Goal: Task Accomplishment & Management: Complete application form

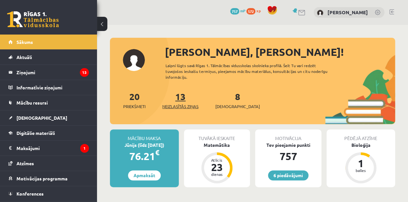
click at [185, 97] on link "13 Neizlasītās ziņas" at bounding box center [180, 100] width 36 height 19
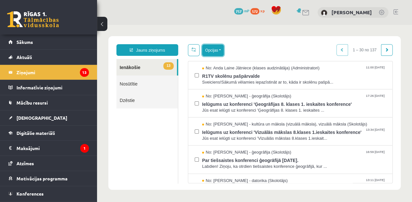
click at [217, 50] on button "Opcijas" at bounding box center [213, 51] width 22 height 12
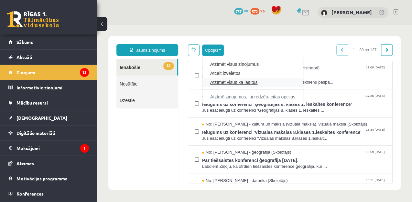
click at [223, 82] on link "Atzīmēt visus kā lasītus" at bounding box center [252, 82] width 85 height 6
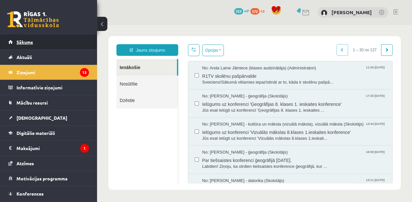
click at [44, 45] on link "Sākums" at bounding box center [48, 42] width 81 height 15
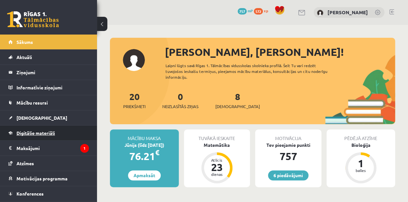
click at [40, 133] on span "Digitālie materiāli" at bounding box center [35, 133] width 38 height 6
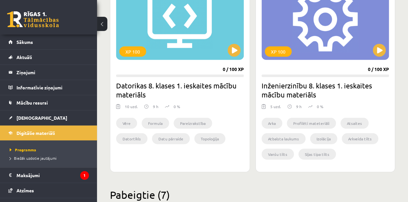
scroll to position [619, 0]
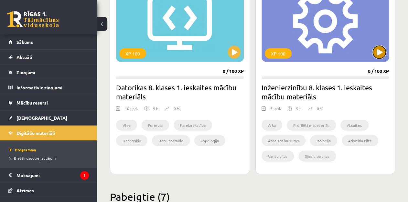
click at [375, 52] on button at bounding box center [379, 52] width 13 height 13
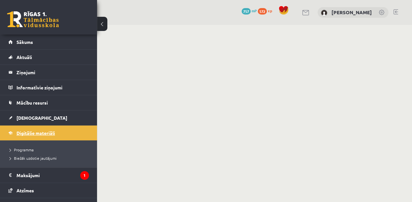
click at [41, 133] on span "Digitālie materiāli" at bounding box center [35, 133] width 38 height 6
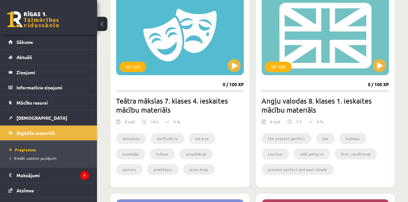
scroll to position [198, 0]
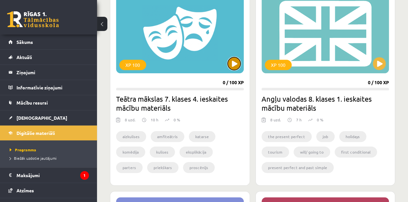
click at [228, 65] on button at bounding box center [234, 63] width 13 height 13
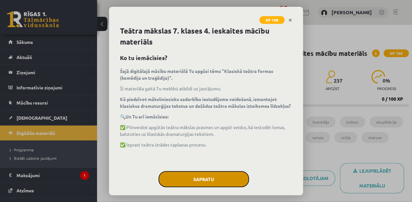
click at [212, 183] on button "Sapratu" at bounding box center [203, 179] width 91 height 16
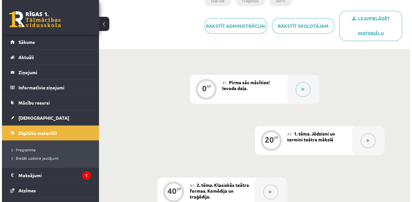
scroll to position [155, 0]
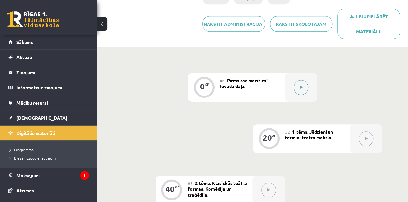
click at [299, 91] on button at bounding box center [301, 87] width 15 height 15
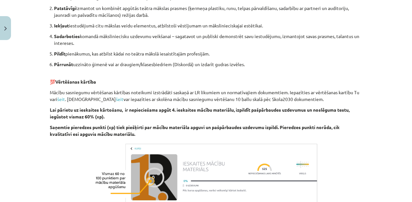
scroll to position [361, 0]
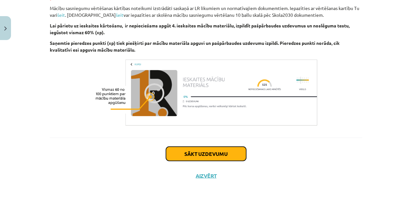
click at [212, 154] on button "Sākt uzdevumu" at bounding box center [206, 154] width 80 height 14
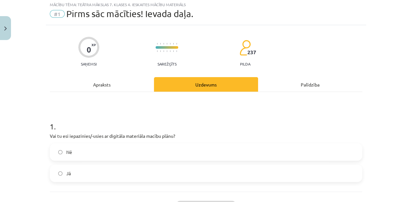
scroll to position [16, 0]
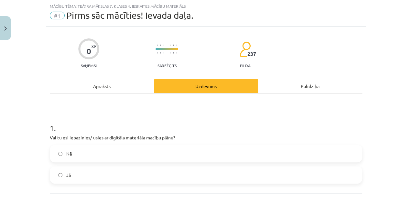
click at [73, 173] on label "Jā" at bounding box center [205, 175] width 311 height 16
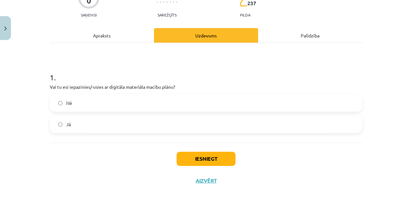
scroll to position [67, 0]
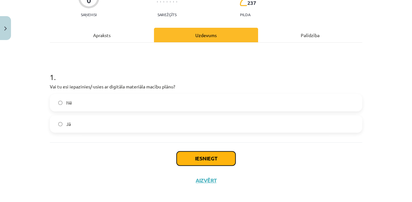
click at [203, 162] on button "Iesniegt" at bounding box center [206, 159] width 59 height 14
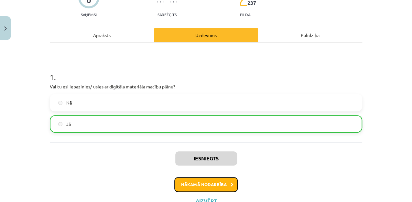
click at [202, 185] on button "Nākamā nodarbība" at bounding box center [205, 185] width 63 height 15
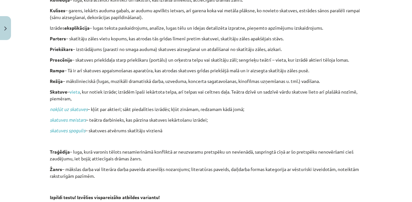
scroll to position [301, 0]
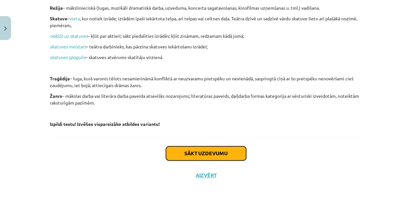
click at [223, 155] on button "Sākt uzdevumu" at bounding box center [206, 154] width 80 height 14
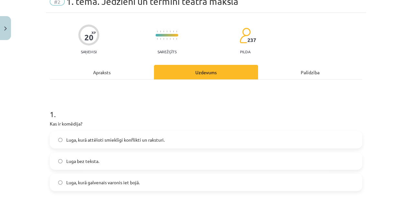
scroll to position [16, 0]
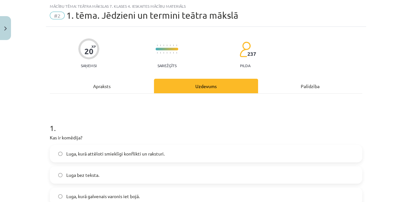
click at [58, 142] on div "1 . Kas ir komēdija? Luga, kurā attēloti smieklīgi konflikti un raksturi.  Luga…" at bounding box center [206, 159] width 312 height 93
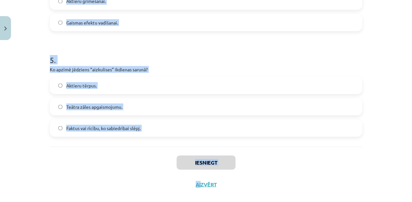
scroll to position [517, 0]
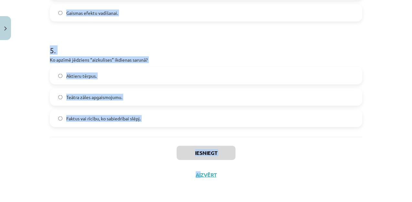
drag, startPoint x: 46, startPoint y: 137, endPoint x: 205, endPoint y: 130, distance: 159.2
copy form "Kas ir komēdija? Luga, kurā attēloti smieklīgi konflikti un raksturi.  Luga bez…"
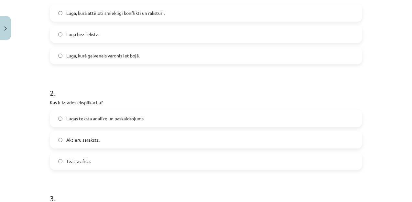
scroll to position [140, 0]
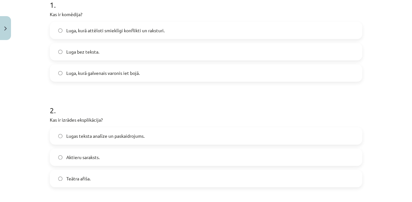
click at [251, 34] on label "Luga, kurā attēloti smieklīgi konflikti un raksturi." at bounding box center [205, 30] width 311 height 16
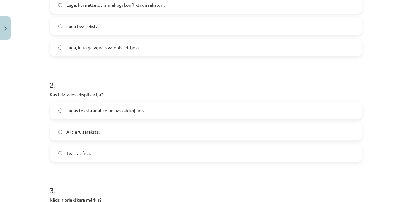
scroll to position [183, 0]
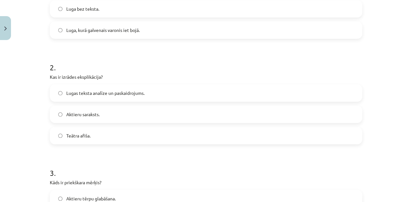
click at [147, 93] on label "Lugas teksta analīze un paskaidrojums." at bounding box center [205, 93] width 311 height 16
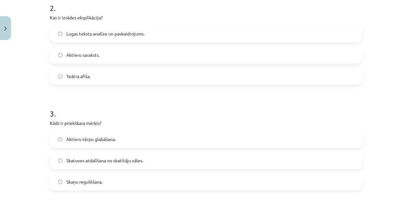
scroll to position [245, 0]
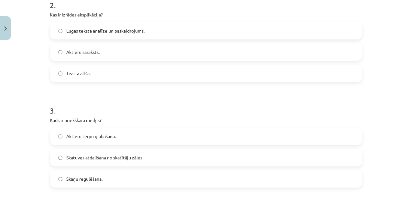
click at [274, 160] on label "Skatuves atdalīšana no skatītāju zāles." at bounding box center [205, 158] width 311 height 16
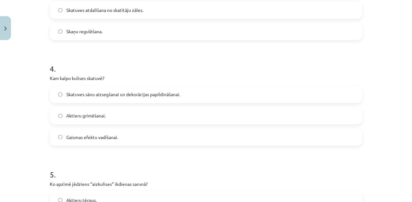
scroll to position [419, 0]
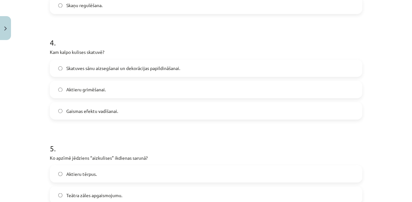
click at [165, 65] on span "Skatuves sānu aizsegšanai un dekorācijas papildināšanai." at bounding box center [123, 68] width 114 height 7
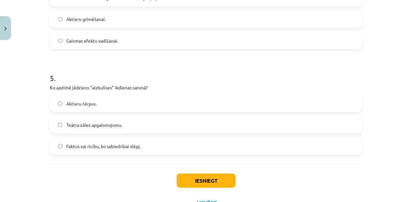
scroll to position [492, 0]
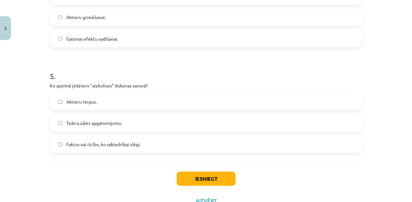
click at [218, 146] on label "Faktus vai rīcību, ko sabiedrībai slēpj." at bounding box center [205, 144] width 311 height 16
click at [216, 175] on button "Iesniegt" at bounding box center [206, 179] width 59 height 14
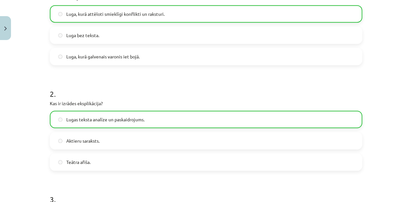
scroll to position [537, 0]
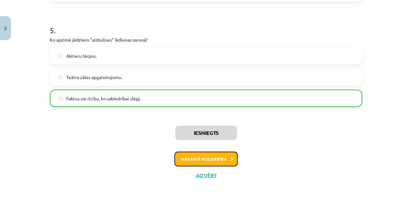
click at [222, 156] on button "Nākamā nodarbība" at bounding box center [205, 159] width 63 height 15
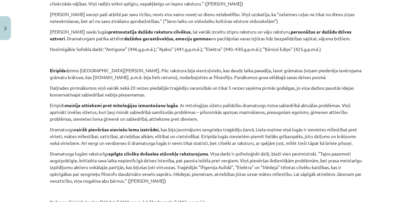
scroll to position [1127, 0]
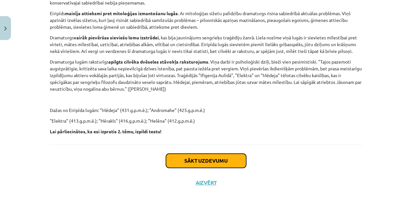
click at [226, 154] on button "Sākt uzdevumu" at bounding box center [206, 161] width 80 height 14
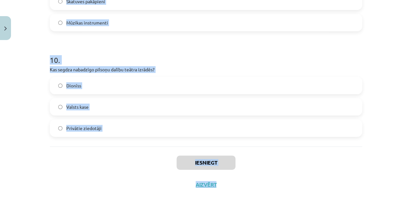
scroll to position [1046, 0]
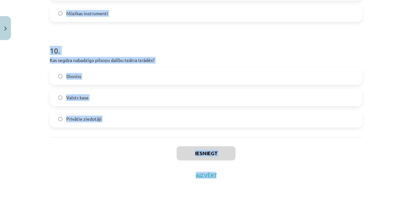
drag, startPoint x: 46, startPoint y: 133, endPoint x: 214, endPoint y: 132, distance: 167.5
click at [214, 132] on div "Mācību tēma: Teātra mākslas 7. klases 4. ieskaites mācību materiāls #3 2. tēma.…" at bounding box center [206, 101] width 412 height 202
copy form "Kāds bija traģēdijas sižeta laika un vietas princips? Vienā vietā, vienas diena…"
click at [172, 44] on h1 "10 ." at bounding box center [206, 45] width 312 height 20
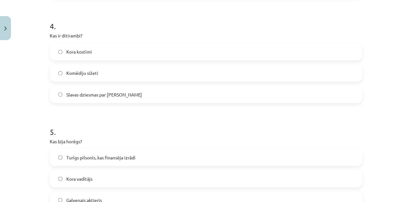
scroll to position [110, 0]
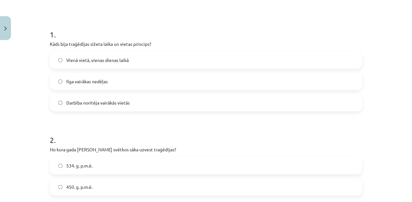
click at [122, 57] on span "Vienā vietā, vienas dienas laikā" at bounding box center [97, 60] width 62 height 7
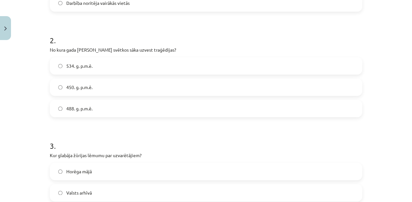
scroll to position [215, 0]
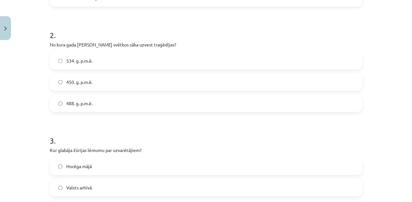
click at [181, 63] on label "534. g. p.m.ē." at bounding box center [205, 61] width 311 height 16
click at [111, 184] on label "Valsts arhīvā" at bounding box center [205, 188] width 311 height 16
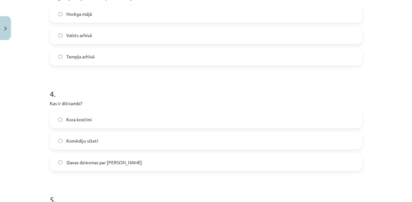
scroll to position [375, 0]
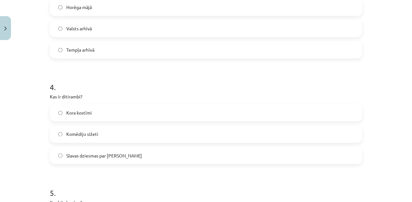
click at [165, 152] on label "Slavas dziesmas par godu Dionīsam" at bounding box center [205, 155] width 311 height 16
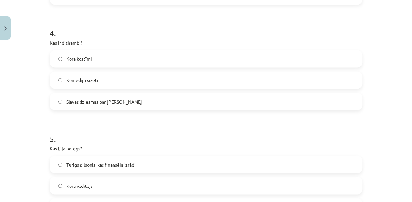
scroll to position [480, 0]
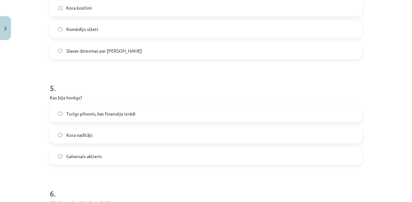
click at [159, 114] on label "Turīgs pilsonis, kas finansēja izrādi" at bounding box center [205, 113] width 311 height 16
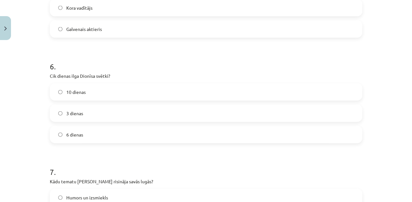
scroll to position [615, 0]
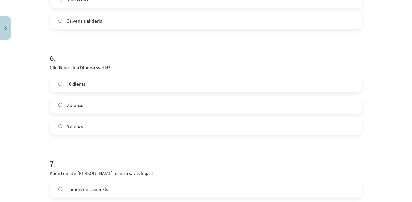
click at [124, 125] on label "6 dienas" at bounding box center [205, 126] width 311 height 16
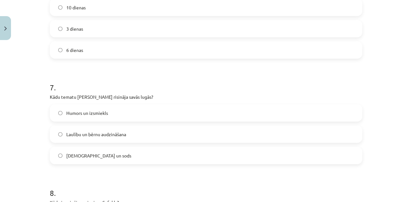
scroll to position [696, 0]
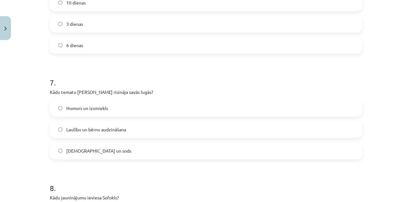
click at [250, 146] on label "Vaina un sods" at bounding box center [205, 151] width 311 height 16
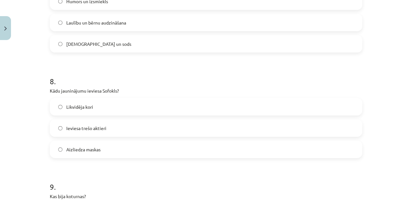
scroll to position [807, 0]
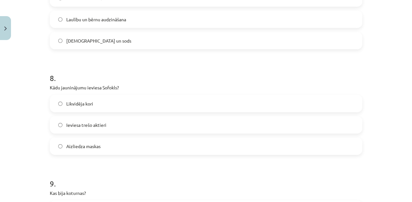
click at [269, 125] on label "Ieviesa trešo aktieri" at bounding box center [205, 125] width 311 height 16
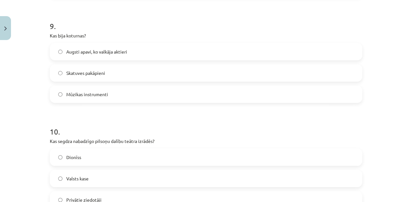
scroll to position [971, 0]
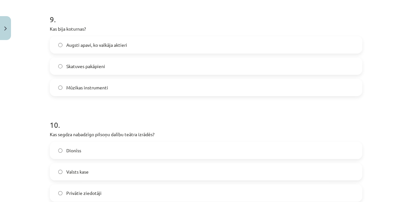
click at [284, 41] on label "Augsti apavi, ko valkāja aktieri" at bounding box center [205, 45] width 311 height 16
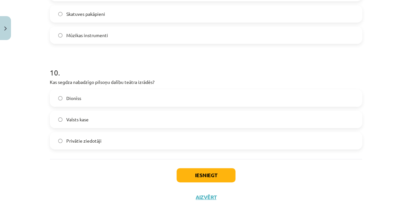
click at [285, 119] on label "Valsts kase" at bounding box center [205, 120] width 311 height 16
click at [217, 172] on button "Iesniegt" at bounding box center [206, 175] width 59 height 14
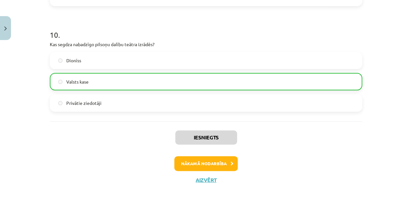
scroll to position [1066, 0]
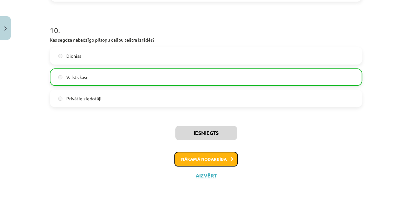
click at [227, 155] on button "Nākamā nodarbība" at bounding box center [205, 159] width 63 height 15
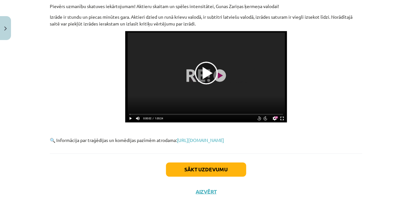
scroll to position [343, 0]
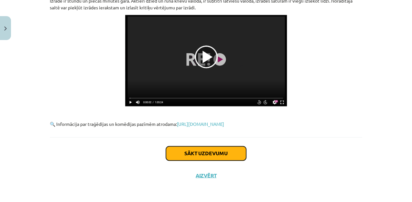
click at [191, 153] on button "Sākt uzdevumu" at bounding box center [206, 154] width 80 height 14
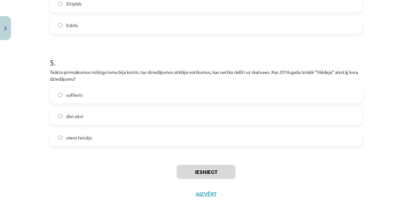
scroll to position [524, 0]
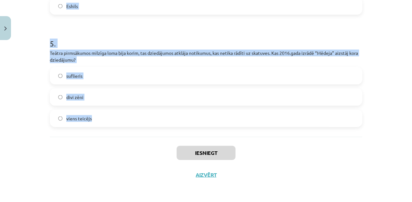
drag, startPoint x: 45, startPoint y: 137, endPoint x: 214, endPoint y: 132, distance: 168.9
copy form "Tev ir iespēja noskatīties izrādes “Mēdeja” ierakstu kādā teātrī. Izvēlies atbi…"
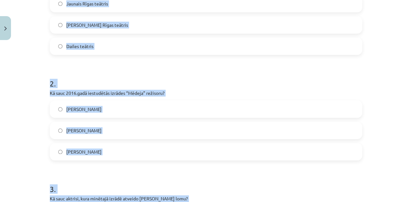
scroll to position [146, 0]
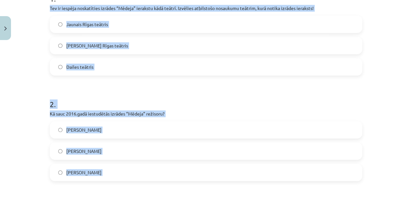
click at [249, 114] on p "Kā sauc 2016.gadā iestudētās izrādes “Mēdeja” režisoru?" at bounding box center [206, 114] width 312 height 7
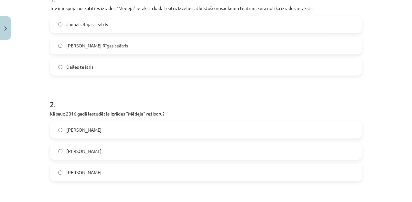
click at [186, 63] on label "Dailes teātris" at bounding box center [205, 67] width 311 height 16
click at [149, 135] on label "Vladislavs Nastavševs" at bounding box center [205, 130] width 311 height 16
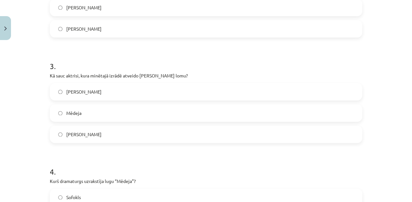
scroll to position [291, 0]
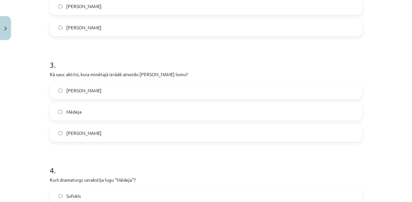
click at [237, 93] on label "Guna Zariņa" at bounding box center [205, 90] width 311 height 16
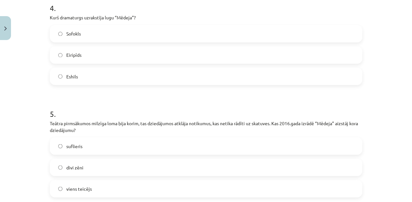
scroll to position [461, 0]
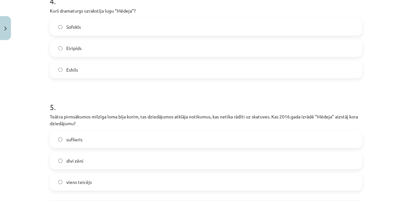
click at [94, 49] on label "Eiripīds" at bounding box center [205, 48] width 311 height 16
click at [96, 179] on label "viens teicējs" at bounding box center [205, 182] width 311 height 16
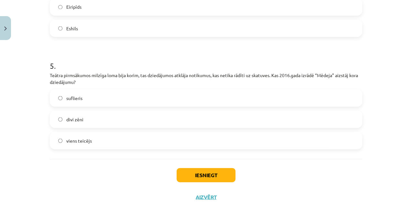
scroll to position [524, 0]
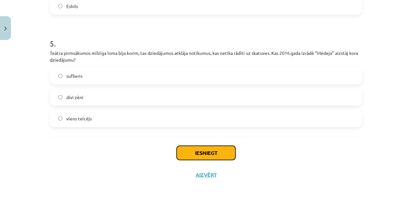
click at [207, 154] on button "Iesniegt" at bounding box center [206, 153] width 59 height 14
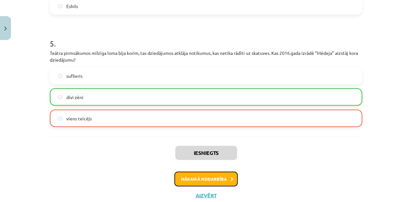
click at [231, 179] on icon at bounding box center [232, 180] width 3 height 4
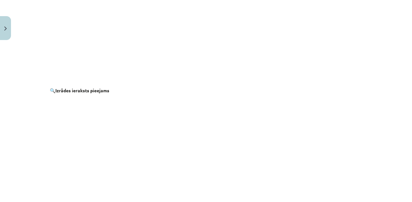
scroll to position [1122, 0]
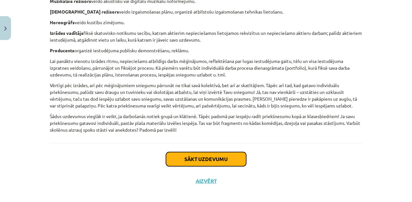
click at [222, 152] on button "Sākt uzdevumu" at bounding box center [206, 159] width 80 height 14
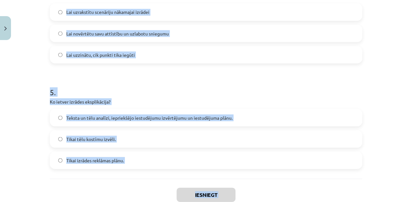
scroll to position [527, 0]
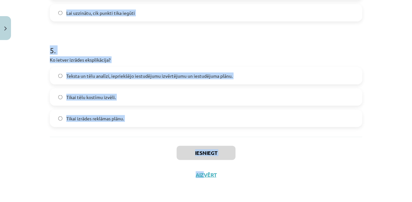
drag, startPoint x: 48, startPoint y: 146, endPoint x: 202, endPoint y: 201, distance: 163.9
click at [202, 201] on div "Mācību tēma: Teātra mākslas 7. klases 4. ieskaites mācību materiāls #5 4. tēma.…" at bounding box center [206, 101] width 412 height 202
click at [142, 142] on div "Iesniegt Aizvērt" at bounding box center [206, 159] width 312 height 45
drag, startPoint x: 48, startPoint y: 147, endPoint x: 211, endPoint y: 122, distance: 164.9
click at [211, 122] on div "Mācību tēma: Teātra mākslas 7. klases 4. ieskaites mācību materiāls #5 4. tēma.…" at bounding box center [206, 101] width 412 height 202
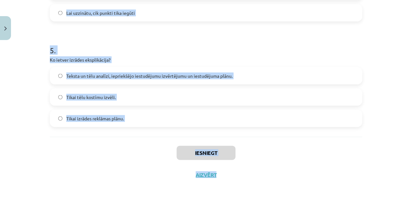
copy form "Kas ir nepieciešams, lai skolēns varētu iestudēt dramatisku darbu? Skolēnam jāl…"
click at [213, 35] on h1 "5 ." at bounding box center [206, 45] width 312 height 20
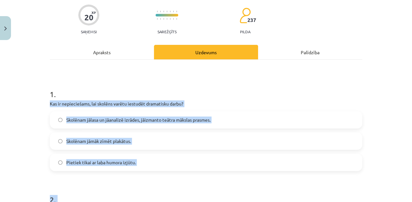
scroll to position [45, 0]
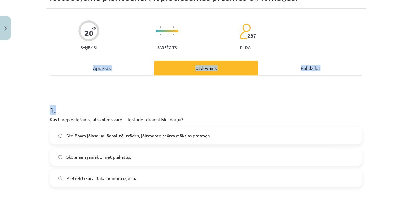
click at [381, 75] on div "Mācību tēma: Teātra mākslas 7. klases 4. ieskaites mācību materiāls #5 4. tēma.…" at bounding box center [206, 101] width 412 height 202
click at [156, 136] on span "Skolēnam jālasa un jāanalizē izrādes, jāizmanto teātra mākslas prasmes." at bounding box center [138, 136] width 144 height 7
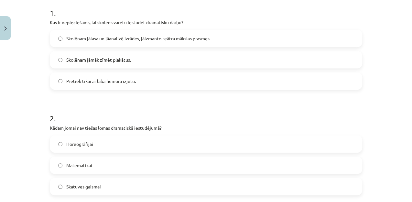
scroll to position [157, 0]
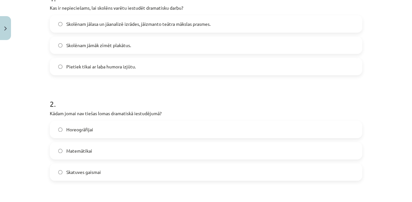
click at [110, 153] on label "Matemātikai" at bounding box center [205, 151] width 311 height 16
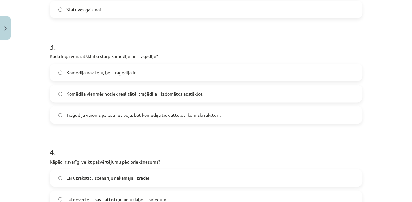
scroll to position [326, 0]
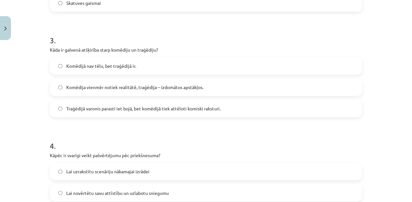
click at [197, 105] on span "Traģēdijā varonis parasti iet bojā, bet komēdijā tiek attēloti komiski raksturi." at bounding box center [143, 108] width 154 height 7
click at [165, 192] on span "Lai novērtētu savu attīstību un uzlabotu sniegumu" at bounding box center [117, 193] width 103 height 7
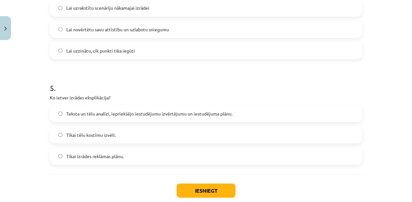
scroll to position [494, 0]
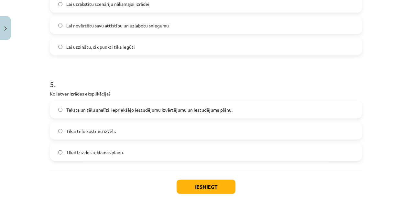
click at [123, 150] on span "Tikai izrādes reklāmas plānu." at bounding box center [95, 152] width 58 height 7
click at [201, 186] on button "Iesniegt" at bounding box center [206, 187] width 59 height 14
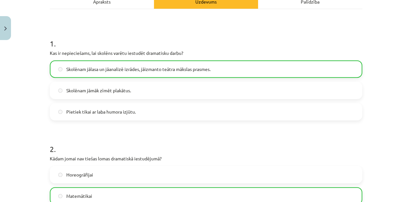
scroll to position [548, 0]
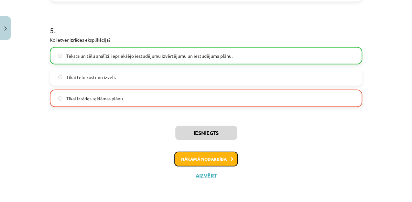
click at [227, 161] on button "Nākamā nodarbība" at bounding box center [205, 159] width 63 height 15
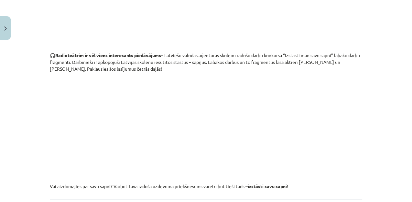
scroll to position [647, 0]
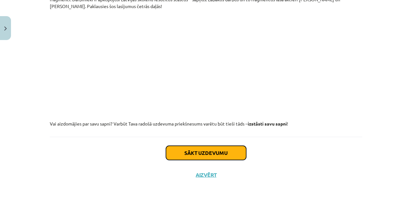
click at [212, 157] on button "Sākt uzdevumu" at bounding box center [206, 153] width 80 height 14
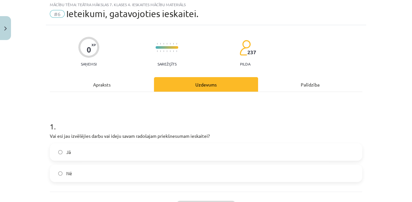
scroll to position [16, 0]
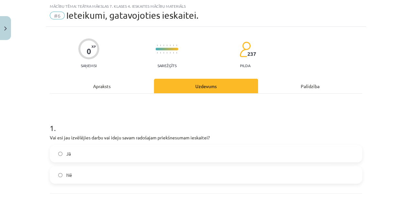
click at [79, 158] on label "Jā" at bounding box center [205, 154] width 311 height 16
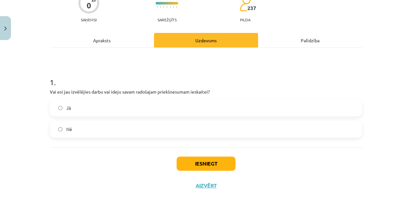
scroll to position [66, 0]
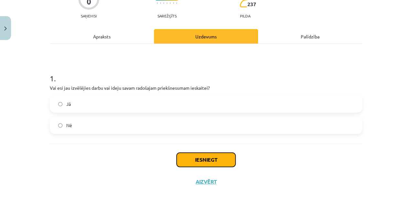
click at [197, 164] on button "Iesniegt" at bounding box center [206, 160] width 59 height 14
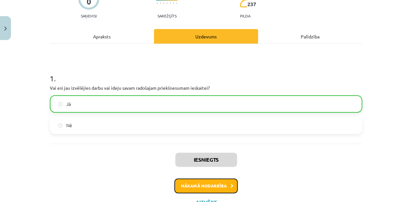
click at [196, 187] on button "Nākamā nodarbība" at bounding box center [205, 186] width 63 height 15
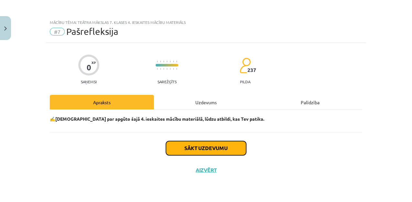
click at [214, 146] on button "Sākt uzdevumu" at bounding box center [206, 148] width 80 height 14
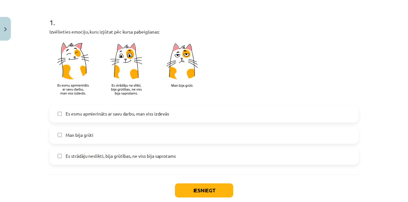
scroll to position [124, 0]
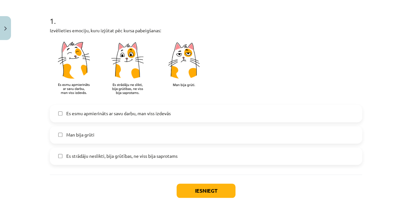
click at [83, 134] on span "Man bija grūti" at bounding box center [80, 135] width 28 height 7
click at [109, 155] on span "Es strādāju neslikti, bija grūtības, ne viss bija saprotams" at bounding box center [121, 156] width 111 height 7
click at [194, 191] on button "Iesniegt" at bounding box center [206, 191] width 59 height 14
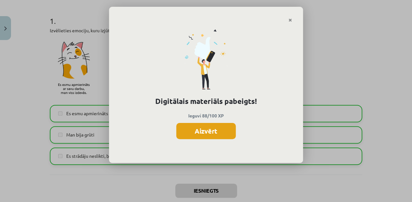
click at [189, 133] on button "Aizvērt" at bounding box center [206, 131] width 60 height 16
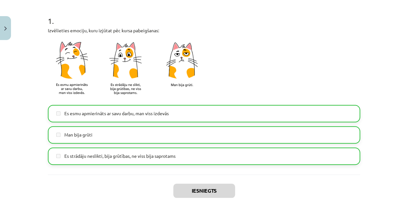
scroll to position [161, 0]
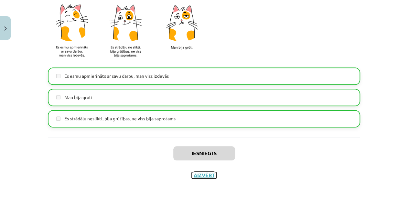
click at [193, 173] on button "Aizvērt" at bounding box center [204, 175] width 25 height 6
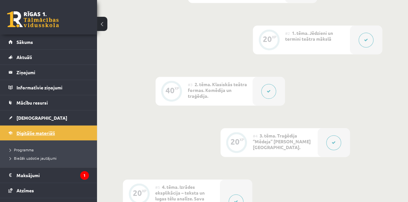
click at [41, 130] on span "Digitālie materiāli" at bounding box center [35, 133] width 38 height 6
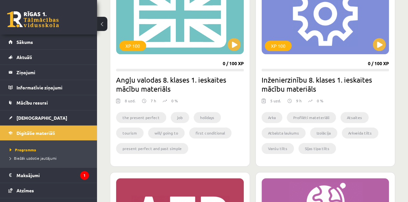
scroll to position [71, 0]
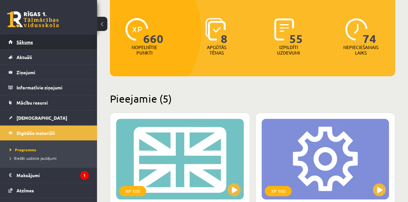
click at [81, 46] on link "Sākums" at bounding box center [48, 42] width 81 height 15
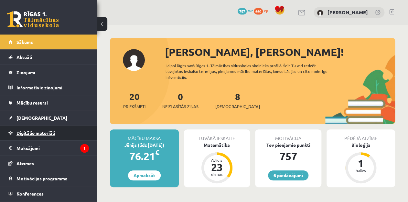
click at [37, 136] on link "Digitālie materiāli" at bounding box center [48, 133] width 81 height 15
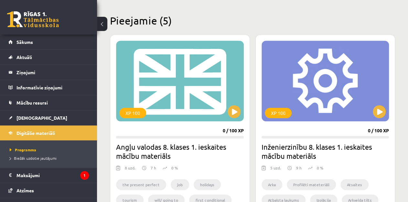
scroll to position [147, 0]
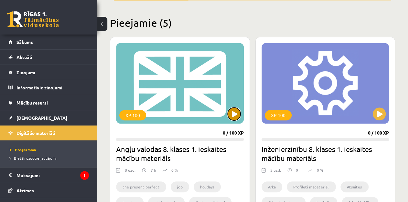
click at [238, 113] on button at bounding box center [234, 114] width 13 height 13
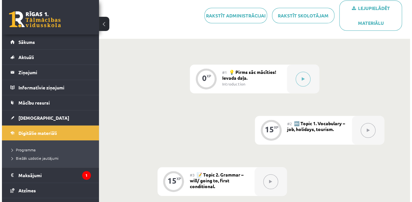
scroll to position [161, 0]
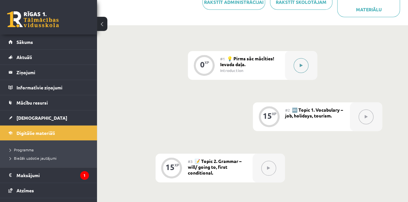
click at [302, 67] on button at bounding box center [301, 65] width 15 height 15
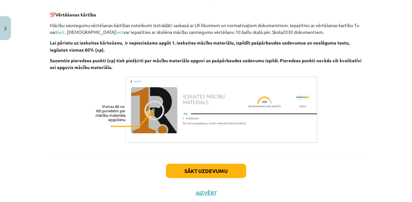
scroll to position [486, 0]
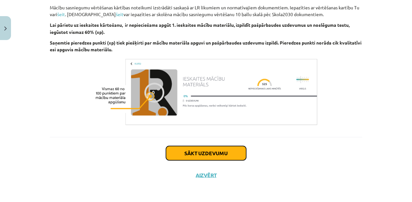
click at [229, 156] on button "Sākt uzdevumu" at bounding box center [206, 153] width 80 height 14
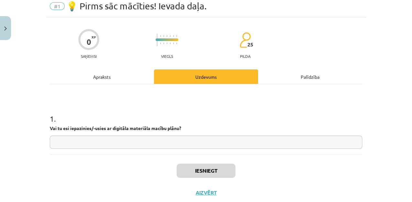
scroll to position [16, 0]
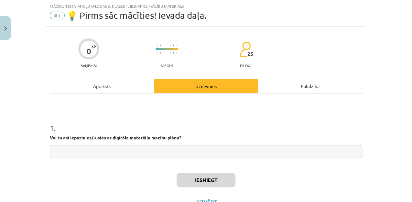
click at [134, 153] on input "text" at bounding box center [206, 151] width 312 height 13
type input "*"
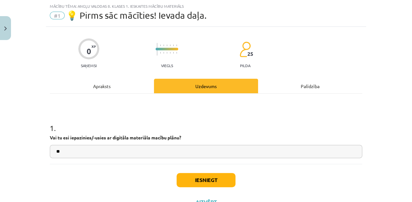
drag, startPoint x: 134, startPoint y: 153, endPoint x: 156, endPoint y: 153, distance: 22.0
click at [156, 153] on input "**" at bounding box center [206, 151] width 312 height 13
type input "**"
click at [191, 182] on button "Iesniegt" at bounding box center [206, 180] width 59 height 14
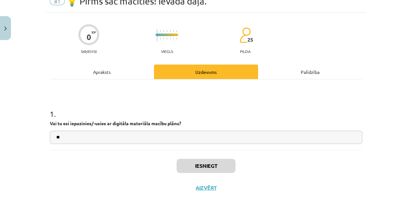
scroll to position [43, 0]
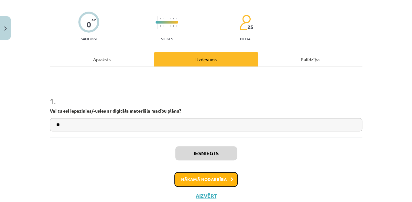
click at [220, 175] on button "Nākamā nodarbība" at bounding box center [205, 179] width 63 height 15
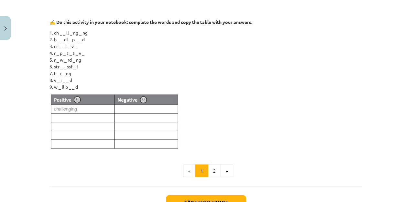
scroll to position [635, 0]
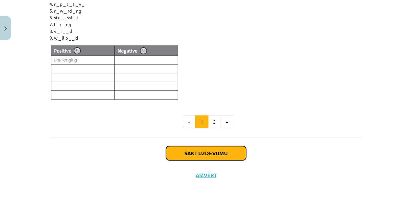
click at [226, 150] on button "Sākt uzdevumu" at bounding box center [206, 154] width 80 height 14
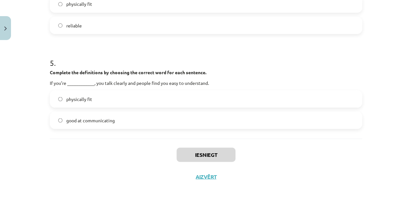
scroll to position [491, 0]
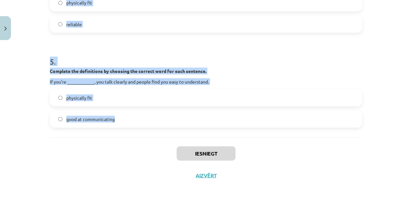
drag, startPoint x: 47, startPoint y: 135, endPoint x: 230, endPoint y: 131, distance: 183.4
copy form "Complete the definitions by choosing the correct word for each sentence. If you…"
click at [129, 118] on label "good at communicating" at bounding box center [205, 119] width 311 height 16
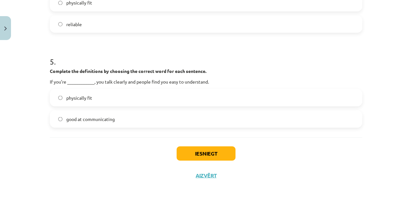
click at [120, 24] on label "reliable" at bounding box center [205, 24] width 311 height 16
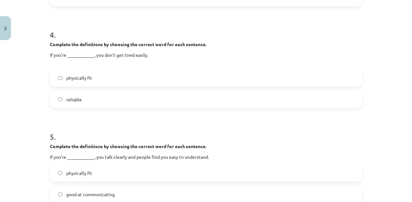
scroll to position [414, 0]
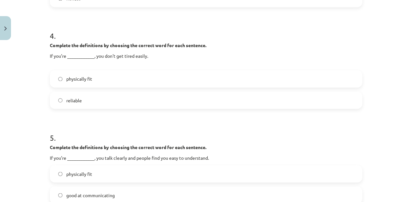
click at [328, 75] on label "physically fit" at bounding box center [205, 79] width 311 height 16
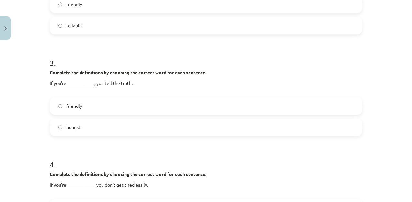
scroll to position [281, 0]
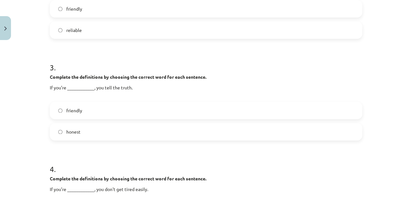
click at [220, 125] on label "honest" at bounding box center [205, 132] width 311 height 16
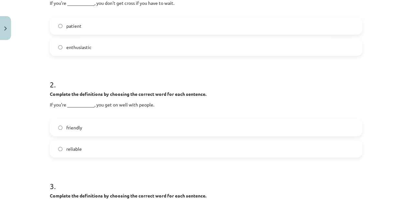
click at [283, 133] on label "friendly" at bounding box center [205, 128] width 311 height 16
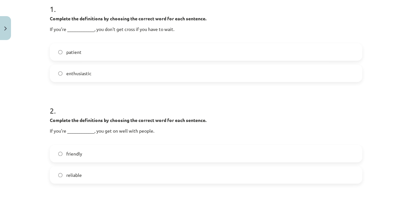
scroll to position [125, 0]
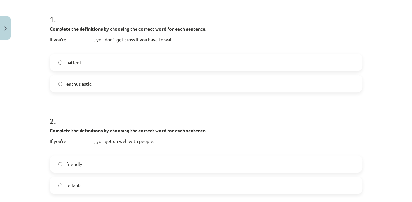
click at [166, 67] on label "patient" at bounding box center [205, 62] width 311 height 16
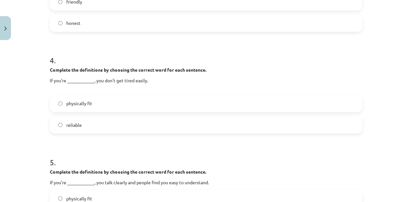
scroll to position [491, 0]
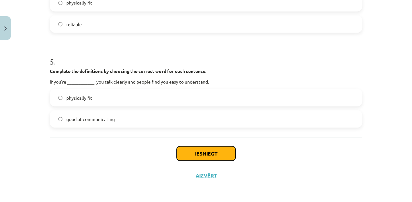
click at [212, 154] on button "Iesniegt" at bounding box center [206, 154] width 59 height 14
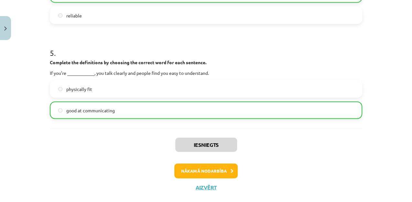
scroll to position [511, 0]
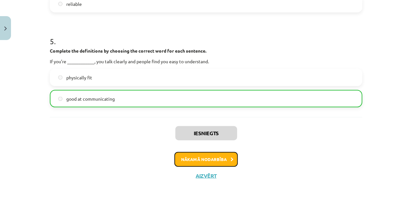
click at [211, 157] on button "Nākamā nodarbība" at bounding box center [205, 159] width 63 height 15
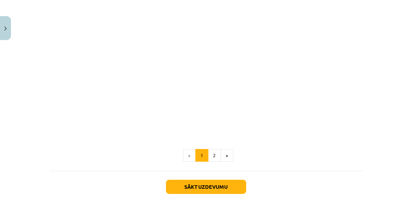
scroll to position [810, 0]
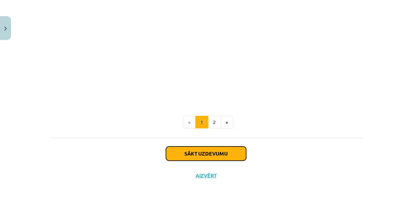
click at [220, 152] on button "Sākt uzdevumu" at bounding box center [206, 154] width 80 height 14
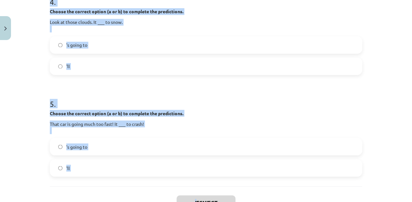
scroll to position [484, 0]
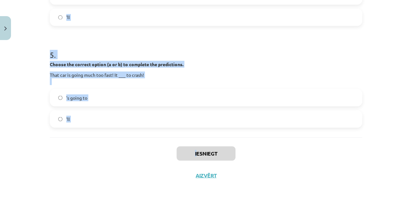
drag, startPoint x: 47, startPoint y: 136, endPoint x: 178, endPoint y: 126, distance: 131.4
copy form "Choose the correct option (a or b) to complete the predictions. Kat hasn’t done…"
click at [112, 93] on label "'s going to" at bounding box center [205, 98] width 311 height 16
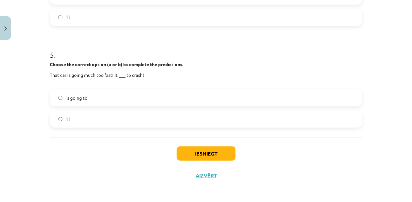
click at [201, 18] on label "'ll" at bounding box center [205, 17] width 311 height 16
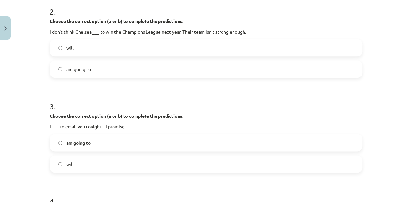
scroll to position [233, 0]
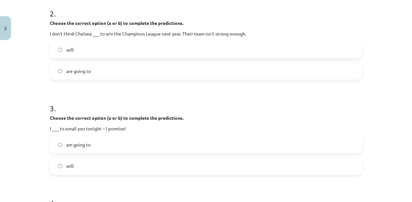
click at [133, 148] on label "am going to" at bounding box center [205, 145] width 311 height 16
click at [99, 46] on label "will" at bounding box center [205, 50] width 311 height 16
click at [75, 162] on label "will" at bounding box center [205, 166] width 311 height 16
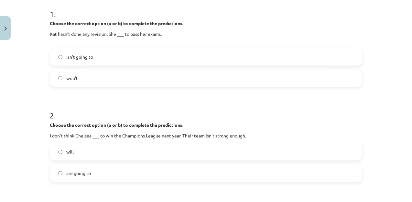
scroll to position [121, 0]
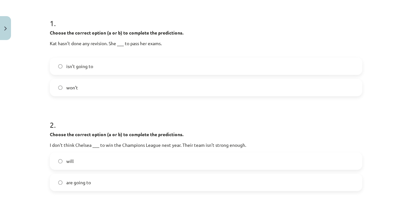
click at [176, 61] on label "isn’t going to" at bounding box center [205, 66] width 311 height 16
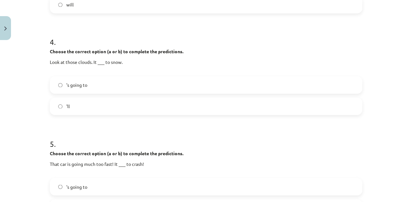
scroll to position [484, 0]
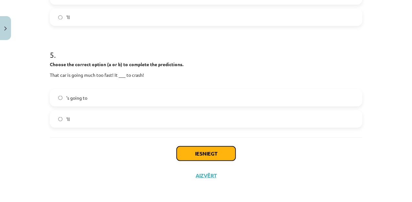
click at [201, 153] on button "Iesniegt" at bounding box center [206, 154] width 59 height 14
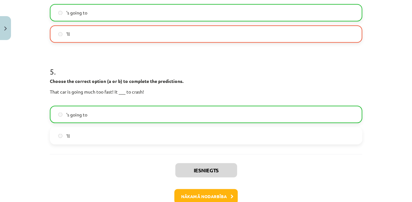
scroll to position [505, 0]
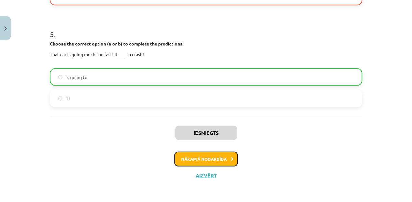
click at [219, 159] on button "Nākamā nodarbība" at bounding box center [205, 159] width 63 height 15
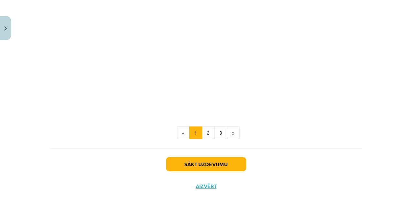
scroll to position [791, 0]
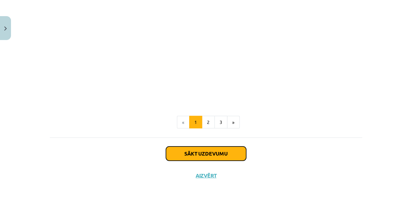
click at [239, 155] on button "Sākt uzdevumu" at bounding box center [206, 154] width 80 height 14
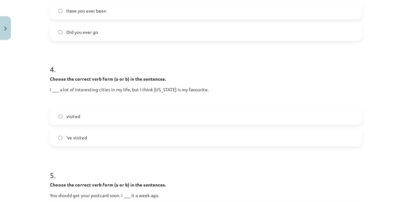
scroll to position [474, 0]
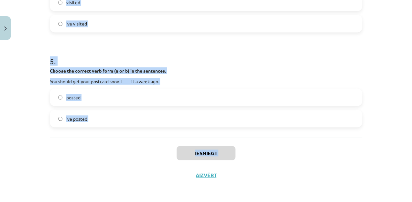
drag, startPoint x: 46, startPoint y: 137, endPoint x: 153, endPoint y: 161, distance: 109.1
click at [94, 181] on div "Iesniegt Aizvērt" at bounding box center [206, 159] width 312 height 45
click at [390, 146] on div "Mācību tēma: Angļu valodas 8. klases 1. ieskaites mācību materiāls #4 📝 Topic 3…" at bounding box center [206, 101] width 412 height 202
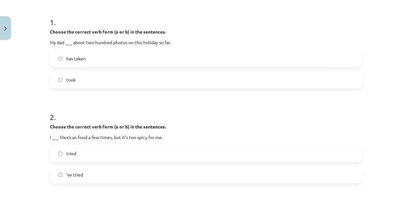
scroll to position [119, 0]
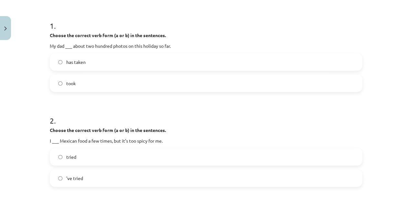
click at [379, 75] on div "Mācību tēma: Angļu valodas 8. klases 1. ieskaites mācību materiāls #4 📝 Topic 3…" at bounding box center [206, 101] width 412 height 202
drag, startPoint x: 379, startPoint y: 75, endPoint x: 134, endPoint y: 97, distance: 246.2
click at [134, 97] on div "Mācību tēma: Angļu valodas 8. klases 1. ieskaites mācību materiāls #4 📝 Topic 3…" at bounding box center [206, 101] width 412 height 202
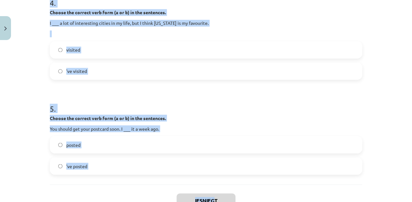
scroll to position [474, 0]
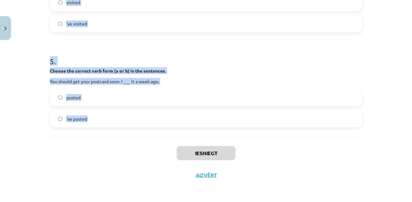
drag, startPoint x: 61, startPoint y: 39, endPoint x: 188, endPoint y: 123, distance: 152.4
copy form "Choose the correct verb form (a or b) in the sentences. My dad ___ about two hu…"
click at [303, 92] on label "posted" at bounding box center [205, 97] width 311 height 16
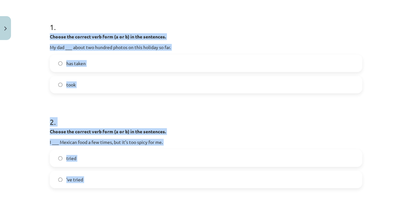
scroll to position [119, 0]
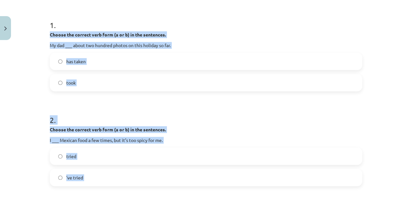
click at [346, 32] on p "Choose the correct verb form (a or b) in the sentences." at bounding box center [206, 34] width 312 height 7
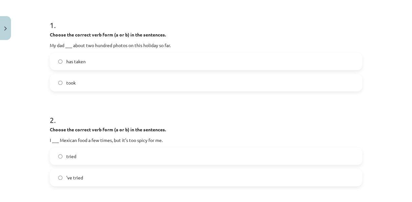
click at [185, 62] on label "has taken" at bounding box center [205, 61] width 311 height 16
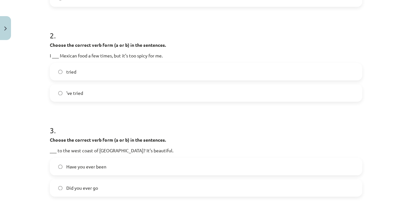
scroll to position [206, 0]
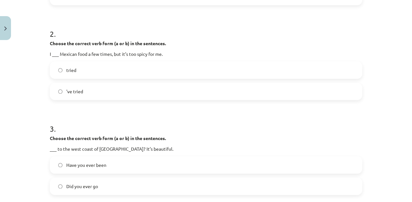
click at [93, 74] on label "tried" at bounding box center [205, 70] width 311 height 16
click at [104, 93] on label "'ve tried" at bounding box center [205, 91] width 311 height 16
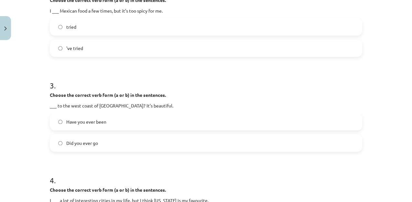
scroll to position [265, 0]
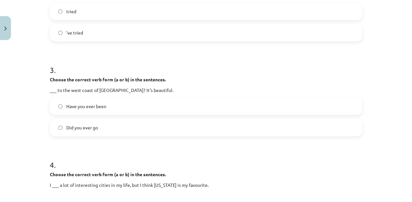
click at [200, 103] on label "Have you ever been" at bounding box center [205, 106] width 311 height 16
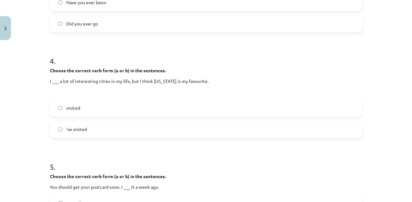
scroll to position [371, 0]
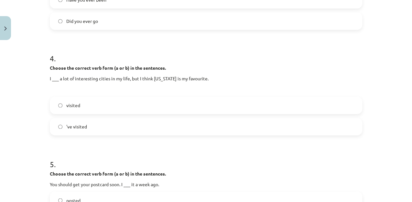
click at [81, 107] on label "visited" at bounding box center [205, 105] width 311 height 16
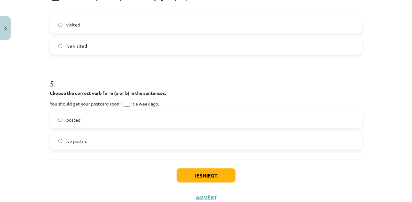
scroll to position [474, 0]
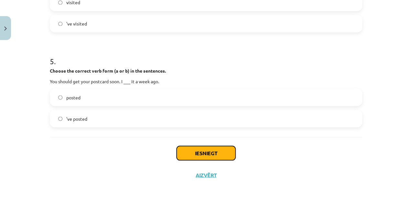
click at [190, 150] on button "Iesniegt" at bounding box center [206, 153] width 59 height 14
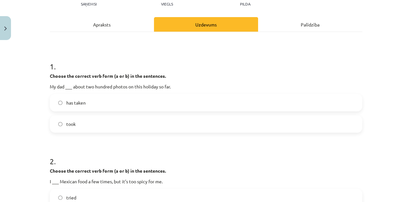
scroll to position [81, 0]
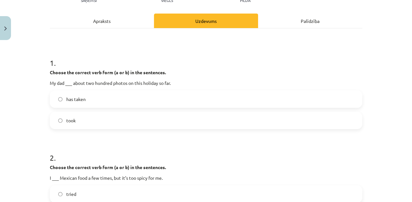
drag, startPoint x: 405, startPoint y: 38, endPoint x: 406, endPoint y: 47, distance: 8.8
click at [406, 47] on div "Mācību tēma: Angļu valodas 8. klases 1. ieskaites mācību materiāls #4 📝 Topic 3…" at bounding box center [206, 101] width 412 height 202
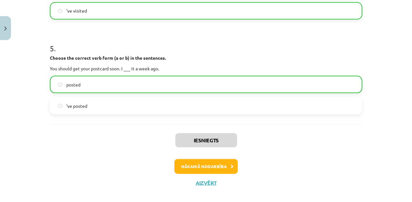
scroll to position [490, 0]
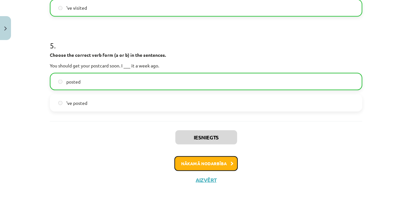
click at [224, 160] on button "Nākamā nodarbība" at bounding box center [205, 163] width 63 height 15
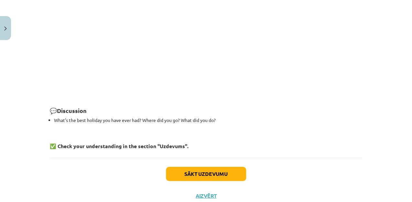
scroll to position [946, 0]
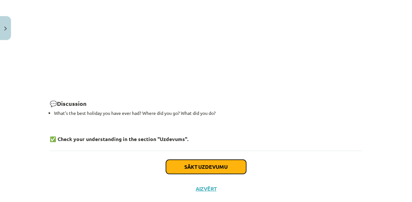
click at [199, 160] on button "Sākt uzdevumu" at bounding box center [206, 167] width 80 height 14
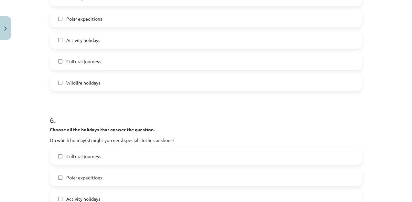
scroll to position [900, 0]
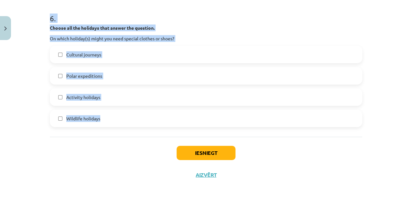
drag, startPoint x: 48, startPoint y: 133, endPoint x: 141, endPoint y: 136, distance: 92.6
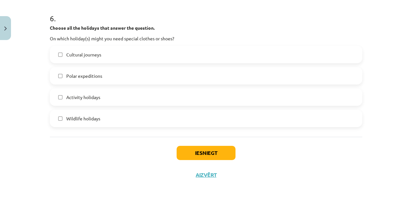
drag, startPoint x: 118, startPoint y: 178, endPoint x: 212, endPoint y: 141, distance: 101.0
click at [212, 141] on div "Iesniegt Aizvērt" at bounding box center [206, 159] width 312 height 45
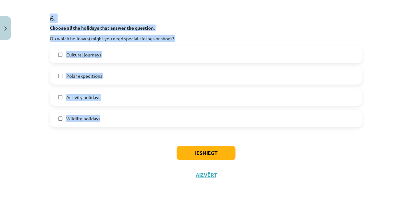
drag, startPoint x: 46, startPoint y: 145, endPoint x: 171, endPoint y: 118, distance: 127.6
copy form "Choose all the holidays that answer the question. On which holiday(s) can you s…"
click at [197, 31] on div "Choose all the holidays that answer the question. On which holiday(s) might you…" at bounding box center [206, 33] width 312 height 17
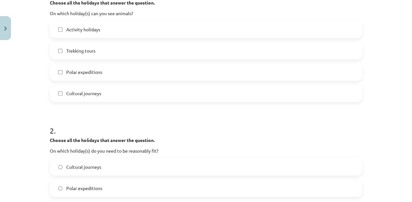
scroll to position [127, 0]
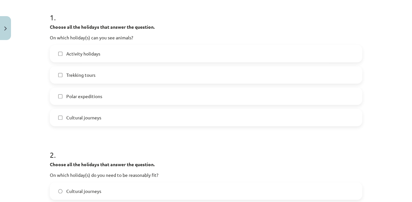
click at [287, 56] on label "Activity holidays" at bounding box center [205, 54] width 311 height 16
click at [226, 76] on label "Trekking tours" at bounding box center [205, 75] width 311 height 16
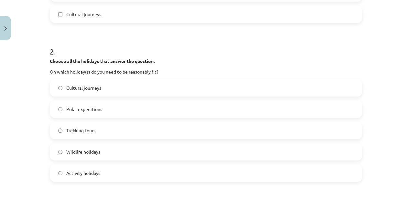
scroll to position [288, 0]
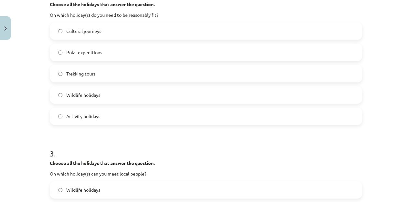
click at [127, 71] on label "Trekking tours" at bounding box center [205, 74] width 311 height 16
click at [119, 92] on label "Wildlife holidays" at bounding box center [205, 95] width 311 height 16
click at [105, 54] on label "Polar expeditions" at bounding box center [205, 52] width 311 height 16
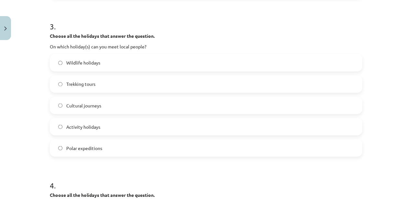
scroll to position [427, 0]
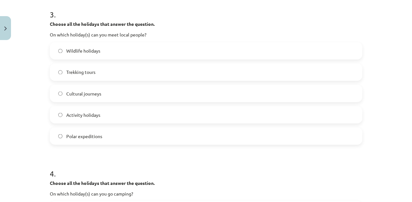
click at [84, 68] on label "Trekking tours" at bounding box center [205, 72] width 311 height 16
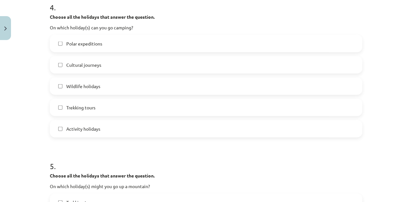
click at [89, 123] on label "Activity holidays" at bounding box center [205, 129] width 311 height 16
click at [92, 64] on span "Cultural journeys" at bounding box center [83, 65] width 35 height 7
click at [94, 38] on label "Polar expeditions" at bounding box center [205, 44] width 311 height 16
click at [101, 85] on label "Wildlife holidays" at bounding box center [205, 86] width 311 height 16
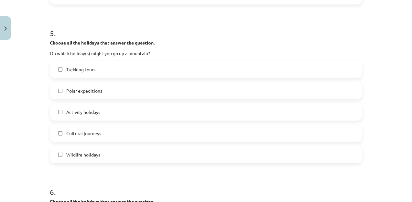
scroll to position [771, 0]
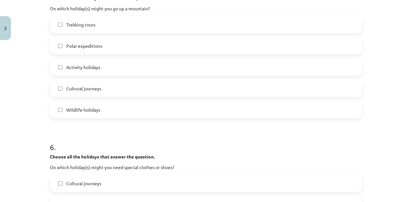
click at [104, 63] on label "Activity holidays" at bounding box center [205, 67] width 311 height 16
click at [102, 46] on label "Polar expeditions" at bounding box center [205, 46] width 311 height 16
click at [102, 27] on label "Trekking tours" at bounding box center [205, 24] width 311 height 16
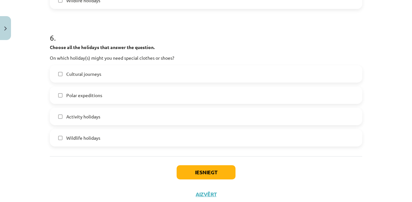
scroll to position [888, 0]
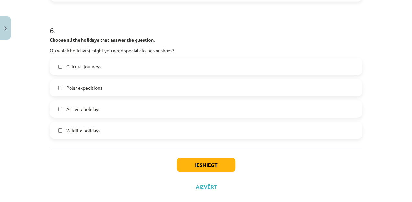
click at [106, 124] on label "Wildlife holidays" at bounding box center [205, 131] width 311 height 16
click at [107, 114] on label "Activity holidays" at bounding box center [205, 109] width 311 height 16
click at [106, 89] on label "Polar expeditions" at bounding box center [205, 88] width 311 height 16
click at [201, 163] on button "Iesniegt" at bounding box center [206, 165] width 59 height 14
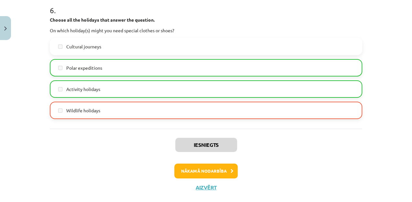
scroll to position [921, 0]
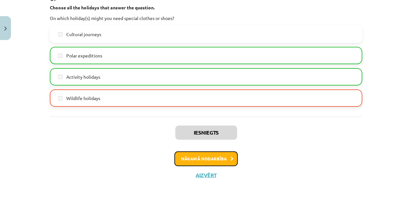
click at [216, 158] on button "Nākamā nodarbība" at bounding box center [205, 159] width 63 height 15
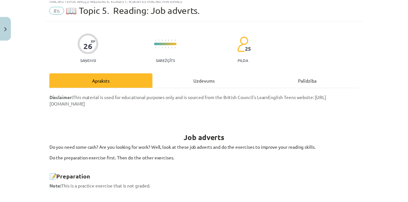
scroll to position [16, 0]
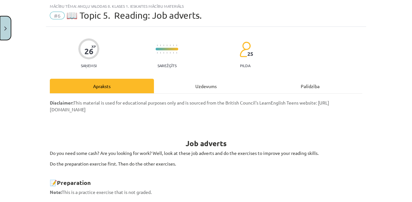
click at [6, 19] on button "Close" at bounding box center [5, 28] width 11 height 24
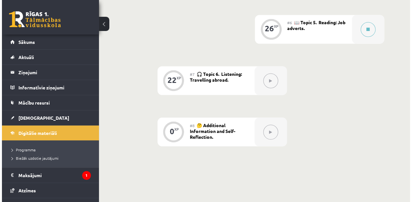
scroll to position [455, 0]
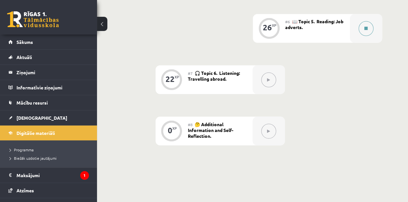
click at [359, 29] on button at bounding box center [366, 28] width 15 height 15
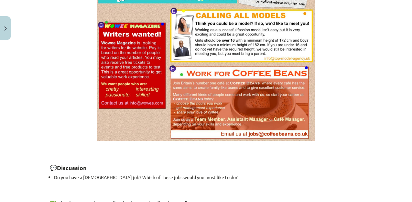
scroll to position [525, 0]
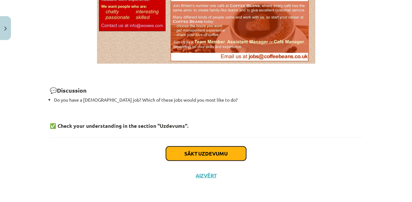
click at [209, 156] on button "Sākt uzdevumu" at bounding box center [206, 154] width 80 height 14
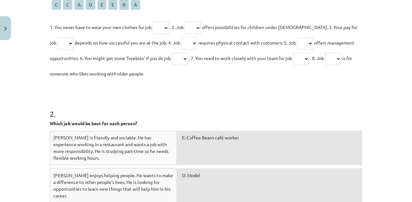
scroll to position [443, 0]
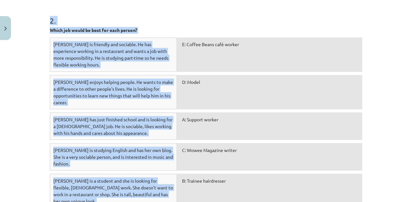
drag, startPoint x: 60, startPoint y: 142, endPoint x: 254, endPoint y: 197, distance: 202.2
copy div "Fill the gaps with the correct letter. Pieejamie vārdi: C C A D E E B A 1. You …"
click at [239, 16] on h1 "2 ." at bounding box center [206, 15] width 312 height 20
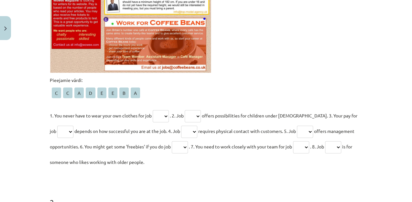
scroll to position [283, 0]
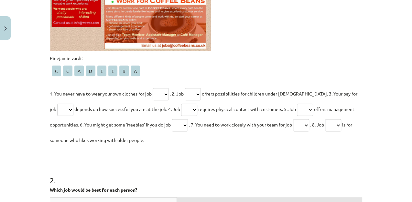
click at [165, 92] on select "* * * * * * * *" at bounding box center [161, 94] width 16 height 12
select select "*"
click at [153, 88] on select "* * * * * * * *" at bounding box center [161, 94] width 16 height 12
click at [199, 96] on select "* * * * * * * *" at bounding box center [193, 94] width 16 height 12
select select "*"
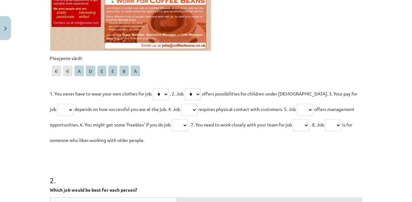
click at [187, 88] on select "* * * * * * * *" at bounding box center [193, 94] width 16 height 12
click at [58, 108] on select "* * * * * * * *" at bounding box center [65, 110] width 16 height 12
select select "*"
click at [57, 104] on select "* * * * * * * *" at bounding box center [65, 110] width 16 height 12
click at [182, 111] on select "* * * * * * * *" at bounding box center [189, 110] width 16 height 12
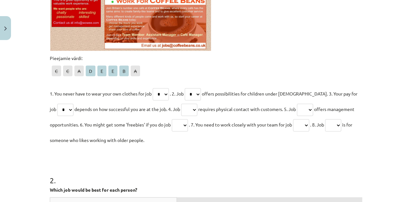
select select "*"
click at [181, 104] on select "* * * * * * * *" at bounding box center [189, 110] width 16 height 12
click at [311, 113] on select "* * * * * * * *" at bounding box center [305, 110] width 16 height 12
select select "*"
click at [297, 104] on select "* * * * * * * *" at bounding box center [305, 110] width 16 height 12
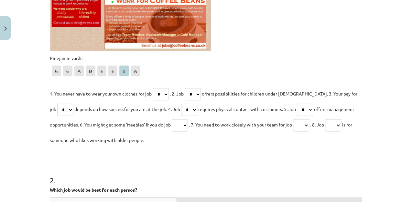
click at [172, 123] on select "* * * * * * * *" at bounding box center [180, 125] width 16 height 12
select select "*"
click at [172, 119] on select "* * * * * * * *" at bounding box center [180, 125] width 16 height 12
click at [309, 127] on select "* * * * * * * *" at bounding box center [301, 125] width 16 height 12
select select "*"
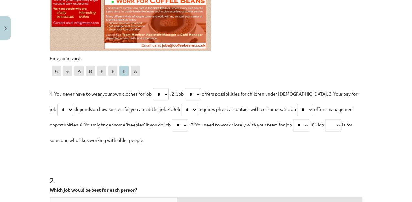
click at [297, 119] on select "* * * * * * * *" at bounding box center [301, 125] width 16 height 12
click at [341, 120] on select "* * * * * * * *" at bounding box center [333, 125] width 16 height 12
select select "*"
click at [331, 119] on select "* * * * * * * *" at bounding box center [333, 125] width 16 height 12
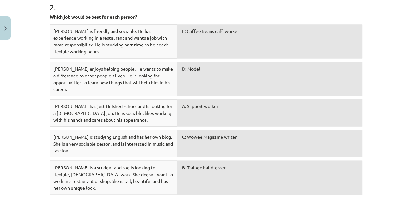
scroll to position [458, 0]
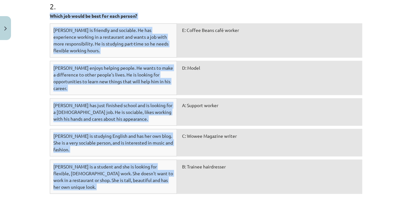
drag, startPoint x: 46, startPoint y: 14, endPoint x: 339, endPoint y: 145, distance: 320.8
copy div "Which job would be best for each person? Sam is friendly and sociable. He has e…"
click at [182, 28] on span "E: Coffee Beans café worker" at bounding box center [210, 30] width 57 height 6
click at [380, 48] on div "Mācību tēma: Angļu valodas 8. klases 1. ieskaites mācību materiāls #6 📖 Topic 5…" at bounding box center [206, 101] width 412 height 202
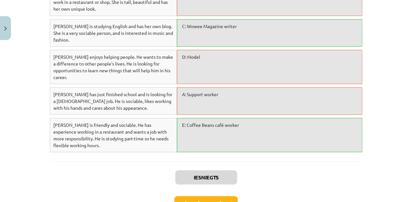
scroll to position [523, 0]
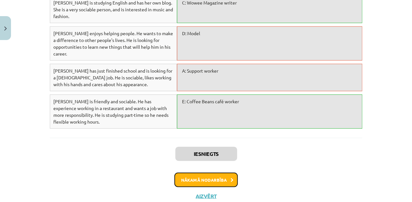
click at [223, 173] on button "Nākamā nodarbība" at bounding box center [205, 180] width 63 height 15
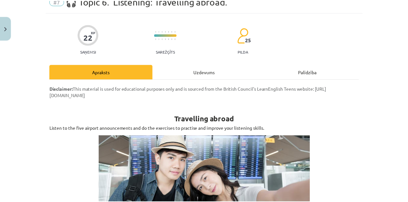
scroll to position [16, 0]
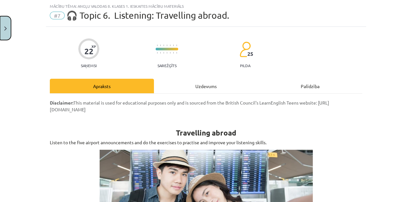
click at [2, 31] on button "Close" at bounding box center [5, 28] width 11 height 24
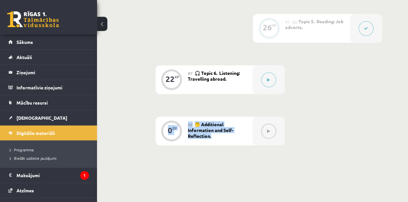
drag, startPoint x: 407, startPoint y: 155, endPoint x: 407, endPoint y: 90, distance: 64.7
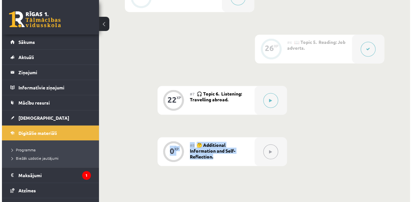
scroll to position [437, 0]
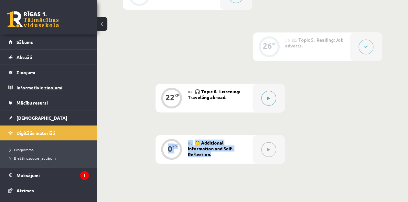
click at [265, 94] on button at bounding box center [268, 98] width 15 height 15
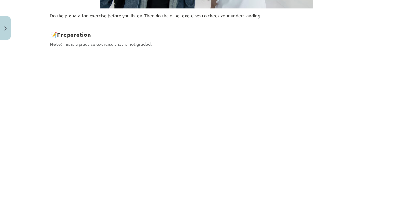
scroll to position [511, 0]
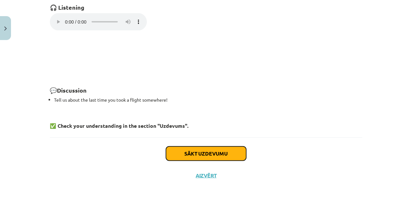
click at [218, 157] on button "Sākt uzdevumu" at bounding box center [206, 154] width 80 height 14
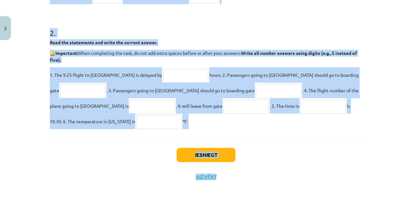
scroll to position [221, 0]
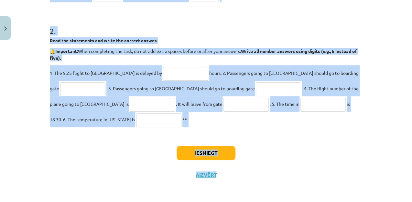
drag, startPoint x: 45, startPoint y: 135, endPoint x: 331, endPoint y: 200, distance: 293.3
click at [331, 200] on div "Mācību tēma: Angļu valodas 8. klases 1. ieskaites mācību materiāls #7 🎧 Topic 6…" at bounding box center [206, 101] width 412 height 202
click at [259, 32] on h1 "2 ." at bounding box center [206, 25] width 312 height 20
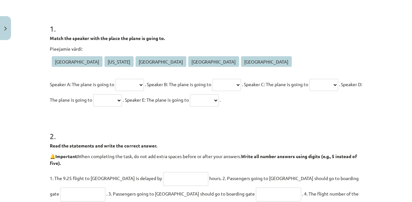
scroll to position [86, 0]
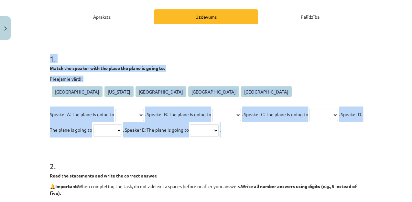
drag, startPoint x: 46, startPoint y: 60, endPoint x: 303, endPoint y: 132, distance: 267.8
click at [303, 132] on div "22 XP Saņemsi Sarežģīts 25 pilda Apraksts Uzdevums Palīdzība 1 . Match the spea…" at bounding box center [206, 139] width 320 height 364
copy div "1 . Match the speaker with the place the plane is going to. Pieejamie vārdi: Ro…"
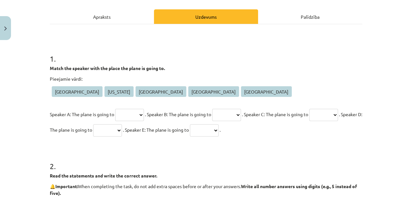
click at [105, 20] on div "Apraksts" at bounding box center [102, 16] width 104 height 15
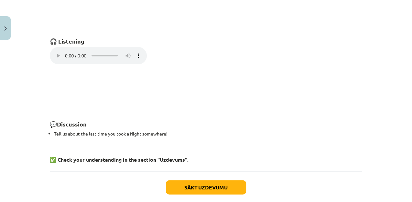
scroll to position [511, 0]
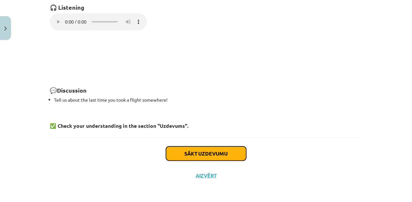
click at [192, 152] on button "Sākt uzdevumu" at bounding box center [206, 154] width 80 height 14
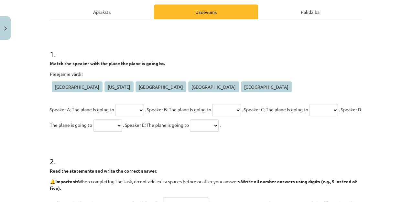
scroll to position [101, 0]
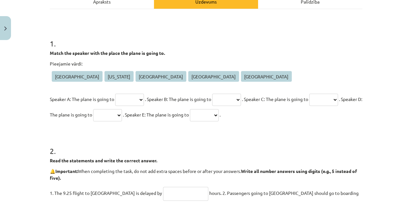
click at [144, 100] on select "**** ******** ********* ****** *****" at bounding box center [129, 100] width 29 height 12
select select "****"
click at [115, 94] on select "**** ******** ********* ****** *****" at bounding box center [129, 100] width 29 height 12
click at [240, 90] on div "Pieejamie vārdi: Rome New York Amsterdam Athens Tokyo Speaker A: The plane is g…" at bounding box center [206, 91] width 312 height 62
click at [241, 96] on select "**** ******** ********* ****** *****" at bounding box center [226, 100] width 29 height 12
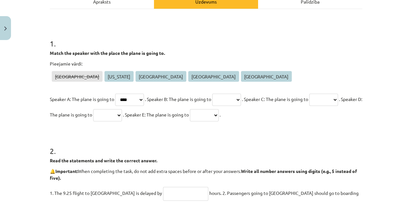
select select "********"
click at [223, 94] on select "**** ******** ********* ****** *****" at bounding box center [226, 100] width 29 height 12
click at [309, 106] on select "**** ******** ********* ****** *****" at bounding box center [323, 100] width 29 height 12
select select "*********"
click at [309, 106] on select "**** ******** ********* ****** *****" at bounding box center [323, 100] width 29 height 12
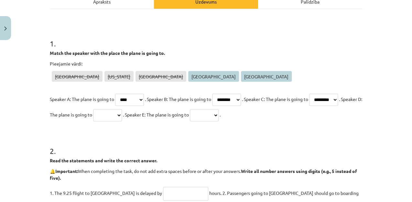
click at [122, 115] on select "**** ******** ********* ****** *****" at bounding box center [107, 115] width 29 height 12
select select "******"
click at [122, 109] on select "**** ******** ********* ****** *****" at bounding box center [107, 115] width 29 height 12
click at [219, 116] on select "**** ******** ********* ****** *****" at bounding box center [204, 115] width 29 height 12
select select "*****"
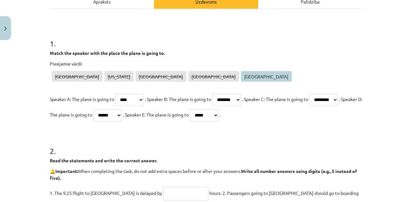
click at [219, 109] on select "**** ******** ********* ****** *****" at bounding box center [204, 115] width 29 height 12
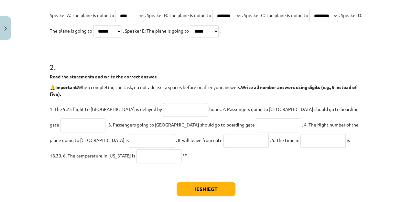
scroll to position [190, 0]
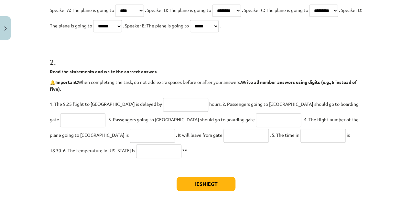
click at [52, 72] on strong "Read the statements and write the correct answer." at bounding box center [103, 72] width 107 height 6
drag, startPoint x: 45, startPoint y: 70, endPoint x: 366, endPoint y: 151, distance: 331.0
click at [366, 151] on div "Mācību tēma: Angļu valodas 8. klases 1. ieskaites mācību materiāls #7 🎧 Topic 6…" at bounding box center [206, 101] width 412 height 202
copy div "Read the statements and write the correct answer. 🔔 Important: When completing …"
click at [163, 99] on input "text" at bounding box center [185, 105] width 45 height 14
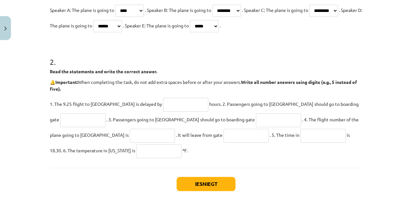
click at [196, 57] on h1 "2 ." at bounding box center [206, 56] width 312 height 20
drag, startPoint x: 196, startPoint y: 57, endPoint x: 175, endPoint y: 45, distance: 24.8
click at [175, 45] on form "1 . Match the speaker with the place the plane is going to. Pieejamie vārdi: Ro…" at bounding box center [206, 49] width 312 height 220
click at [163, 106] on input "text" at bounding box center [185, 105] width 45 height 14
type input "*"
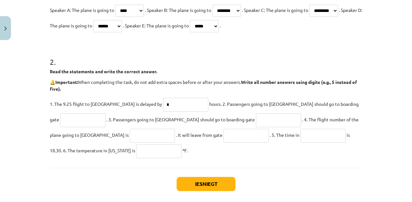
click at [105, 114] on input "text" at bounding box center [82, 121] width 45 height 14
type input "*"
click at [256, 121] on input "text" at bounding box center [278, 121] width 45 height 14
type input "*"
click at [130, 134] on input "text" at bounding box center [152, 136] width 45 height 14
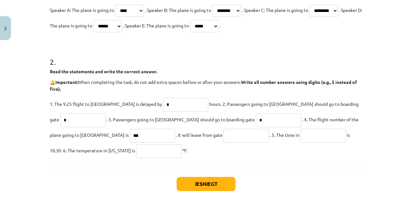
type input "***"
click at [223, 136] on input "text" at bounding box center [245, 136] width 45 height 14
click at [136, 153] on input "text" at bounding box center [158, 152] width 45 height 14
type input "**"
click at [300, 133] on input "text" at bounding box center [322, 136] width 45 height 14
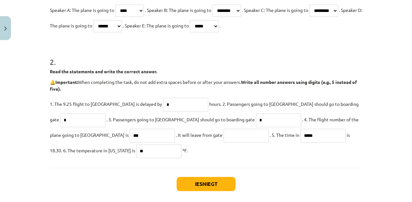
type input "*****"
click at [215, 182] on button "Iesniegt" at bounding box center [206, 184] width 59 height 14
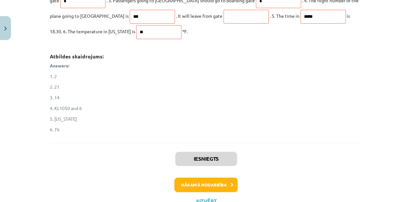
scroll to position [310, 0]
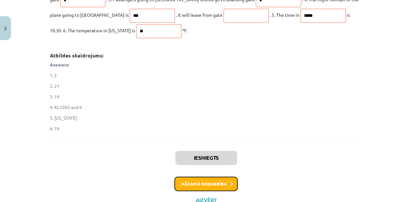
click at [204, 182] on button "Nākamā nodarbība" at bounding box center [205, 184] width 63 height 15
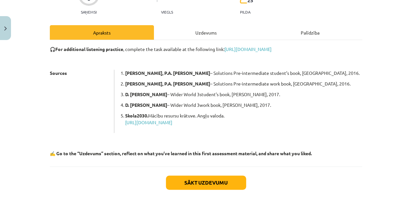
scroll to position [100, 0]
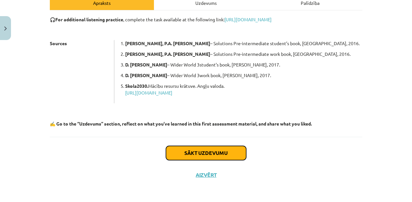
click at [210, 155] on button "Sākt uzdevumu" at bounding box center [206, 153] width 80 height 14
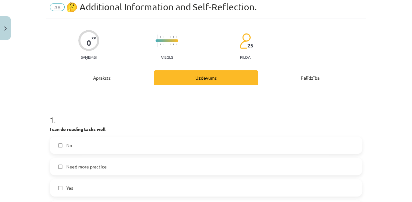
scroll to position [16, 0]
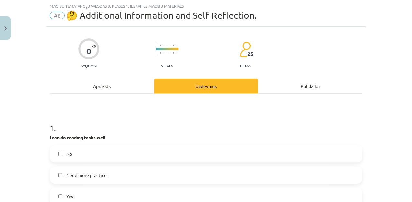
click at [97, 179] on label "Need more practice" at bounding box center [205, 175] width 311 height 16
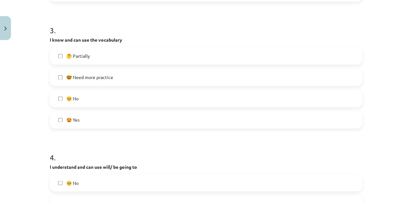
scroll to position [376, 0]
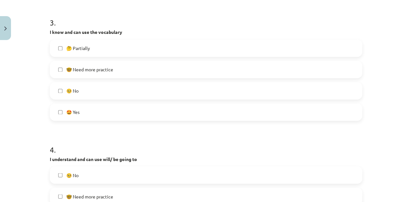
click at [190, 87] on label "🥺 No" at bounding box center [205, 91] width 311 height 16
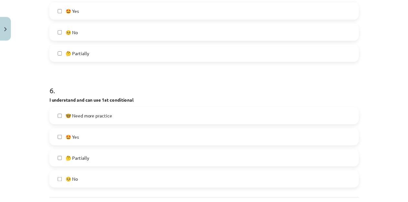
scroll to position [726, 0]
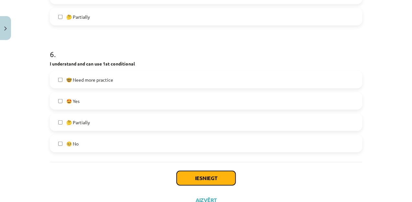
click at [192, 182] on button "Iesniegt" at bounding box center [206, 178] width 59 height 14
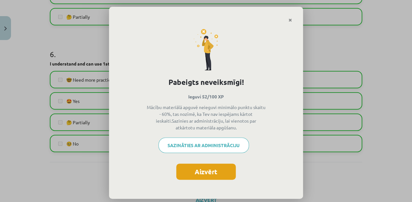
click at [203, 171] on button "Aizvērt" at bounding box center [206, 172] width 60 height 16
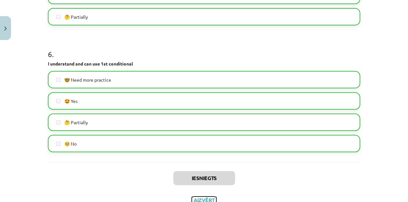
click at [203, 200] on button "Aizvērt" at bounding box center [204, 200] width 25 height 6
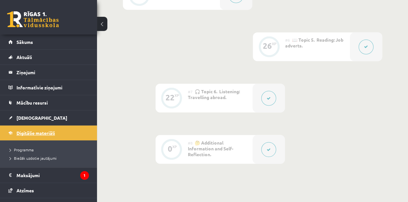
click at [35, 128] on link "Digitālie materiāli" at bounding box center [48, 133] width 81 height 15
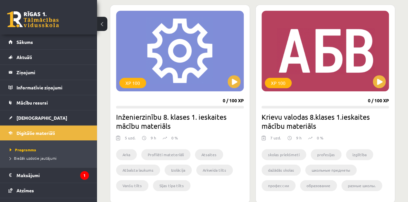
scroll to position [165, 0]
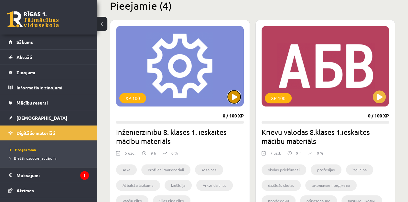
click at [233, 94] on button at bounding box center [234, 97] width 13 height 13
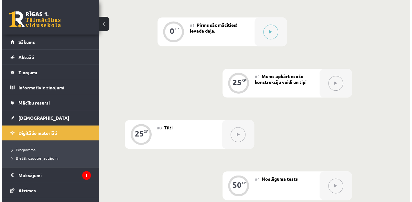
scroll to position [219, 0]
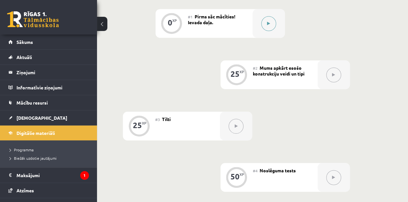
click at [266, 25] on button at bounding box center [268, 23] width 15 height 15
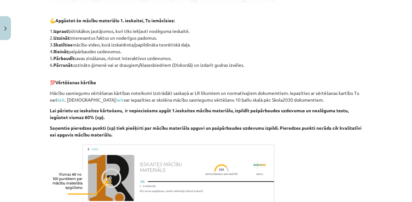
scroll to position [388, 0]
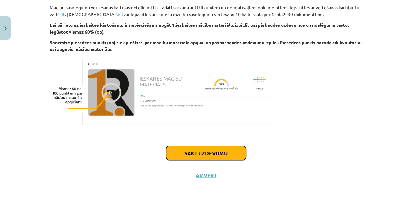
click at [225, 155] on button "Sākt uzdevumu" at bounding box center [206, 153] width 80 height 14
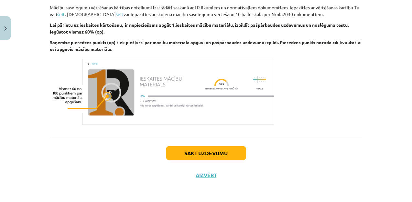
scroll to position [16, 0]
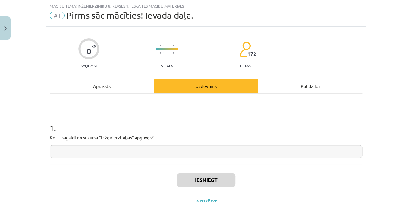
click at [85, 151] on input "text" at bounding box center [206, 151] width 312 height 13
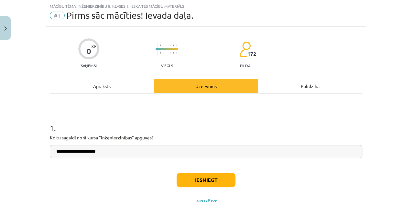
type input "**********"
click at [186, 179] on button "Iesniegt" at bounding box center [206, 180] width 59 height 14
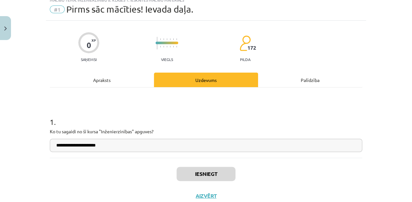
scroll to position [24, 0]
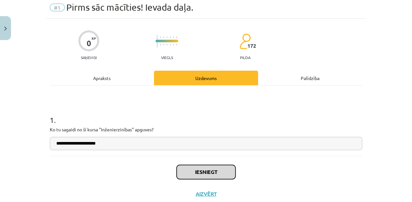
click at [195, 173] on button "Iesniegt" at bounding box center [206, 172] width 59 height 14
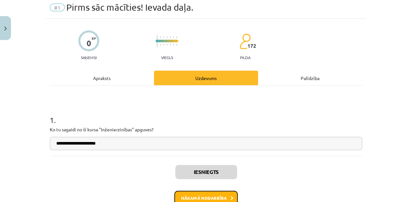
click at [203, 199] on button "Nākamā nodarbība" at bounding box center [205, 198] width 63 height 15
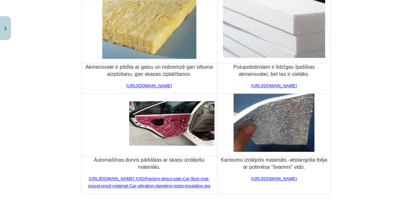
scroll to position [2426, 0]
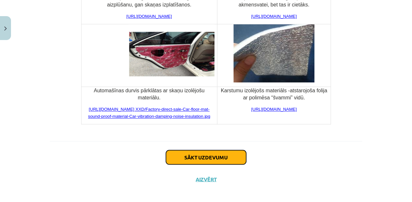
click at [229, 150] on button "Sākt uzdevumu" at bounding box center [206, 157] width 80 height 14
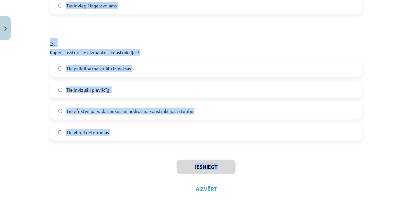
scroll to position [624, 0]
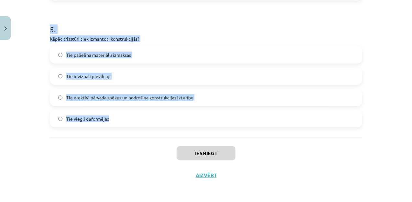
drag, startPoint x: 72, startPoint y: 150, endPoint x: 177, endPoint y: 131, distance: 106.1
copy form "Kāds ir profilētu materiālu galvenais ieguvums? Tie kļūst izturīgāki, piešķirot…"
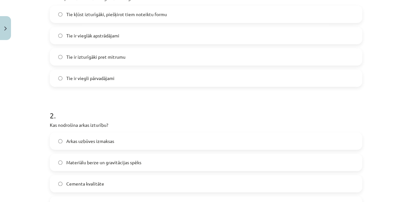
scroll to position [148, 0]
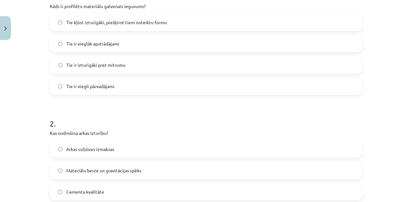
click at [207, 26] on label "Tie kļūst izturīgāki, piešķirot tiem noteiktu formu" at bounding box center [205, 22] width 311 height 16
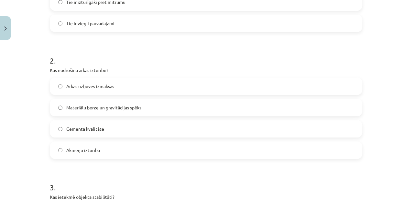
scroll to position [212, 0]
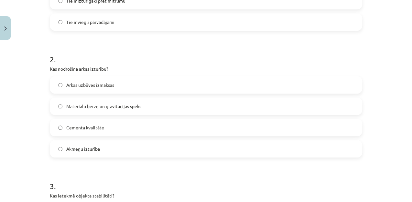
click at [325, 104] on label "Materiālu berze un gravitācijas spēks" at bounding box center [205, 106] width 311 height 16
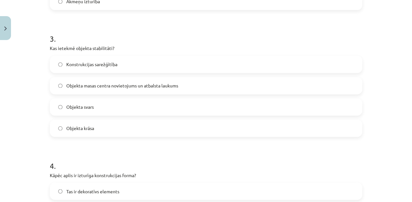
scroll to position [373, 0]
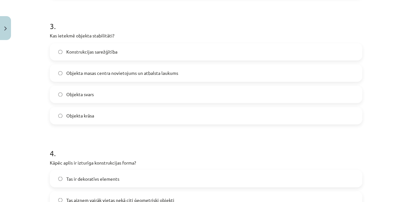
click at [249, 69] on label "Objekta masas centra novietojums un atbalsta laukums" at bounding box center [205, 73] width 311 height 16
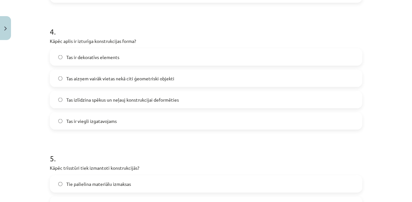
scroll to position [496, 0]
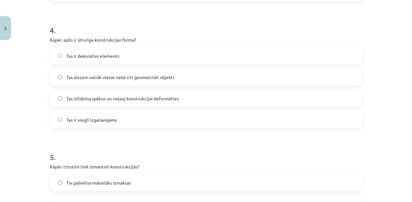
click at [158, 98] on span "Tas izlīdzina spēkus un neļauj konstrukcijai deformēties" at bounding box center [122, 98] width 113 height 7
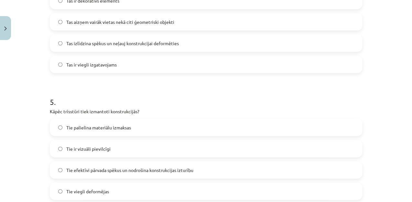
scroll to position [570, 0]
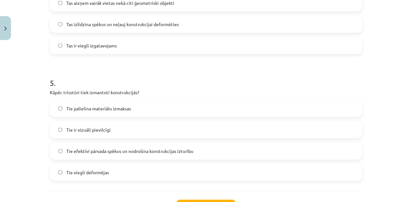
click at [213, 150] on label "Tie efektīvi pārvada spēkus un nodrošina konstrukcijas izturību" at bounding box center [205, 151] width 311 height 16
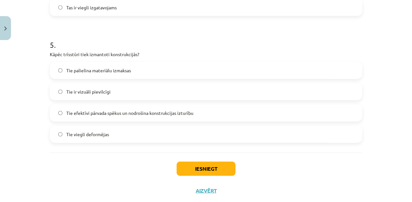
scroll to position [624, 0]
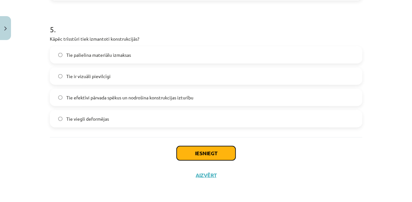
click at [211, 153] on button "Iesniegt" at bounding box center [206, 154] width 59 height 14
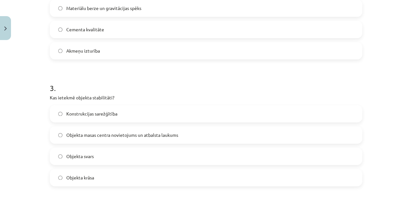
scroll to position [261, 0]
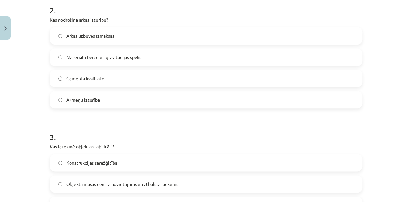
drag, startPoint x: 407, startPoint y: 82, endPoint x: 407, endPoint y: 65, distance: 16.8
click at [407, 65] on div "Mācību tēma: Inženierzinību 8. klases 1. ieskaites mācību materiāls #2 Mums apk…" at bounding box center [206, 101] width 412 height 202
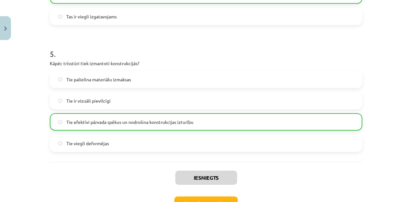
scroll to position [644, 0]
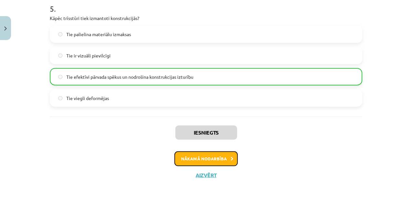
click at [221, 159] on button "Nākamā nodarbība" at bounding box center [205, 159] width 63 height 15
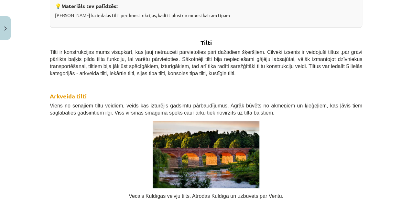
scroll to position [16, 0]
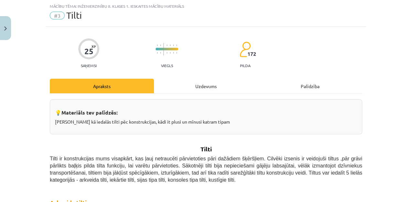
click at [221, 159] on span "Tilti ir konstrukcijas mums visapkārt, kas ļauj netraucēti pārvietoties pāri da…" at bounding box center [206, 169] width 312 height 27
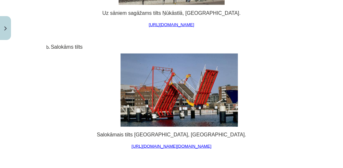
scroll to position [4488, 0]
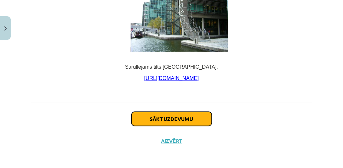
click at [174, 121] on button "Sākt uzdevumu" at bounding box center [172, 119] width 80 height 14
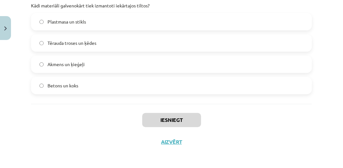
scroll to position [657, 0]
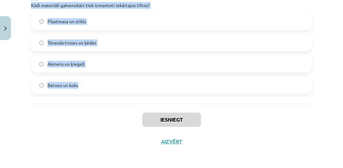
drag, startPoint x: 30, startPoint y: 136, endPoint x: 171, endPoint y: 91, distance: 148.7
copy form "Lore ip dolorsi ametc adipiscin elitse? Doeiusmod tempo incididuntu Laboreetdo …"
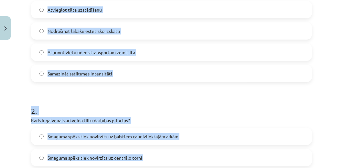
scroll to position [159, 0]
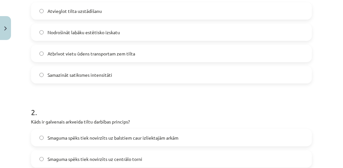
click at [166, 50] on label "Atbrīvot vietu ūdens transportam zem tilta" at bounding box center [172, 54] width 280 height 16
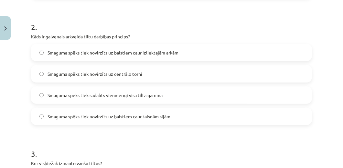
scroll to position [245, 0]
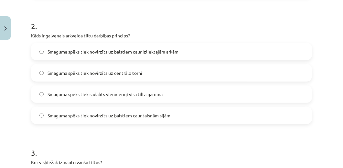
click at [221, 51] on label "Smaguma spēks tiek novirzīts uz balstiem caur izliektajām arkām" at bounding box center [172, 52] width 280 height 16
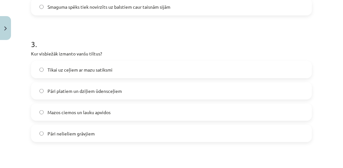
scroll to position [358, 0]
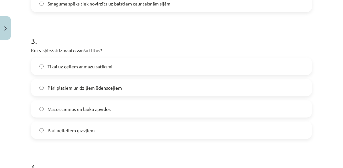
click at [251, 88] on label "Pāri platiem un dziļiem ūdensceļiem" at bounding box center [172, 88] width 280 height 16
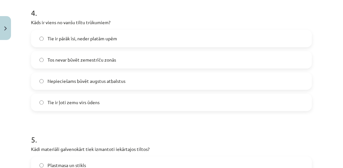
scroll to position [517, 0]
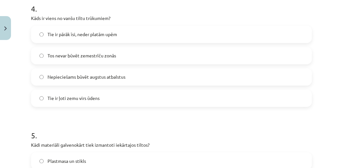
click at [126, 72] on label "Nepieciešams būvēt augstus atbalstus" at bounding box center [172, 77] width 280 height 16
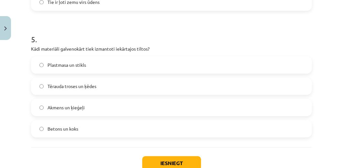
scroll to position [616, 0]
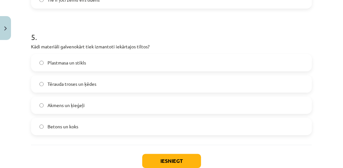
click at [213, 84] on label "Tērauda troses un ķēdes" at bounding box center [172, 84] width 280 height 16
click at [183, 157] on button "Iesniegt" at bounding box center [171, 161] width 59 height 14
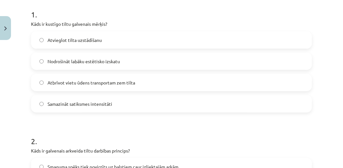
scroll to position [114, 0]
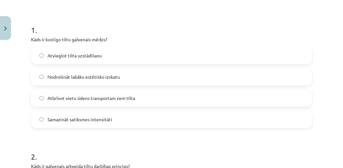
click at [328, 39] on div "Mācību tēma: Inženierzinību 8. klases 1. ieskaites mācību materiāls #3 Tilti 25…" at bounding box center [171, 84] width 343 height 168
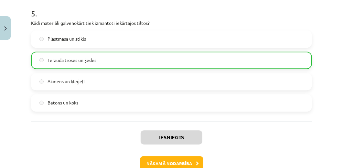
scroll to position [708, 0]
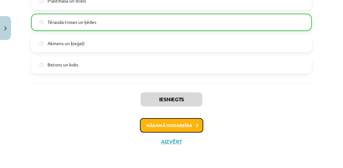
click at [184, 121] on button "Nākamā nodarbība" at bounding box center [171, 125] width 63 height 15
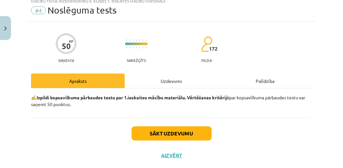
scroll to position [16, 0]
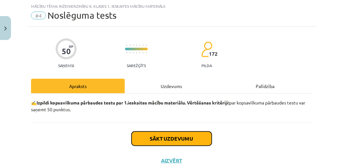
click at [190, 140] on button "Sākt uzdevumu" at bounding box center [172, 139] width 80 height 14
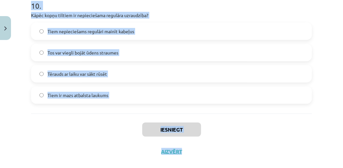
scroll to position [1293, 0]
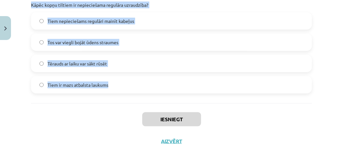
drag, startPoint x: 29, startPoint y: 135, endPoint x: 158, endPoint y: 99, distance: 133.7
copy form "Lore ip dolorsi ametconse adipis elitsed doeiusmodtemp? Incididunt utlaboreetdo…"
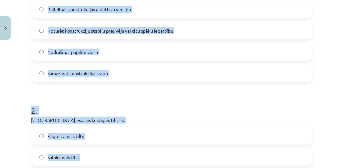
scroll to position [153, 0]
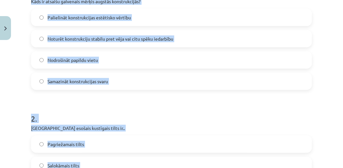
click at [216, 38] on label "Noturēt konstrukciju stabilu pret vēja vai citu spēku iedarbību" at bounding box center [172, 39] width 280 height 16
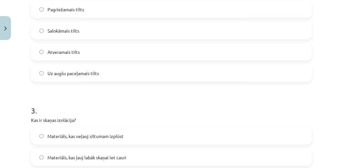
scroll to position [262, 0]
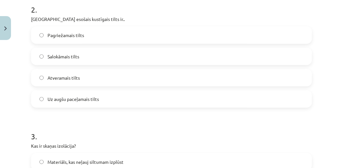
click at [254, 38] on label "Pagriežamais tilts" at bounding box center [172, 35] width 280 height 16
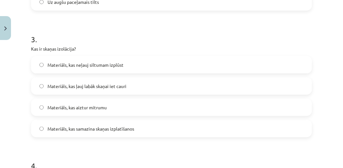
scroll to position [375, 0]
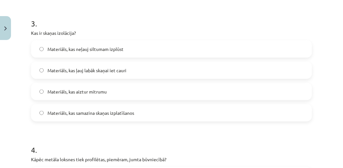
click at [118, 110] on span "Materiāls, kas samazina skaņas izplatīšanos" at bounding box center [91, 113] width 87 height 7
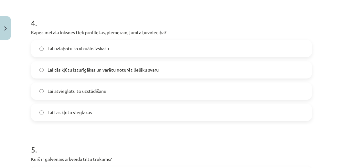
scroll to position [510, 0]
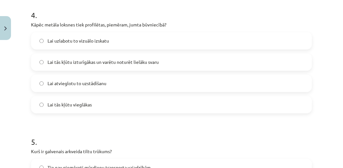
click at [200, 62] on label "Lai tās kļūtu izturīgākas un varētu noturēt lielāku svaru" at bounding box center [172, 62] width 280 height 16
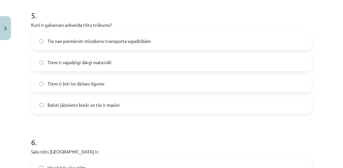
scroll to position [639, 0]
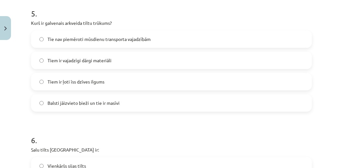
click at [151, 98] on label "Balsti jāizvieto bieži un tie ir masīvi" at bounding box center [172, 103] width 280 height 16
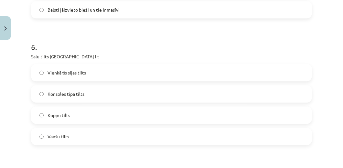
scroll to position [737, 0]
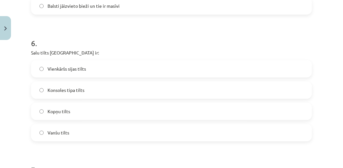
click at [146, 114] on label "Kopņu tilts" at bounding box center [172, 111] width 280 height 16
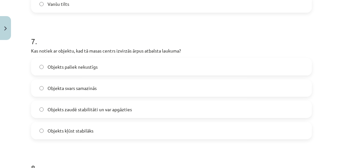
scroll to position [884, 0]
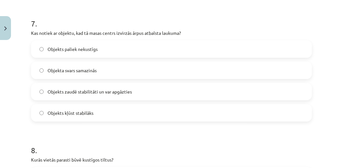
click at [115, 89] on span "Objekts zaudē stabilitāti un var apgāzties" at bounding box center [90, 92] width 84 height 7
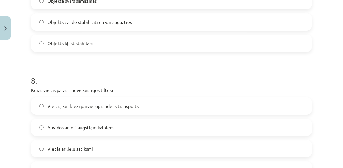
scroll to position [989, 0]
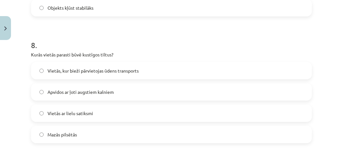
click at [208, 69] on label "Vietās, kur bieži pārvietojas ūdens transports" at bounding box center [172, 71] width 280 height 16
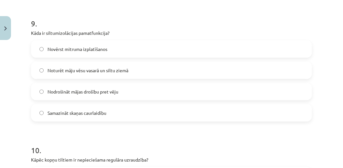
scroll to position [1196, 0]
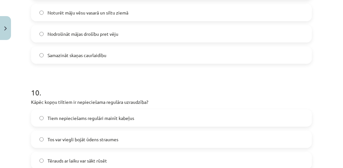
click at [168, 13] on label "Noturēt māju vēsu vasarā un siltu ziemā" at bounding box center [172, 13] width 280 height 16
click at [123, 156] on label "Tērauds ar laiku var sākt rūsēt" at bounding box center [172, 161] width 280 height 16
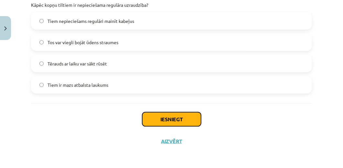
click at [175, 118] on button "Iesniegt" at bounding box center [171, 120] width 59 height 14
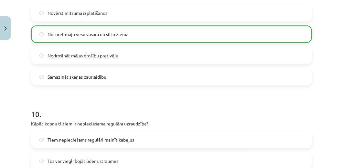
scroll to position [1313, 0]
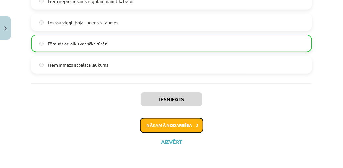
click at [191, 123] on button "Nākamā nodarbība" at bounding box center [171, 125] width 63 height 15
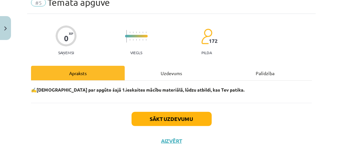
scroll to position [16, 0]
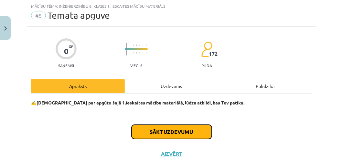
click at [182, 132] on button "Sākt uzdevumu" at bounding box center [172, 132] width 80 height 14
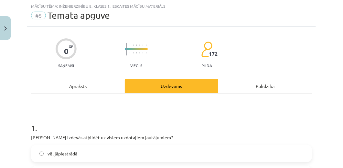
drag, startPoint x: 29, startPoint y: 135, endPoint x: 61, endPoint y: 109, distance: 41.2
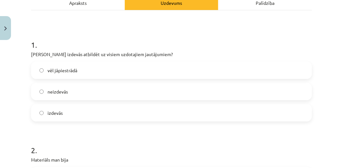
scroll to position [117, 0]
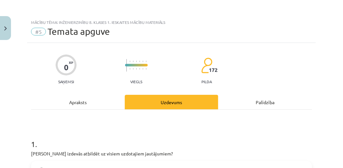
scroll to position [117, 0]
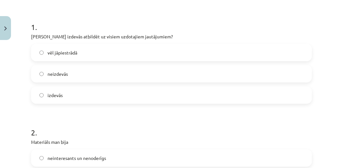
click at [154, 56] on label "vēl jāpiestrādā" at bounding box center [172, 53] width 280 height 16
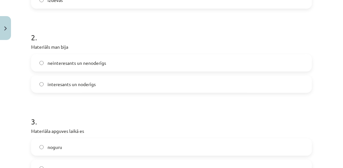
scroll to position [214, 0]
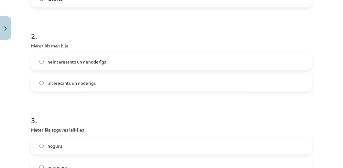
click at [108, 76] on label "interesants un noderīgs" at bounding box center [172, 83] width 280 height 16
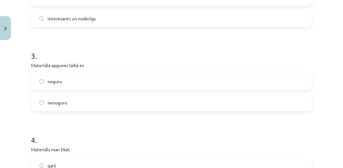
scroll to position [288, 0]
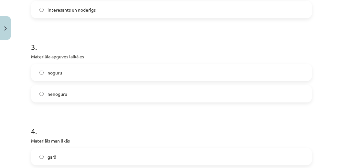
click at [169, 76] on label "noguru" at bounding box center [172, 73] width 280 height 16
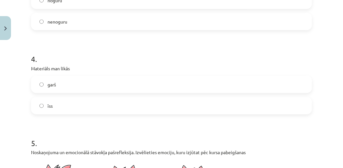
scroll to position [375, 0]
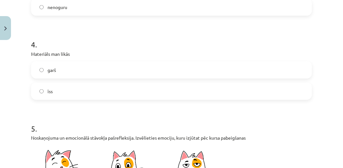
click at [120, 71] on label "garš" at bounding box center [172, 70] width 280 height 16
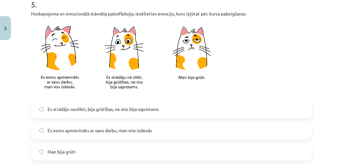
scroll to position [516, 0]
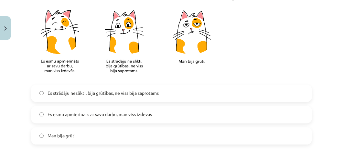
click at [179, 96] on label "Es strādāju neslikti, bija grūtības, ne viss bija saprotams" at bounding box center [172, 93] width 280 height 16
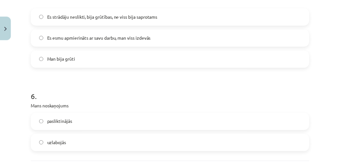
scroll to position [618, 0]
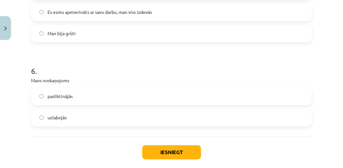
click at [135, 98] on label "pasliktinājās" at bounding box center [172, 97] width 280 height 16
click at [121, 112] on label "uzlabojās" at bounding box center [172, 118] width 280 height 16
click at [178, 153] on button "Iesniegt" at bounding box center [171, 153] width 59 height 14
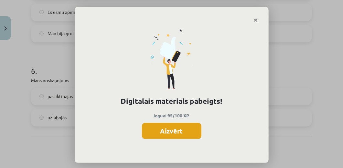
click at [175, 132] on button "Aizvērt" at bounding box center [172, 131] width 60 height 16
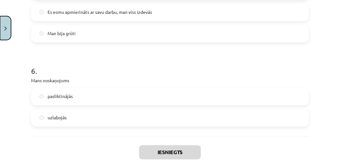
click at [3, 33] on button "Close" at bounding box center [5, 28] width 11 height 24
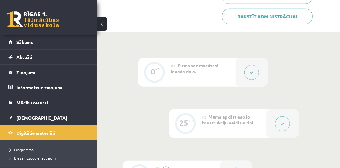
click at [28, 133] on span "Digitālie materiāli" at bounding box center [35, 133] width 38 height 6
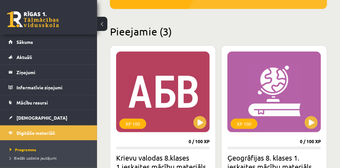
scroll to position [141, 0]
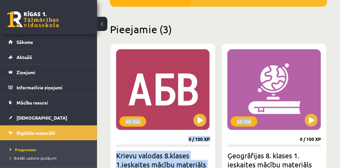
drag, startPoint x: 340, startPoint y: 33, endPoint x: 340, endPoint y: 36, distance: 3.6
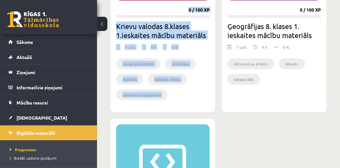
scroll to position [268, 0]
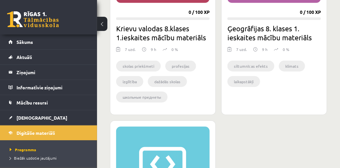
click at [262, 132] on div "XP 100 0 / 100 XP Krievu valodas 8.klases 1.ieskaites mācību materiāls 7 uzd. 9…" at bounding box center [218, 118] width 217 height 405
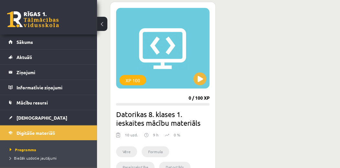
scroll to position [418, 0]
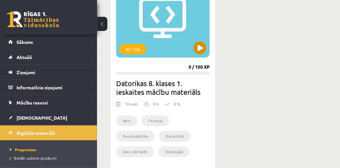
click at [204, 53] on div "XP 100" at bounding box center [162, 17] width 93 height 81
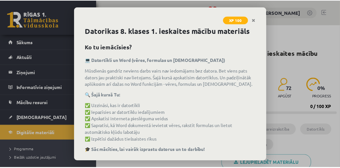
scroll to position [47, 0]
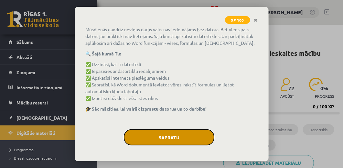
click at [166, 144] on button "Sapratu" at bounding box center [169, 138] width 91 height 16
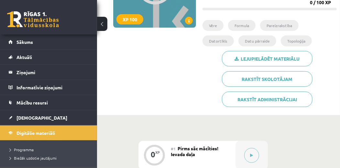
scroll to position [276, 0]
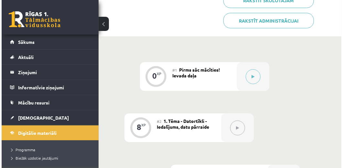
scroll to position [175, 0]
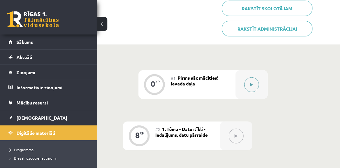
click at [255, 87] on button at bounding box center [251, 85] width 15 height 15
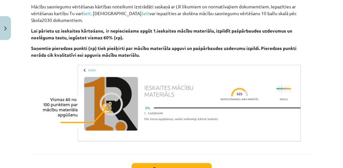
scroll to position [466, 0]
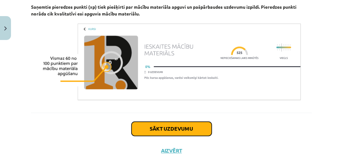
click at [203, 130] on button "Sākt uzdevumu" at bounding box center [172, 129] width 80 height 14
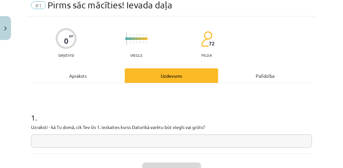
scroll to position [16, 0]
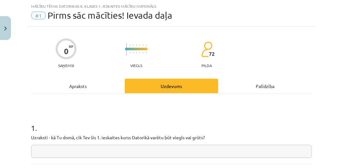
click at [68, 152] on input "text" at bounding box center [171, 151] width 281 height 13
type input "*"
type input "**********"
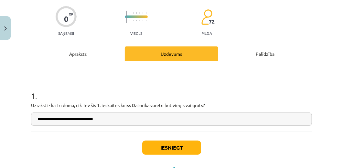
scroll to position [49, 0]
click at [167, 149] on button "Iesniegt" at bounding box center [171, 148] width 59 height 14
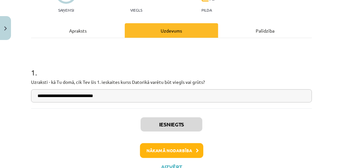
scroll to position [97, 0]
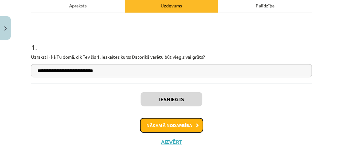
click at [176, 119] on button "Nākamā nodarbība" at bounding box center [171, 125] width 63 height 15
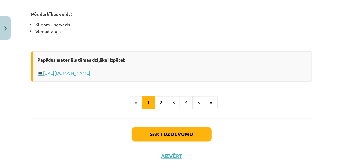
scroll to position [456, 0]
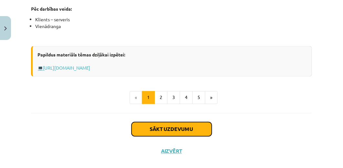
click at [206, 134] on button "Sākt uzdevumu" at bounding box center [172, 130] width 80 height 14
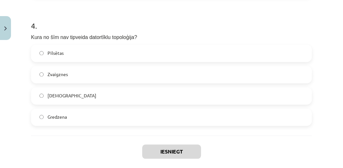
scroll to position [537, 0]
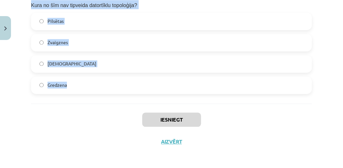
drag, startPoint x: 26, startPoint y: 140, endPoint x: 135, endPoint y: 87, distance: 120.3
click at [135, 87] on div "Mācību tēma: Datorikas 8. klases 1. ieskaites mācību materiāls #2 1. Tēma - Dat…" at bounding box center [171, 84] width 343 height 168
copy form "Kura no šīm ir datu pārraides mērvienība? Kilobiti sekundē Kilometri sekundē Ki…"
click at [81, 25] on label "Pilsētas" at bounding box center [172, 21] width 280 height 16
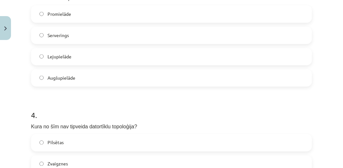
scroll to position [400, 0]
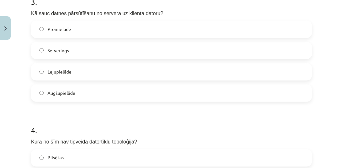
click at [274, 73] on label "Lejupielāde" at bounding box center [172, 72] width 280 height 16
drag, startPoint x: 340, startPoint y: 129, endPoint x: 340, endPoint y: 115, distance: 13.6
click at [340, 115] on div "Mācību tēma: Datorikas 8. klases 1. ieskaites mācību materiāls #2 1. Tēma - Dat…" at bounding box center [171, 84] width 343 height 168
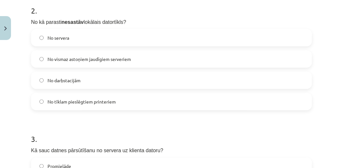
scroll to position [261, 0]
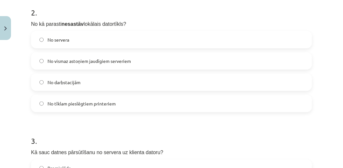
click at [286, 69] on label "No vismaz astoņiem jaudīgiem serveriem" at bounding box center [172, 61] width 280 height 16
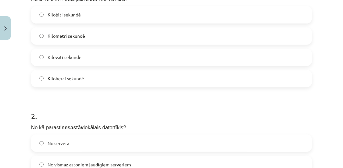
scroll to position [157, 0]
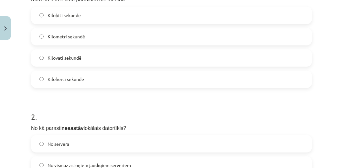
click at [118, 18] on label "Kilobiti sekundē" at bounding box center [172, 15] width 280 height 16
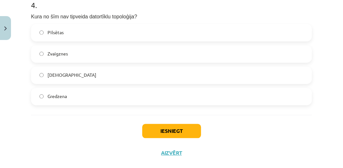
scroll to position [527, 0]
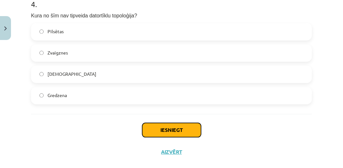
click at [198, 125] on button "Iesniegt" at bounding box center [171, 130] width 59 height 14
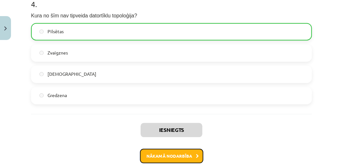
click at [189, 157] on button "Nākamā nodarbība" at bounding box center [171, 156] width 63 height 15
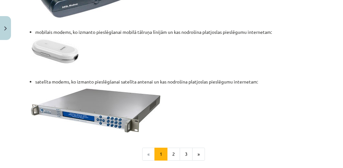
scroll to position [957, 0]
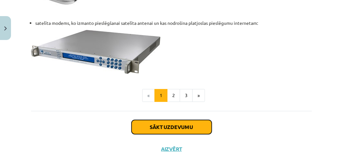
click at [197, 120] on button "Sākt uzdevumu" at bounding box center [172, 127] width 80 height 14
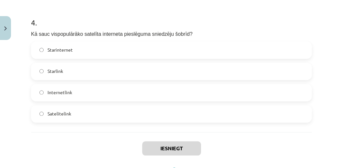
scroll to position [548, 0]
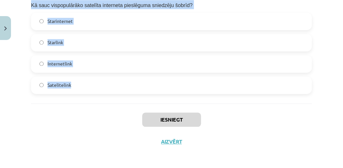
drag, startPoint x: 28, startPoint y: 149, endPoint x: 169, endPoint y: 91, distance: 152.2
copy form "Lai pieslēgtu datoru vai datortīklu pie interneta, visbiežāk tiek lietots… Mode…"
click at [73, 38] on label "Starlink" at bounding box center [172, 43] width 280 height 16
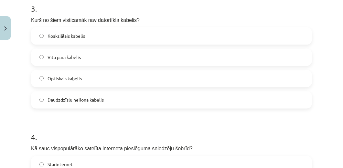
scroll to position [401, 0]
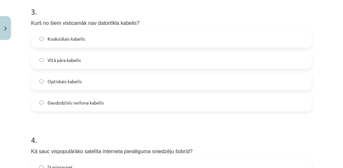
click at [93, 97] on label "Daudzdzīslu neilona kabelis" at bounding box center [172, 103] width 280 height 16
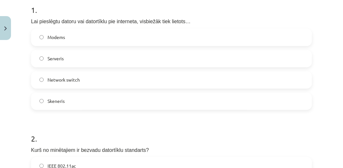
scroll to position [131, 0]
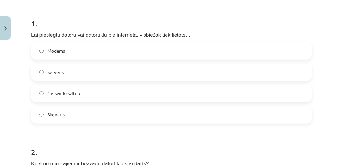
click at [241, 56] on label "Modems" at bounding box center [172, 51] width 280 height 16
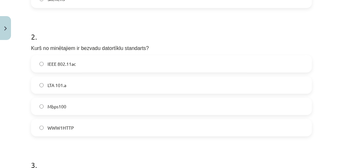
scroll to position [249, 0]
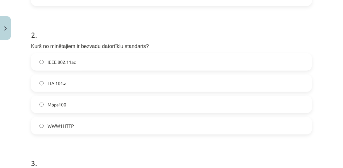
click at [252, 69] on label "IEEE 802.11ac" at bounding box center [172, 62] width 280 height 16
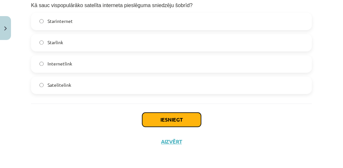
click at [188, 118] on button "Iesniegt" at bounding box center [171, 120] width 59 height 14
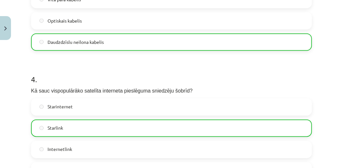
scroll to position [568, 0]
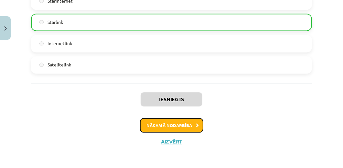
click at [177, 121] on button "Nākamā nodarbība" at bounding box center [171, 125] width 63 height 15
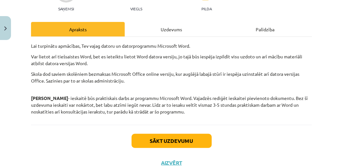
scroll to position [94, 0]
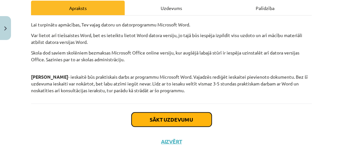
click at [187, 122] on button "Sākt uzdevumu" at bounding box center [172, 120] width 80 height 14
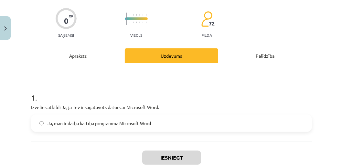
scroll to position [49, 0]
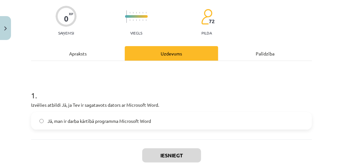
click at [169, 117] on label "Jā, man ir darba kārtībā programma Microsoft Word" at bounding box center [172, 121] width 280 height 16
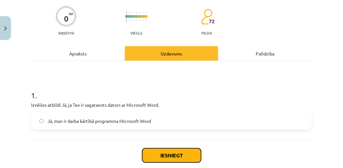
click at [166, 151] on button "Iesniegt" at bounding box center [171, 156] width 59 height 14
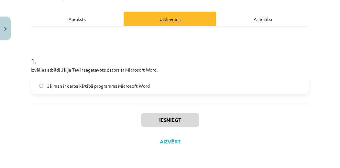
scroll to position [85, 0]
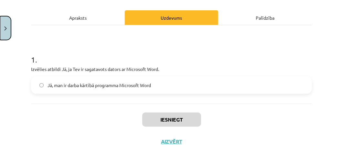
click at [7, 24] on button "Close" at bounding box center [5, 28] width 11 height 24
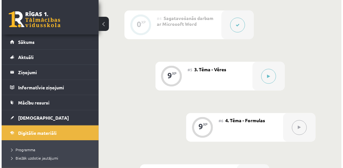
scroll to position [428, 0]
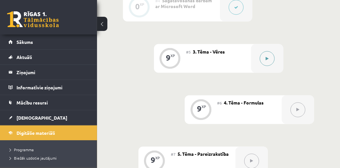
click at [270, 65] on button at bounding box center [267, 58] width 15 height 15
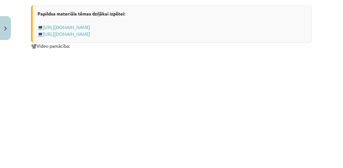
scroll to position [943, 0]
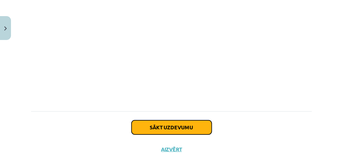
click at [182, 121] on button "Sākt uzdevumu" at bounding box center [172, 128] width 80 height 14
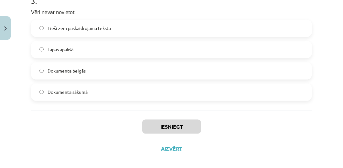
scroll to position [358, 0]
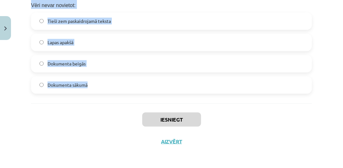
drag, startPoint x: 29, startPoint y: 140, endPoint x: 140, endPoint y: 92, distance: 121.4
copy form "Kura no pogām jālieto vēres ievietošanai? 2 . Vēre sastāv no: Paragrāfiem Formu…"
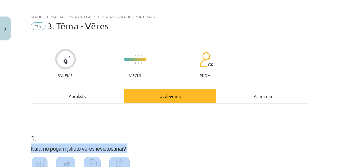
scroll to position [0, 0]
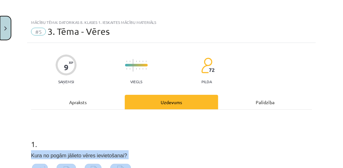
click at [2, 26] on button "Close" at bounding box center [5, 28] width 11 height 24
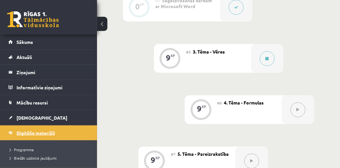
click at [55, 132] on span "Digitālie materiāli" at bounding box center [35, 133] width 38 height 6
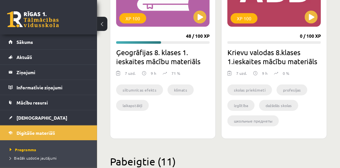
scroll to position [231, 0]
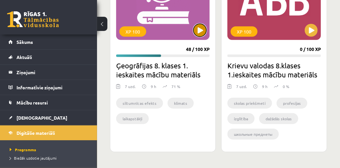
click at [204, 30] on button at bounding box center [199, 30] width 13 height 13
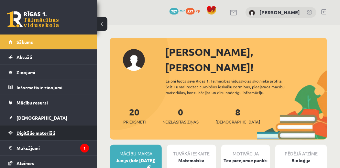
click at [46, 128] on link "Digitālie materiāli" at bounding box center [48, 133] width 81 height 15
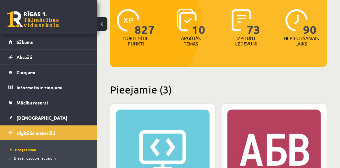
scroll to position [227, 0]
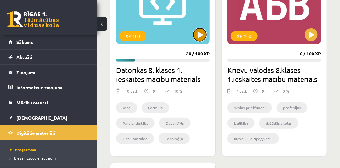
click at [202, 29] on button at bounding box center [199, 34] width 13 height 13
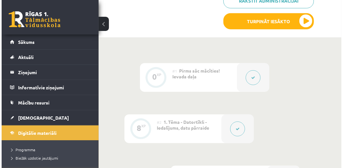
scroll to position [208, 0]
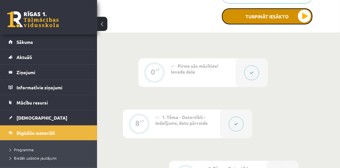
click at [307, 12] on button "Turpināt iesākto" at bounding box center [267, 16] width 91 height 16
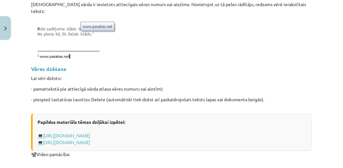
scroll to position [943, 0]
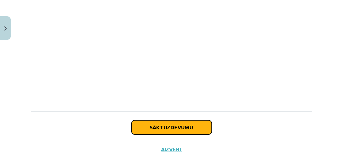
click at [195, 121] on button "Sākt uzdevumu" at bounding box center [172, 128] width 80 height 14
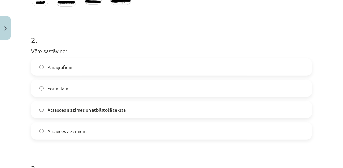
scroll to position [187, 0]
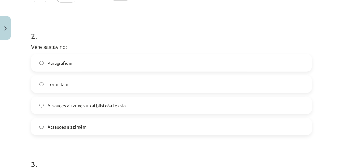
click at [121, 103] on span "Atsauces aizzīmes un atbilstošā teksta" at bounding box center [87, 106] width 78 height 7
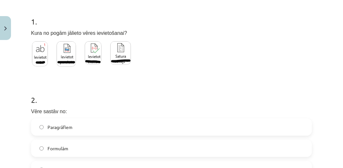
scroll to position [114, 0]
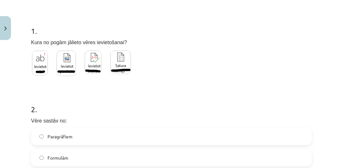
click at [36, 65] on img at bounding box center [40, 63] width 16 height 25
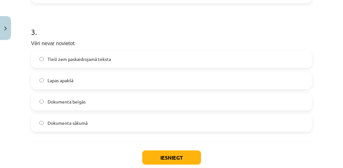
scroll to position [321, 0]
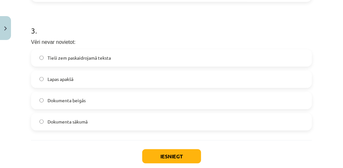
click at [246, 125] on label "Dokumenta sākumā" at bounding box center [172, 122] width 280 height 16
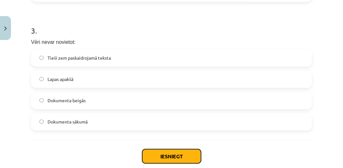
click at [191, 150] on button "Iesniegt" at bounding box center [171, 157] width 59 height 14
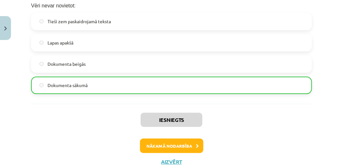
scroll to position [362, 0]
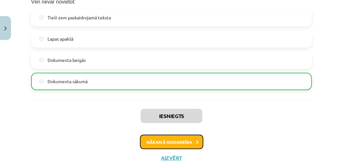
click at [185, 136] on button "Nākamā nodarbība" at bounding box center [171, 142] width 63 height 15
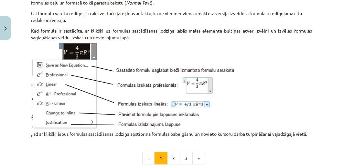
scroll to position [915, 0]
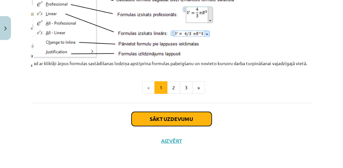
click at [159, 118] on button "Sākt uzdevumu" at bounding box center [172, 119] width 80 height 14
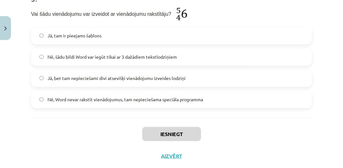
scroll to position [334, 0]
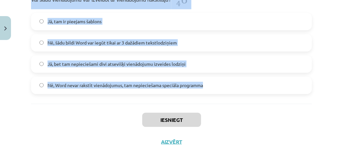
drag, startPoint x: 30, startPoint y: 138, endPoint x: 213, endPoint y: 86, distance: 191.0
copy form "Formulas ievietošanai jāizmanto poga: 2 . Kurā no struktūrām Jūs meklēsiet šabl…"
click at [140, 25] on label "Jā, tam ir pieejams šablons" at bounding box center [172, 22] width 280 height 16
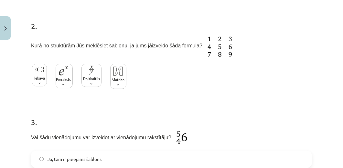
scroll to position [195, 0]
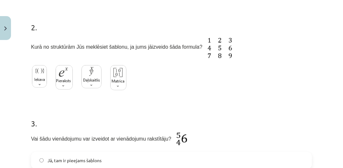
click at [336, 78] on div "Mācību tēma: Datorikas 8. klases 1. ieskaites mācību materiāls #6 4. Tēma - For…" at bounding box center [171, 84] width 343 height 168
drag, startPoint x: 336, startPoint y: 77, endPoint x: 336, endPoint y: 73, distance: 3.9
click at [336, 73] on div "Mācību tēma: Datorikas 8. klases 1. ieskaites mācību materiāls #6 4. Tēma - For…" at bounding box center [171, 84] width 343 height 168
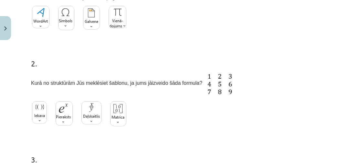
scroll to position [144, 0]
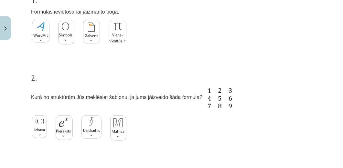
click at [111, 27] on img at bounding box center [118, 31] width 18 height 23
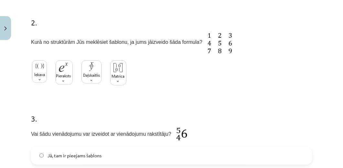
scroll to position [200, 0]
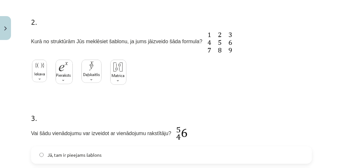
click at [57, 69] on img at bounding box center [64, 72] width 17 height 25
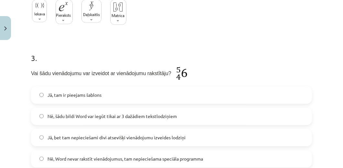
scroll to position [334, 0]
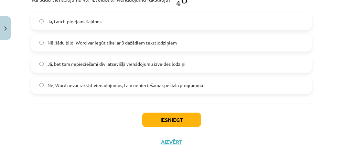
click at [186, 111] on div "Iesniegt Aizvērt" at bounding box center [171, 126] width 281 height 45
click at [186, 117] on button "Iesniegt" at bounding box center [171, 120] width 59 height 14
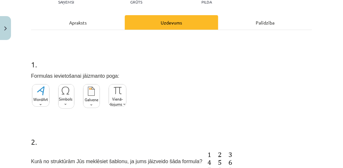
scroll to position [65, 0]
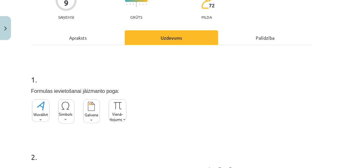
click at [334, 49] on div "Mācību tēma: Datorikas 8. klases 1. ieskaites mācību materiāls #6 4. Tēma - For…" at bounding box center [171, 84] width 343 height 168
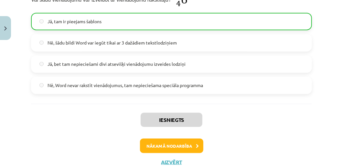
scroll to position [335, 0]
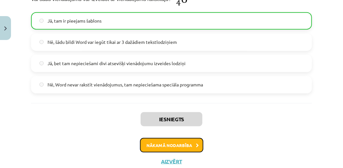
click at [191, 145] on button "Nākamā nodarbība" at bounding box center [171, 145] width 63 height 15
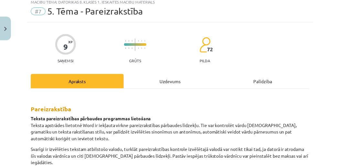
scroll to position [16, 0]
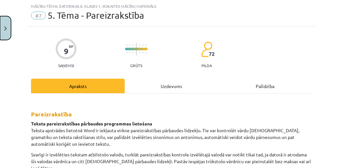
click at [1, 30] on button "Close" at bounding box center [5, 28] width 11 height 24
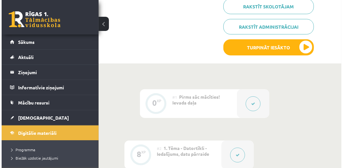
scroll to position [139, 0]
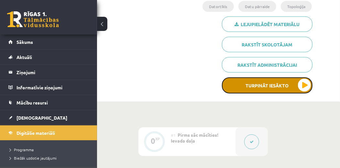
click at [300, 88] on button "Turpināt iesākto" at bounding box center [267, 86] width 91 height 16
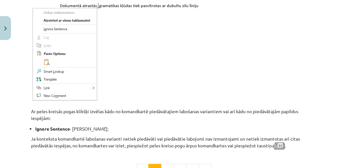
scroll to position [680, 0]
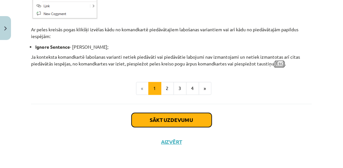
click at [193, 122] on button "Sākt uzdevumu" at bounding box center [172, 120] width 80 height 14
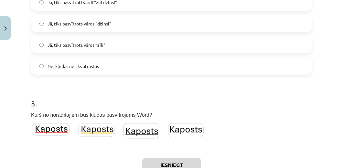
scroll to position [344, 0]
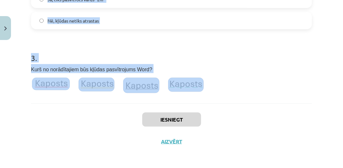
drag, startPoint x: 28, startPoint y: 138, endPoint x: 203, endPoint y: 81, distance: 184.0
copy form "Vai Word kļūdu labotājam var pateikt, lai vārdu “Sūns” pievieno pareizo vārdu b…"
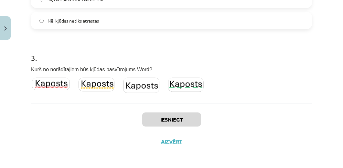
click at [131, 89] on img at bounding box center [141, 86] width 36 height 16
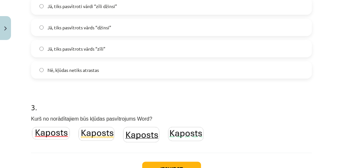
scroll to position [292, 0]
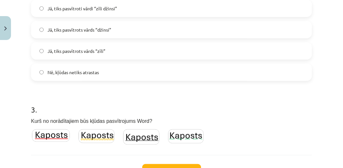
click at [268, 55] on label "Jā, tiks pasvītrots vārds “zīli”" at bounding box center [172, 51] width 280 height 16
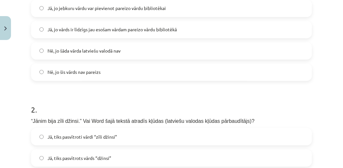
scroll to position [157, 0]
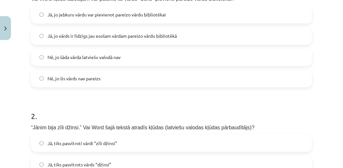
click at [228, 53] on label "Nē, jo šāda vārda latviešu valodā nav" at bounding box center [172, 57] width 280 height 16
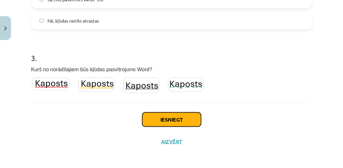
click at [182, 116] on button "Iesniegt" at bounding box center [171, 120] width 59 height 14
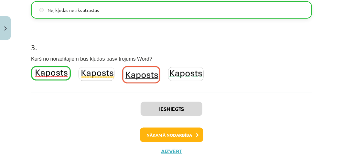
scroll to position [364, 0]
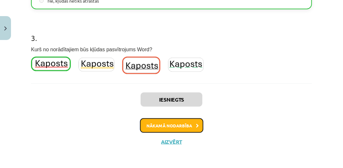
click at [186, 125] on button "Nākamā nodarbība" at bounding box center [171, 126] width 63 height 15
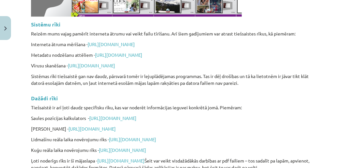
scroll to position [1656, 0]
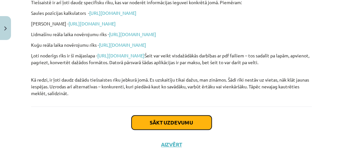
click at [206, 116] on button "Sākt uzdevumu" at bounding box center [172, 123] width 80 height 14
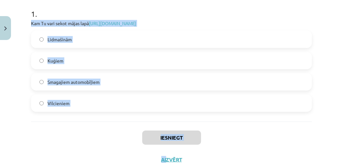
scroll to position [149, 0]
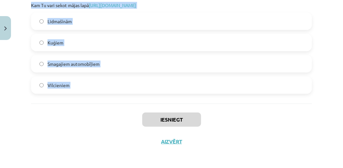
drag, startPoint x: 30, startPoint y: 138, endPoint x: 152, endPoint y: 112, distance: 125.3
click at [152, 112] on div "3 XP Saņemsi Viegls 72 pilda Apraksts Uzdevums Palīdzība 1 . Kam Tu vari sekot …" at bounding box center [171, 23] width 289 height 259
copy div "Kam Tu vari sekot mājas lapā https://www.flightradar24.com/56.65,23.73/10 Lidma…"
click at [89, 19] on label "Lidmašīnām" at bounding box center [172, 21] width 280 height 16
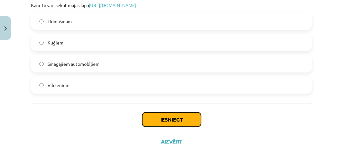
click at [163, 114] on button "Iesniegt" at bounding box center [171, 120] width 59 height 14
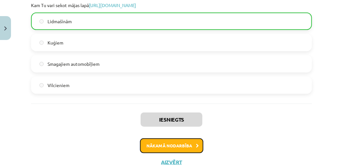
click at [166, 145] on button "Nākamā nodarbība" at bounding box center [171, 146] width 63 height 15
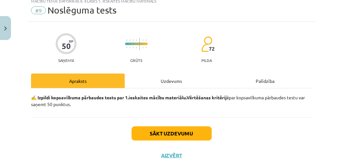
scroll to position [16, 0]
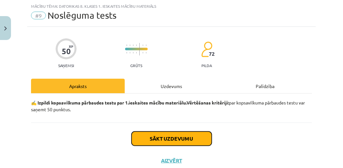
click at [168, 139] on button "Sākt uzdevumu" at bounding box center [172, 139] width 80 height 14
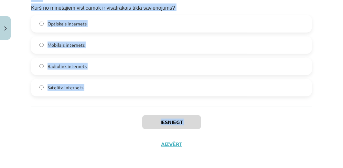
scroll to position [1289, 0]
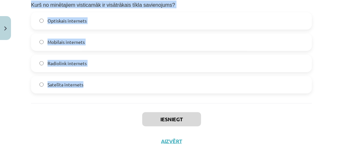
drag, startPoint x: 30, startPoint y: 133, endPoint x: 142, endPoint y: 103, distance: 116.0
copy form "Kā strādā Word kļūdu labotājs latviešu valodā? Tāda nav. Kļūdas tiks pasvītrota…"
click at [88, 23] on label "Optiskais internets" at bounding box center [172, 21] width 280 height 16
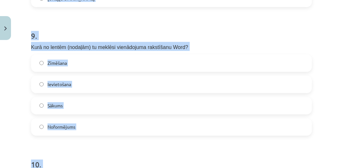
scroll to position [1117, 0]
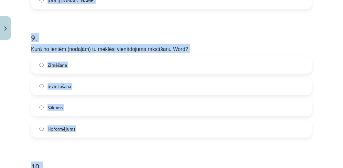
click at [322, 69] on div "Mācību tēma: Datorikas 8. klases 1. ieskaites mācību materiāls #9 Noslēguma tes…" at bounding box center [171, 84] width 343 height 168
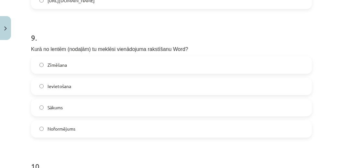
click at [74, 94] on div "Ievietošana" at bounding box center [171, 86] width 281 height 17
click at [74, 92] on label "Ievietošana" at bounding box center [172, 87] width 280 height 16
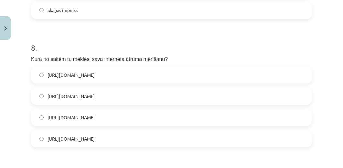
scroll to position [980, 0]
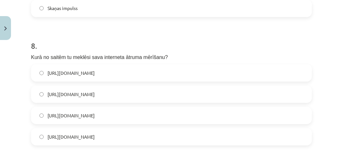
click at [167, 97] on label "https://www.speedtest.net/" at bounding box center [172, 94] width 280 height 16
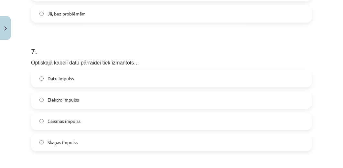
scroll to position [840, 0]
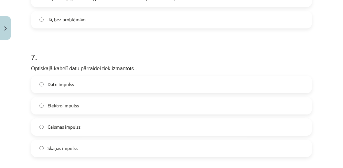
click at [192, 133] on label "Gaismas impulss" at bounding box center [172, 127] width 280 height 16
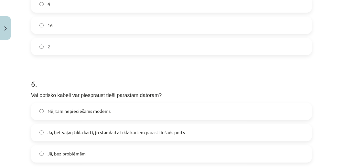
scroll to position [699, 0]
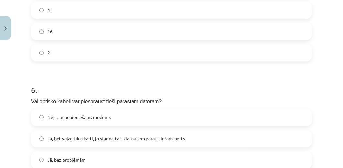
click at [192, 138] on label "Jā, bet vajag tīkla karti, jo standarta tīkla kartēm parasti ir šāds ports" at bounding box center [172, 139] width 280 height 16
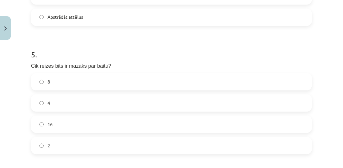
scroll to position [584, 0]
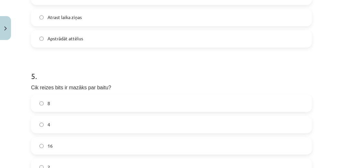
click at [278, 110] on label "8" at bounding box center [172, 103] width 280 height 16
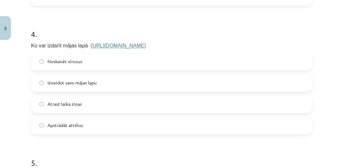
scroll to position [495, 0]
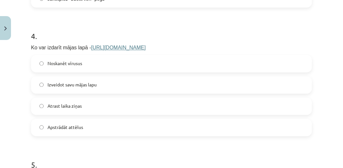
click at [100, 83] on label "Izveidot savu mājas lapu" at bounding box center [172, 85] width 280 height 16
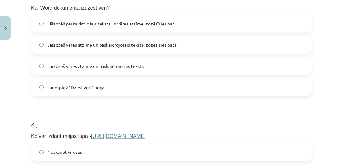
scroll to position [372, 0]
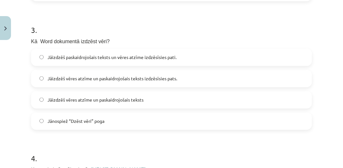
click at [133, 100] on span "Jāizdzēš vēres atzīme un paskaidrojošais teksts" at bounding box center [96, 100] width 96 height 7
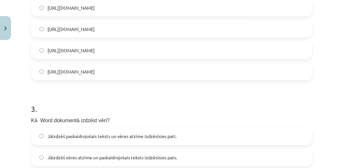
scroll to position [287, 0]
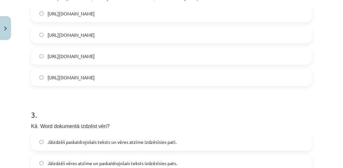
click at [252, 38] on label "https://www.google.com/docs/about/" at bounding box center [172, 35] width 280 height 16
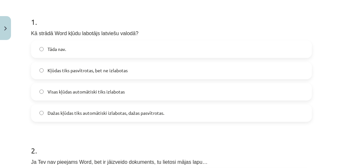
scroll to position [117, 0]
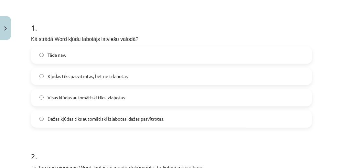
click at [138, 117] on span "Dažas kļūdas tiks automātiski izlabotas, dažas pasvītrotas." at bounding box center [106, 119] width 117 height 7
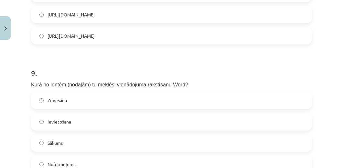
scroll to position [1289, 0]
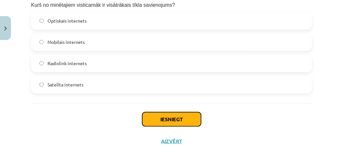
click at [169, 113] on button "Iesniegt" at bounding box center [171, 120] width 59 height 14
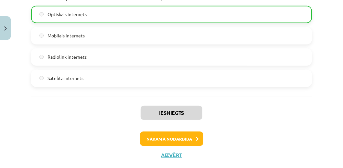
scroll to position [1309, 0]
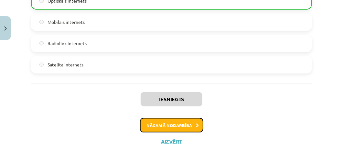
click at [196, 124] on icon at bounding box center [197, 126] width 3 height 4
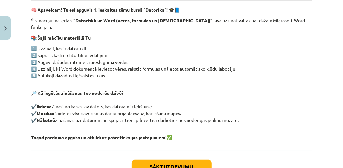
scroll to position [157, 0]
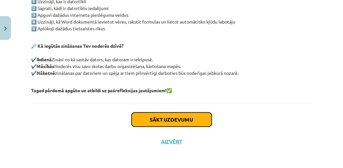
click at [192, 122] on button "Sākt uzdevumu" at bounding box center [172, 120] width 80 height 14
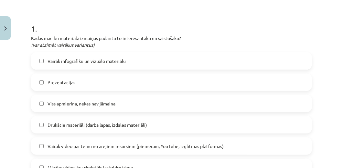
scroll to position [129, 0]
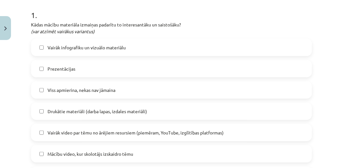
click at [119, 87] on label "Viss apmierina, nekas nav jāmaina" at bounding box center [172, 90] width 280 height 16
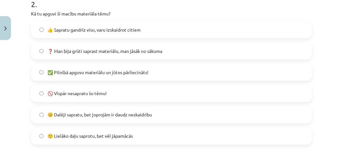
scroll to position [428, 0]
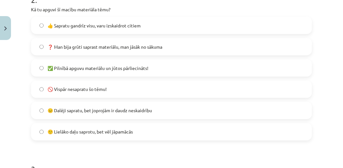
click at [119, 71] on span "✅ Pilnībā apguvu materiālu un jūtos pārliecināts!" at bounding box center [98, 68] width 101 height 7
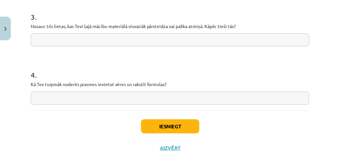
scroll to position [583, 0]
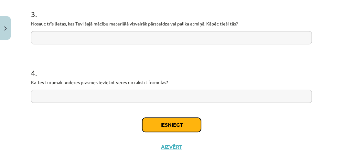
click at [189, 127] on button "Iesniegt" at bounding box center [171, 125] width 59 height 14
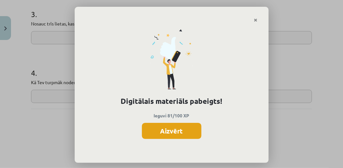
click at [182, 127] on button "Aizvērt" at bounding box center [172, 131] width 60 height 16
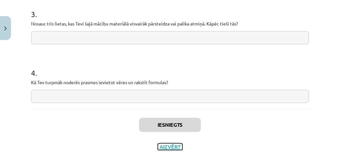
click at [173, 147] on button "Aizvērt" at bounding box center [170, 147] width 25 height 6
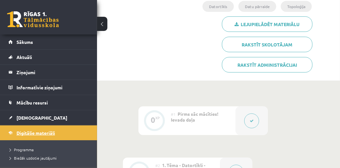
click at [47, 129] on link "Digitālie materiāli" at bounding box center [48, 133] width 81 height 15
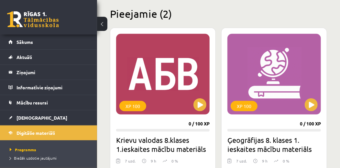
scroll to position [168, 0]
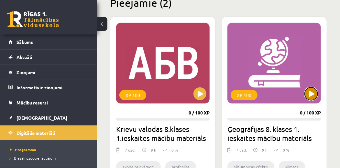
click at [314, 93] on button at bounding box center [311, 94] width 13 height 13
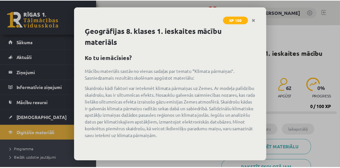
scroll to position [41, 0]
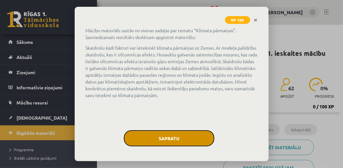
click at [183, 134] on button "Sapratu" at bounding box center [169, 139] width 91 height 16
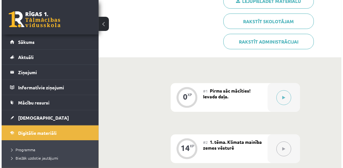
scroll to position [138, 0]
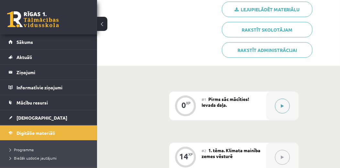
click at [280, 105] on button at bounding box center [282, 106] width 15 height 15
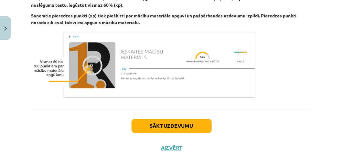
scroll to position [442, 0]
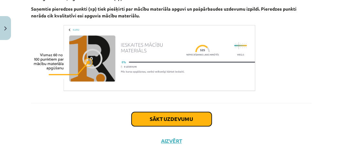
click at [204, 124] on button "Sākt uzdevumu" at bounding box center [172, 120] width 80 height 14
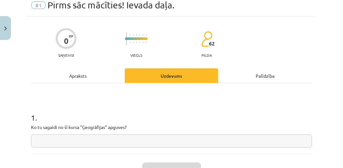
scroll to position [16, 0]
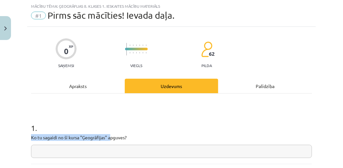
drag, startPoint x: 118, startPoint y: 119, endPoint x: 111, endPoint y: 134, distance: 16.2
click at [111, 134] on div "1 . Ko tu sagaidi no šī kursa "Ģeogrāfijas" apguves?" at bounding box center [171, 136] width 281 height 46
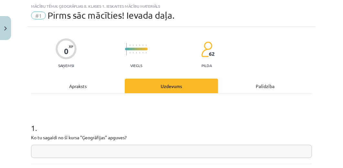
drag, startPoint x: 111, startPoint y: 134, endPoint x: 105, endPoint y: 153, distance: 20.6
click at [105, 153] on input "text" at bounding box center [171, 151] width 281 height 13
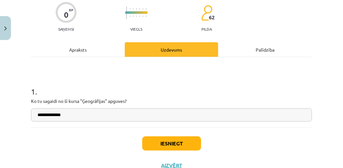
scroll to position [54, 0]
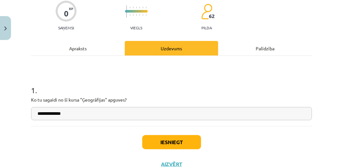
click at [222, 116] on input "**********" at bounding box center [171, 113] width 281 height 13
type input "**********"
click at [183, 145] on button "Iesniegt" at bounding box center [171, 143] width 59 height 14
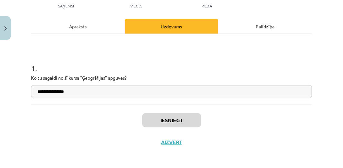
scroll to position [77, 0]
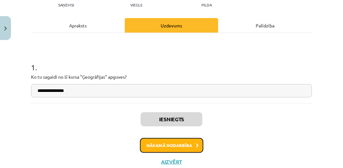
click at [182, 142] on button "Nākamā nodarbība" at bounding box center [171, 145] width 63 height 15
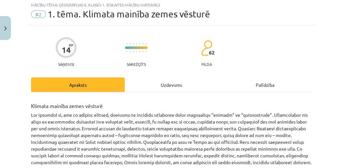
scroll to position [16, 0]
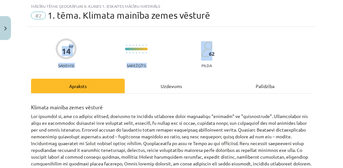
drag, startPoint x: 338, startPoint y: 21, endPoint x: 342, endPoint y: 38, distance: 16.6
click at [342, 38] on div "Mācību tēma: Ģeogrāfijas 8. klases 1. ieskaites mācību materiāls #2 1. tēma. Kl…" at bounding box center [171, 84] width 343 height 168
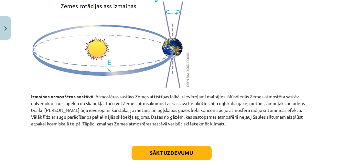
scroll to position [475, 0]
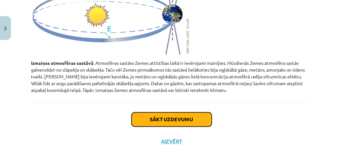
click at [206, 117] on button "Sākt uzdevumu" at bounding box center [172, 120] width 80 height 14
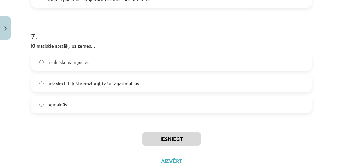
scroll to position [869, 0]
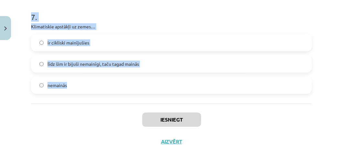
drag, startPoint x: 30, startPoint y: 136, endPoint x: 173, endPoint y: 93, distance: 149.2
copy form "Loremipsumd sitametco ad Elits doeiusm tempor incidid. Utla et dolo ma aliquaen…"
click at [99, 43] on label "ir cikliski mainījušies" at bounding box center [172, 43] width 280 height 16
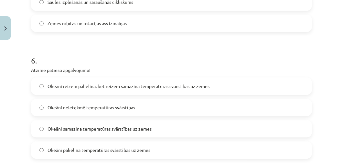
scroll to position [698, 0]
click at [89, 127] on span "Okeāni samazina temperatūras svārstības uz zemes" at bounding box center [100, 129] width 104 height 7
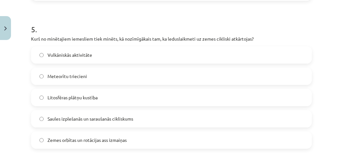
scroll to position [580, 0]
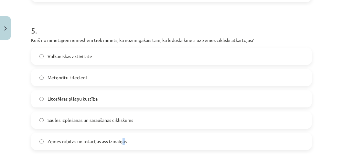
click at [124, 142] on span "Zemes orbītas un rotācijas ass izmaiņas" at bounding box center [87, 141] width 79 height 7
click at [198, 139] on label "Zemes orbītas un rotācijas ass izmaiņas" at bounding box center [172, 142] width 280 height 16
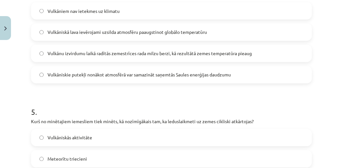
scroll to position [479, 0]
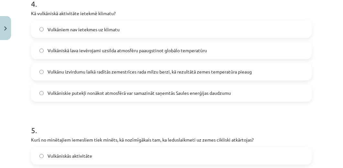
click at [288, 94] on label "Vulkāniskie putekļi nonākot atmosfērā var samazināt saņemtās Saules enerģijas d…" at bounding box center [172, 93] width 280 height 16
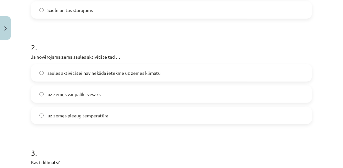
scroll to position [221, 0]
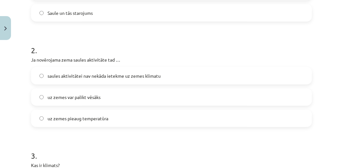
click at [192, 100] on label "uz zemes var palikt vēsāks" at bounding box center [172, 97] width 280 height 16
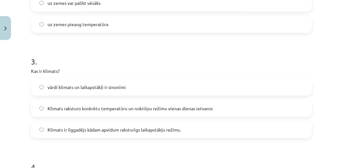
scroll to position [317, 0]
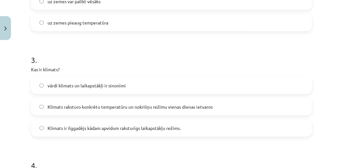
click at [265, 126] on label "Klimats ir ilggadējs kādam apvidum raksturīgs laikapstākļu režīms." at bounding box center [172, 128] width 280 height 16
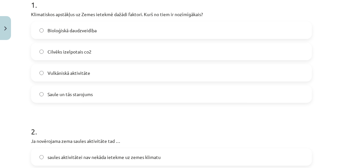
scroll to position [137, 0]
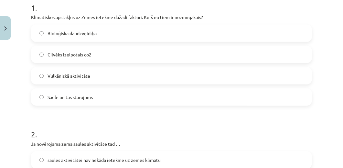
click at [187, 96] on label "Saule un tās starojums" at bounding box center [172, 97] width 280 height 16
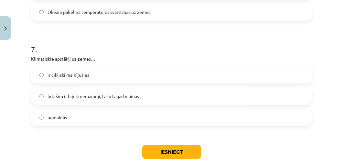
scroll to position [856, 0]
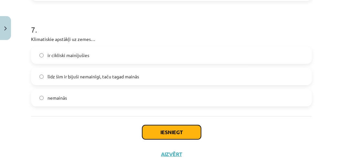
click at [182, 136] on button "Iesniegt" at bounding box center [171, 132] width 59 height 14
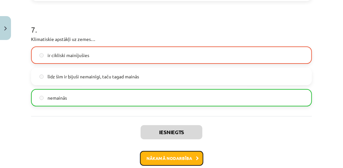
click at [189, 155] on button "Nākamā nodarbība" at bounding box center [171, 158] width 63 height 15
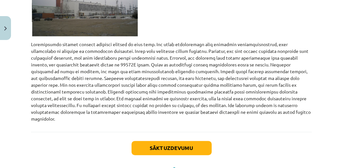
scroll to position [765, 0]
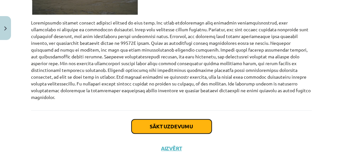
click at [187, 120] on button "Sākt uzdevumu" at bounding box center [172, 127] width 80 height 14
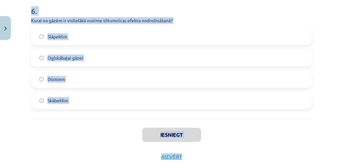
scroll to position [742, 0]
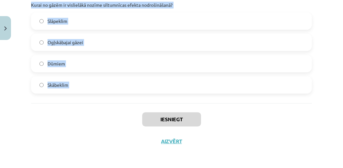
drag, startPoint x: 29, startPoint y: 138, endPoint x: 155, endPoint y: 106, distance: 130.0
copy form "Loremipsumdolors ametconse adipisc elitseddo eiusmod … Tempor incididu (utlabor…"
click at [86, 39] on label "Ogļskābajai gāzei" at bounding box center [172, 42] width 280 height 16
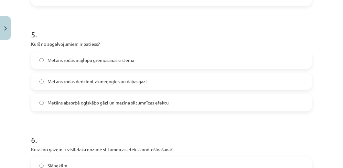
scroll to position [587, 0]
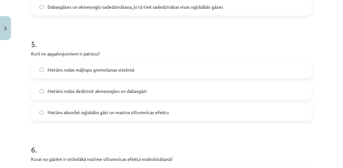
click at [222, 73] on label "Metāns rodas mājlopu gremošanas sistēmā" at bounding box center [172, 70] width 280 height 16
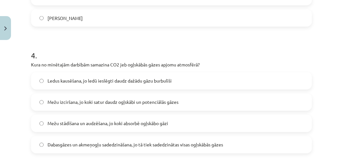
scroll to position [444, 0]
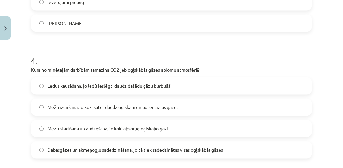
click at [204, 131] on label "Mežu stādīšana un audzēšana, jo koki absorbē ogļskābo gāzi" at bounding box center [172, 129] width 280 height 16
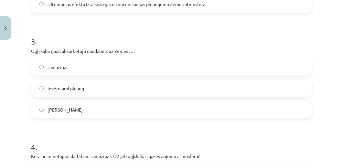
scroll to position [355, 0]
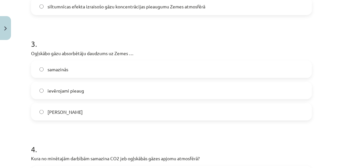
click at [155, 64] on label "samazinās" at bounding box center [172, 69] width 280 height 16
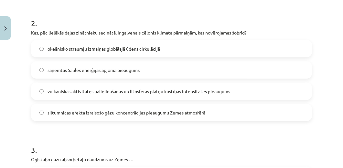
scroll to position [245, 0]
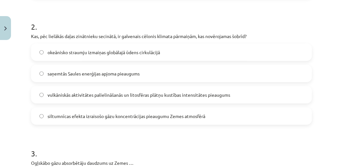
click at [282, 120] on label "siltumnīcas efekta izraisošo gāzu koncentrācijas pieaugumu Zemes atmosfērā" at bounding box center [172, 116] width 280 height 16
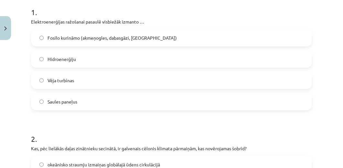
scroll to position [137, 0]
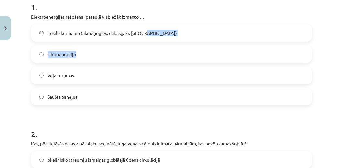
drag, startPoint x: 339, startPoint y: 49, endPoint x: 273, endPoint y: 29, distance: 68.9
click at [273, 29] on div "Mācību tēma: Ģeogrāfijas 8. klases 1. ieskaites mācību materiāls #3 2. tēma. Gl…" at bounding box center [171, 84] width 343 height 168
drag, startPoint x: 273, startPoint y: 29, endPoint x: 263, endPoint y: 37, distance: 12.7
click at [263, 37] on label "Fosilo kurināmo (akmeņogles, dabasgāzi, [GEOGRAPHIC_DATA])" at bounding box center [172, 33] width 280 height 16
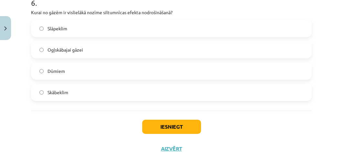
scroll to position [742, 0]
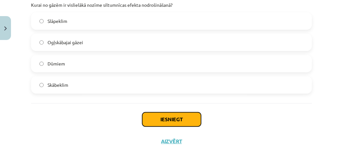
click at [196, 114] on button "Iesniegt" at bounding box center [171, 120] width 59 height 14
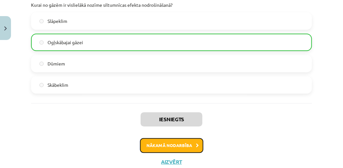
click at [157, 148] on button "Nākamā nodarbība" at bounding box center [171, 145] width 63 height 15
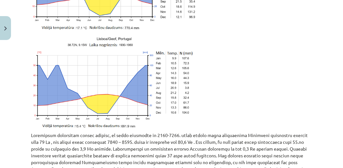
scroll to position [1538, 0]
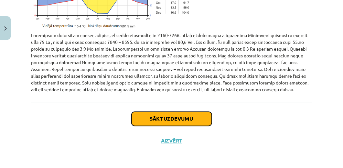
click at [198, 116] on button "Sākt uzdevumu" at bounding box center [172, 119] width 80 height 14
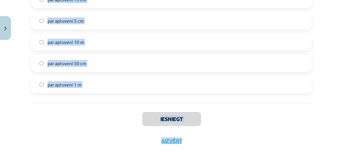
scroll to position [809, 0]
drag, startPoint x: 29, startPoint y: 146, endPoint x: 169, endPoint y: 97, distance: 148.1
copy form "Lor Ipsumdol sitametconsect adipisc elitseddoeiu tempor incididuntu labore 93 e…"
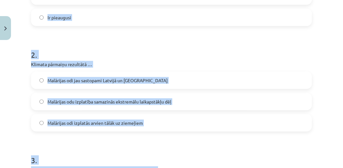
scroll to position [114, 0]
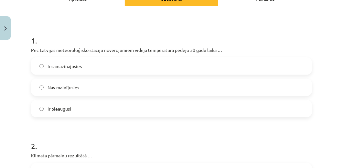
click at [314, 32] on div "Mācību tēma: Ģeogrāfijas 8. klases 1. ieskaites mācību materiāls #4 3. tēma. Kl…" at bounding box center [171, 84] width 343 height 168
click at [175, 115] on label "Ir pieaugusi" at bounding box center [172, 109] width 280 height 16
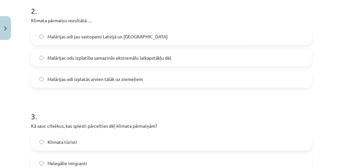
scroll to position [252, 0]
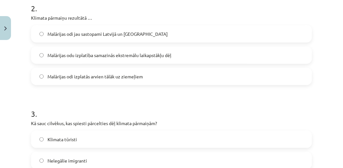
click at [195, 70] on label "Malārijas odi izplatās arvien tālāk uz ziemeļiem" at bounding box center [172, 77] width 280 height 16
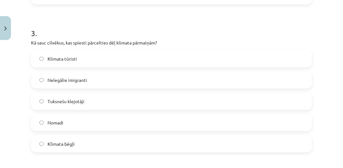
scroll to position [336, 0]
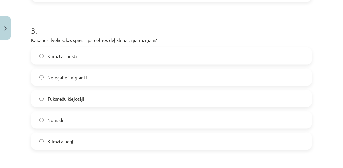
click at [234, 138] on label "Klimata bēgļi" at bounding box center [172, 142] width 280 height 16
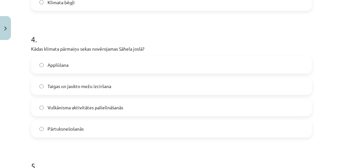
scroll to position [479, 0]
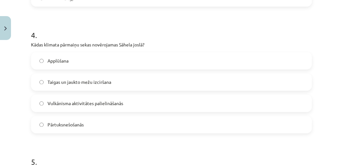
click at [229, 126] on label "Pārtuksnešošanās" at bounding box center [172, 125] width 280 height 16
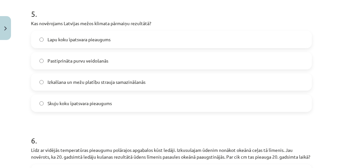
scroll to position [649, 0]
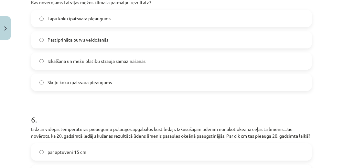
click at [102, 77] on label "Skuju koku īpatsvara pieaugums" at bounding box center [172, 82] width 280 height 16
click at [74, 21] on span "Lapu koku īpatsvara pieaugums" at bounding box center [79, 18] width 63 height 7
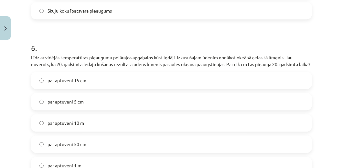
scroll to position [751, 0]
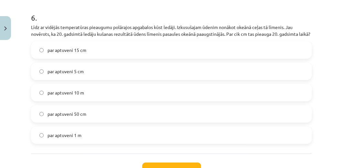
click at [117, 51] on label "par aptuveni 15 cm" at bounding box center [172, 50] width 280 height 16
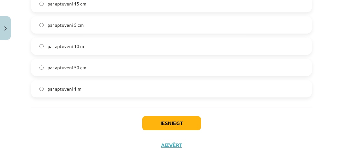
scroll to position [809, 0]
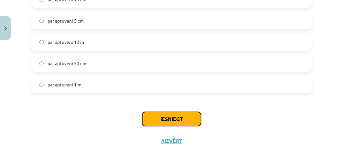
click at [193, 113] on button "Iesniegt" at bounding box center [171, 119] width 59 height 14
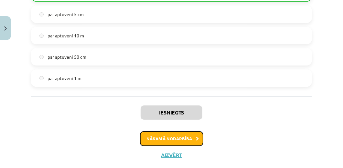
click at [170, 142] on button "Nākamā nodarbība" at bounding box center [171, 139] width 63 height 15
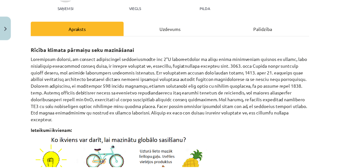
scroll to position [16, 0]
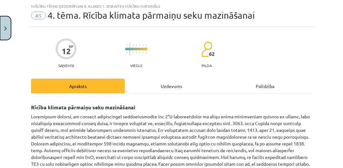
click at [5, 36] on button "Close" at bounding box center [5, 28] width 11 height 24
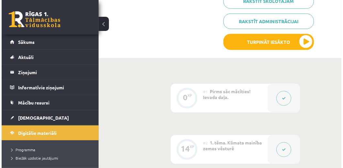
scroll to position [207, 0]
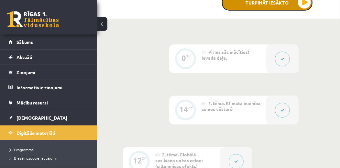
click at [303, 5] on button "Turpināt iesākto" at bounding box center [267, 3] width 91 height 16
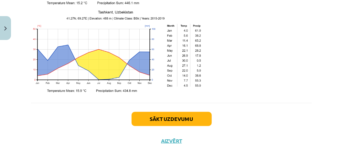
scroll to position [1159, 0]
click at [190, 113] on button "Sākt uzdevumu" at bounding box center [172, 119] width 80 height 14
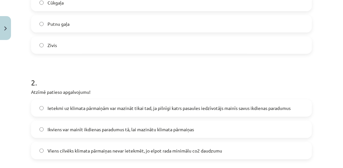
scroll to position [16, 0]
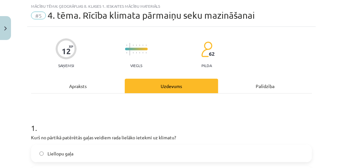
drag, startPoint x: 26, startPoint y: 141, endPoint x: 30, endPoint y: 141, distance: 3.9
click at [30, 141] on div "Mācību tēma: Ģeogrāfijas 8. klases 1. ieskaites mācību materiāls #5 4. tēma. Rī…" at bounding box center [171, 84] width 343 height 168
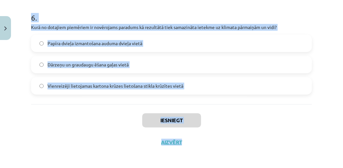
scroll to position [762, 0]
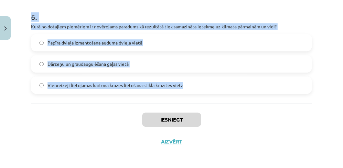
drag, startPoint x: 28, startPoint y: 135, endPoint x: 183, endPoint y: 99, distance: 158.6
copy form "Kurš no pārtikā patērētās gaļas veidiem rada lielāko ietekmi uz klimatu? Liello…"
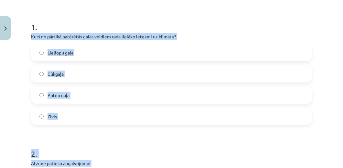
scroll to position [114, 0]
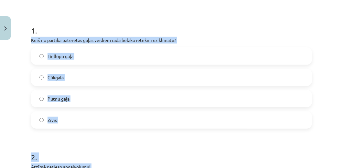
click at [134, 59] on label "Liellopu gaļa" at bounding box center [172, 56] width 280 height 16
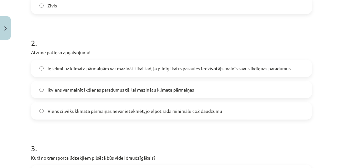
scroll to position [231, 0]
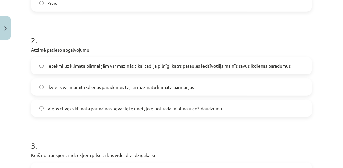
click at [237, 88] on label "Ikviens var mainīt ikdienas paradumus tā, lai mazinātu klimata pārmaiņas" at bounding box center [172, 87] width 280 height 16
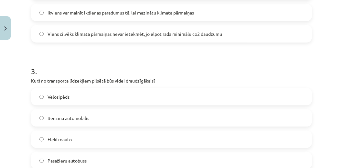
scroll to position [329, 0]
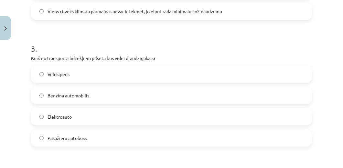
click at [179, 74] on label "Velosipēds" at bounding box center [172, 74] width 280 height 16
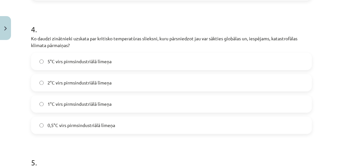
scroll to position [490, 0]
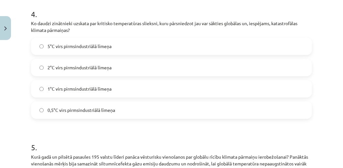
click at [83, 61] on label "2°C virs pirmsindustriālā līmeņa" at bounding box center [172, 68] width 280 height 16
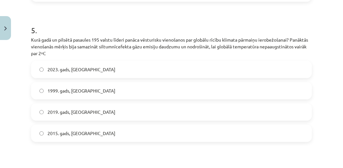
scroll to position [609, 0]
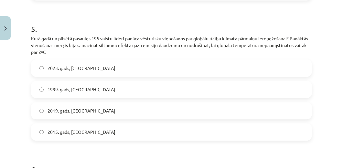
click at [193, 136] on label "2015. gads, Parīze" at bounding box center [172, 132] width 280 height 16
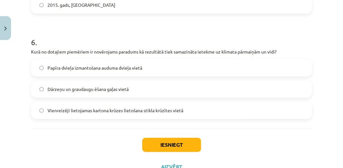
scroll to position [742, 0]
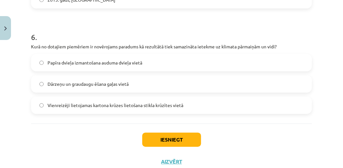
click at [127, 83] on span "Dārzeņu un graudaugu ēšana gaļas vietā" at bounding box center [88, 84] width 81 height 7
click at [157, 132] on div "Iesniegt Aizvērt" at bounding box center [171, 146] width 281 height 45
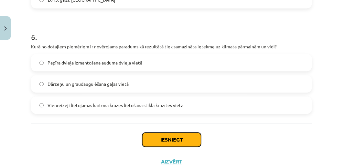
click at [159, 138] on button "Iesniegt" at bounding box center [171, 140] width 59 height 14
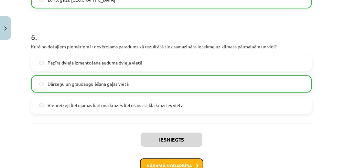
click at [166, 160] on button "Nākamā nodarbība" at bounding box center [171, 166] width 63 height 15
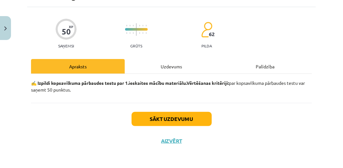
scroll to position [16, 0]
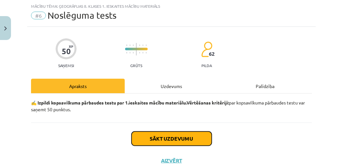
click at [162, 134] on button "Sākt uzdevumu" at bounding box center [172, 139] width 80 height 14
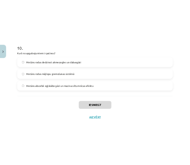
scroll to position [1250, 0]
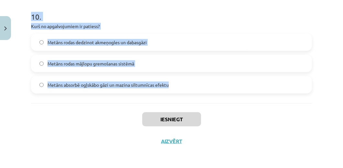
drag, startPoint x: 31, startPoint y: 134, endPoint x: 172, endPoint y: 94, distance: 146.0
copy form "Kas, pēc lielākās daļas zinātnieku secinātā, ir galvenais cēlonis klimata pārma…"
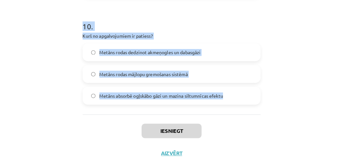
scroll to position [1204, 0]
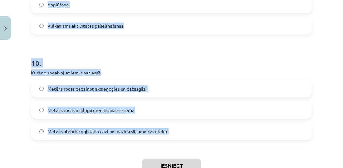
click at [134, 109] on span "Metāns rodas mājlopu gremošanas sistēmā" at bounding box center [91, 110] width 87 height 7
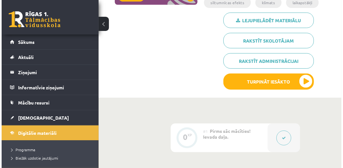
scroll to position [139, 0]
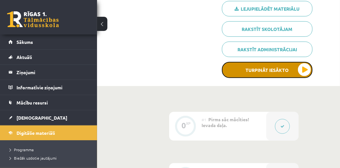
click at [306, 72] on button "Turpināt iesākto" at bounding box center [267, 70] width 91 height 16
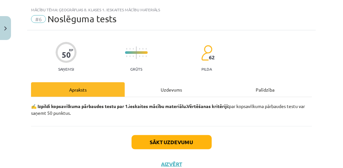
scroll to position [13, 0]
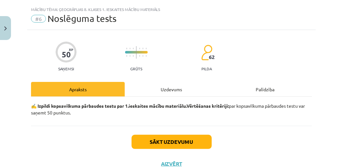
click at [332, 88] on div "Mācību tēma: Ģeogrāfijas 8. klases 1. ieskaites mācību materiāls #6 Noslēguma t…" at bounding box center [171, 84] width 343 height 168
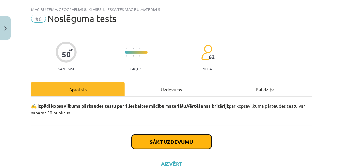
click at [187, 144] on button "Sākt uzdevumu" at bounding box center [172, 142] width 80 height 14
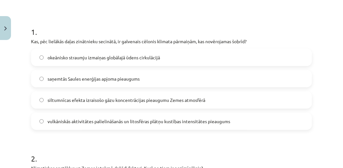
scroll to position [114, 0]
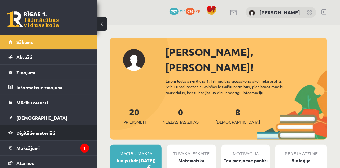
click at [45, 132] on span "Digitālie materiāli" at bounding box center [35, 133] width 38 height 6
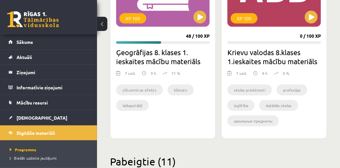
scroll to position [255, 0]
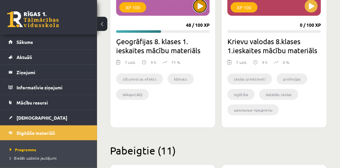
click at [206, 4] on button at bounding box center [199, 6] width 13 height 13
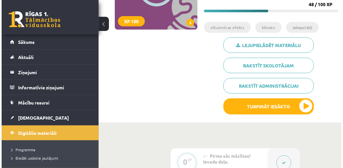
scroll to position [105, 0]
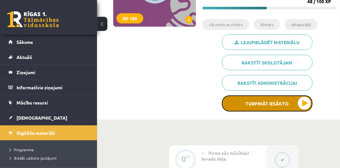
click at [298, 98] on button "Turpināt iesākto" at bounding box center [267, 104] width 91 height 16
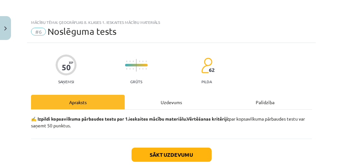
drag, startPoint x: 340, startPoint y: 10, endPoint x: 341, endPoint y: 19, distance: 9.1
click at [341, 19] on div "Mācību tēma: Ģeogrāfijas 8. klases 1. ieskaites mācību materiāls #6 Noslēguma t…" at bounding box center [171, 84] width 343 height 168
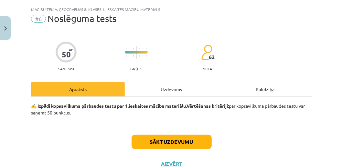
scroll to position [22, 0]
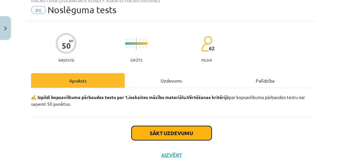
click at [176, 128] on button "Sākt uzdevumu" at bounding box center [172, 133] width 80 height 14
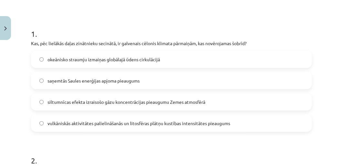
scroll to position [134, 0]
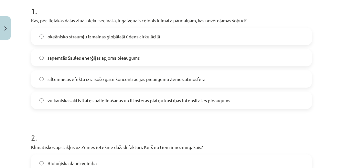
click at [214, 84] on label "siltumnīcas efekta izraisošo gāzu koncentrācijas pieaugumu Zemes atmosfērā" at bounding box center [172, 79] width 280 height 16
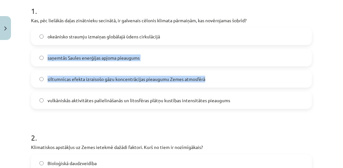
drag, startPoint x: 214, startPoint y: 84, endPoint x: 326, endPoint y: 44, distance: 118.6
click at [326, 44] on div "Mācību tēma: Ģeogrāfijas 8. klases 1. ieskaites mācību materiāls #6 Noslēguma t…" at bounding box center [171, 84] width 343 height 168
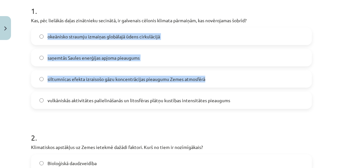
click at [252, 87] on div "siltumnīcas efekta izraisošo gāzu koncentrācijas pieaugumu Zemes atmosfērā" at bounding box center [171, 79] width 281 height 17
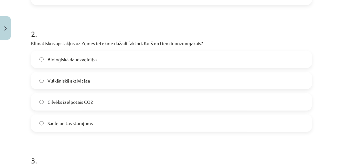
scroll to position [239, 0]
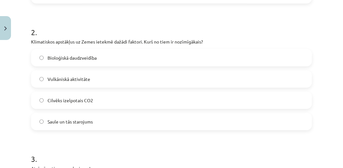
click at [107, 118] on label "Saule un tās starojums" at bounding box center [172, 122] width 280 height 16
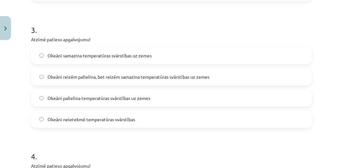
scroll to position [397, 0]
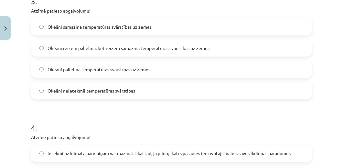
click at [222, 30] on label "Okeāni samazina temperatūras svārstības uz zemes" at bounding box center [172, 27] width 280 height 16
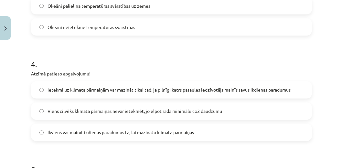
scroll to position [496, 0]
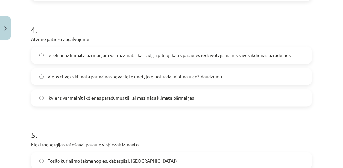
click at [171, 99] on span "Ikviens var mainīt ikdienas paradumus tā, lai mazinātu klimata pārmaiņas" at bounding box center [121, 98] width 147 height 7
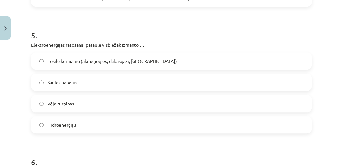
scroll to position [609, 0]
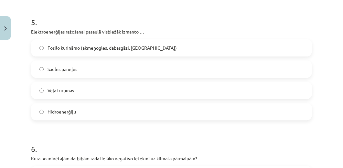
click at [231, 51] on label "Fosilo kurināmo (akmeņogles, dabasgāzi, naftu)" at bounding box center [172, 48] width 280 height 16
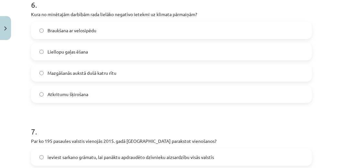
scroll to position [760, 0]
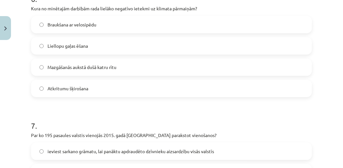
click at [133, 41] on label "Liellopu gaļas ēšana" at bounding box center [172, 46] width 280 height 16
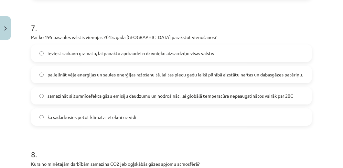
scroll to position [860, 0]
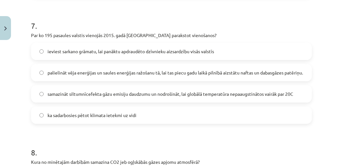
click at [187, 93] on span "samazināt siltumnīcefekta gāzu emisiju daudzumu un nodrošināt, lai globālā temp…" at bounding box center [171, 94] width 246 height 7
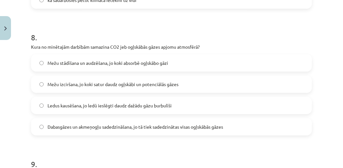
scroll to position [977, 0]
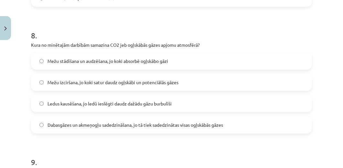
click at [156, 65] on label "Mežu stādīšana un audzēšana, jo koki absorbē ogļskābo gāzi" at bounding box center [172, 61] width 280 height 16
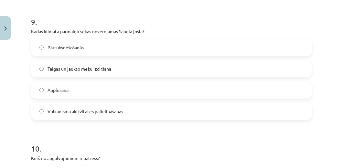
scroll to position [1120, 0]
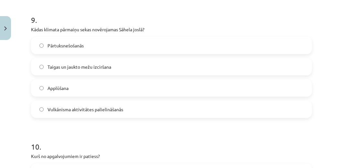
click at [214, 50] on label "Pārtuksnešošanās" at bounding box center [172, 46] width 280 height 16
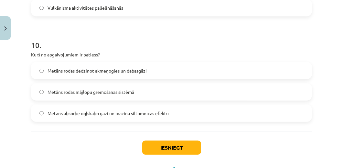
scroll to position [1228, 0]
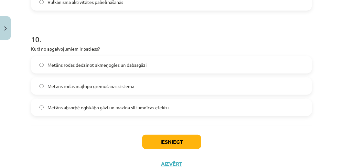
click at [144, 85] on label "Metāns rodas mājlopu gremošanas sistēmā" at bounding box center [172, 86] width 280 height 16
click at [182, 138] on button "Iesniegt" at bounding box center [171, 142] width 59 height 14
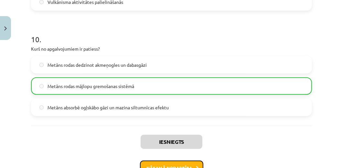
click at [186, 165] on button "Nākamā nodarbība" at bounding box center [171, 168] width 63 height 15
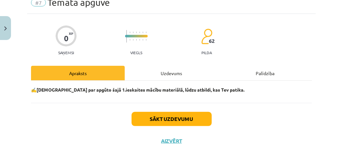
scroll to position [16, 0]
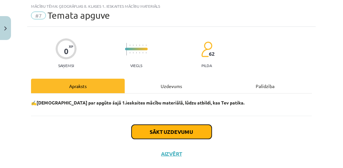
click at [176, 126] on button "Sākt uzdevumu" at bounding box center [172, 132] width 80 height 14
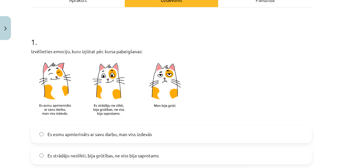
scroll to position [153, 0]
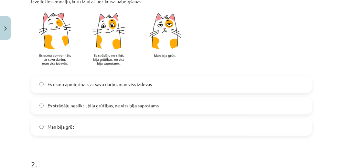
click at [174, 86] on label "Es esmu apmierināts ar savu darbu, man viss izdevās" at bounding box center [172, 85] width 280 height 16
click at [170, 100] on label "Es strādāju neslikti, bija grūtības, ne viss bija saprotams" at bounding box center [172, 106] width 280 height 16
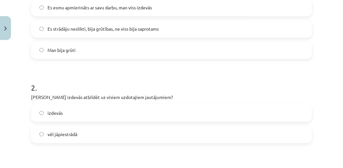
scroll to position [251, 0]
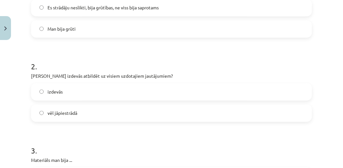
click at [216, 90] on label "izdevās" at bounding box center [172, 92] width 280 height 16
click at [213, 107] on label "vēl jāpiestrādā" at bounding box center [172, 113] width 280 height 16
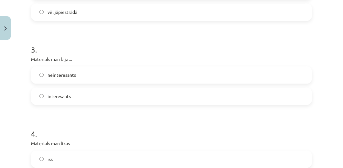
scroll to position [359, 0]
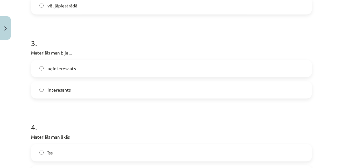
click at [185, 100] on form "1 . Izvēlieties emociju, kuru izjūtat pēc kursa pabeigšanas: Es esmu apmierināt…" at bounding box center [171, 61] width 281 height 582
click at [189, 91] on label "interesants" at bounding box center [172, 90] width 280 height 16
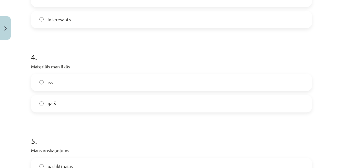
scroll to position [484, 0]
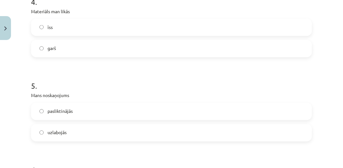
click at [276, 21] on label "īss" at bounding box center [172, 27] width 280 height 16
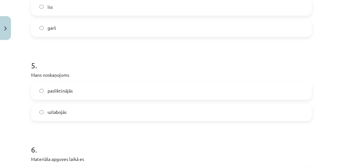
scroll to position [509, 0]
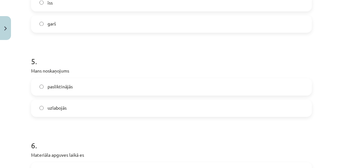
click at [196, 102] on label "uzlabojās" at bounding box center [172, 109] width 280 height 16
drag, startPoint x: 338, startPoint y: 119, endPoint x: 340, endPoint y: 122, distance: 3.5
click at [340, 122] on div "Mācību tēma: Ģeogrāfijas 8. klases 1. ieskaites mācību materiāls #7 Temata apgu…" at bounding box center [171, 84] width 343 height 168
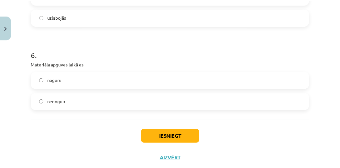
scroll to position [601, 0]
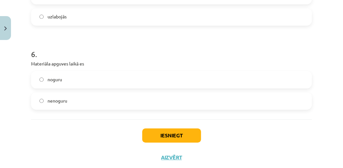
click at [224, 78] on label "noguru" at bounding box center [172, 80] width 280 height 16
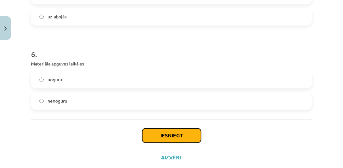
click at [181, 132] on button "Iesniegt" at bounding box center [171, 136] width 59 height 14
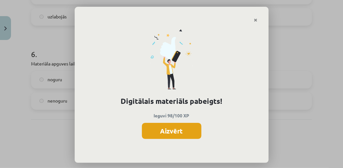
click at [184, 132] on button "Aizvērt" at bounding box center [172, 131] width 60 height 16
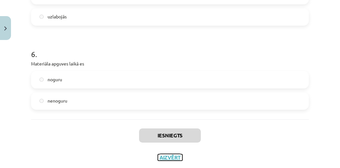
click at [172, 157] on button "Aizvērt" at bounding box center [170, 158] width 25 height 6
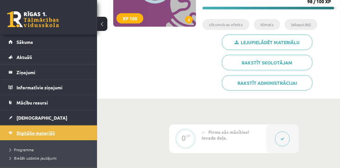
click at [61, 135] on link "Digitālie materiāli" at bounding box center [48, 133] width 81 height 15
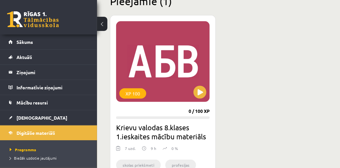
scroll to position [171, 0]
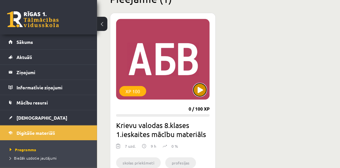
click at [201, 94] on button at bounding box center [199, 90] width 13 height 13
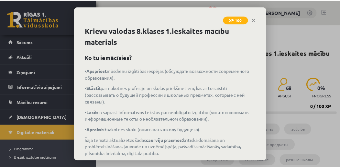
scroll to position [41, 0]
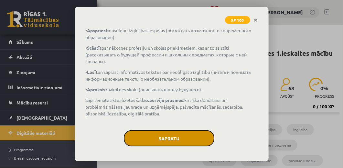
click at [178, 140] on button "Sapratu" at bounding box center [169, 139] width 91 height 16
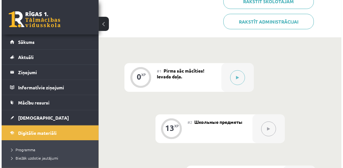
scroll to position [208, 0]
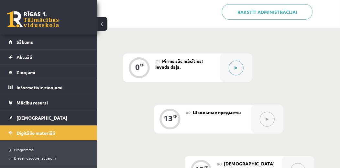
click at [238, 64] on button at bounding box center [236, 68] width 15 height 15
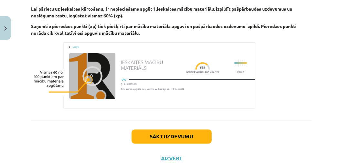
scroll to position [442, 0]
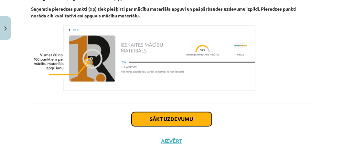
click at [177, 121] on button "Sākt uzdevumu" at bounding box center [172, 120] width 80 height 14
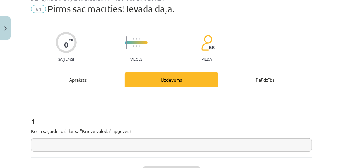
scroll to position [16, 0]
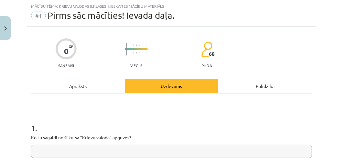
click at [89, 154] on input "text" at bounding box center [171, 151] width 281 height 13
type input "**********"
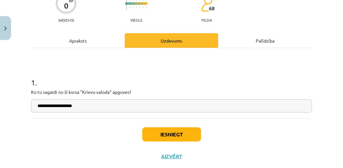
scroll to position [66, 0]
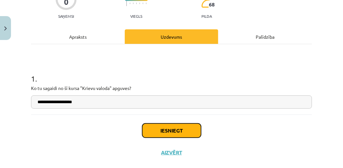
click at [170, 132] on button "Iesniegt" at bounding box center [171, 131] width 59 height 14
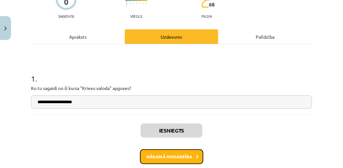
click at [175, 157] on button "Nākamā nodarbība" at bounding box center [171, 157] width 63 height 15
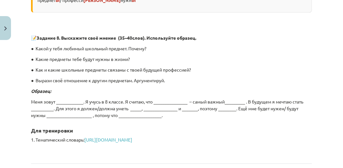
scroll to position [1958, 0]
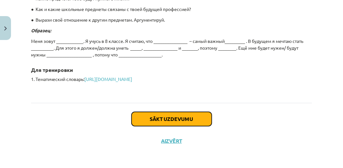
click at [195, 115] on button "Sākt uzdevumu" at bounding box center [172, 119] width 80 height 14
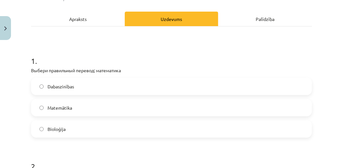
scroll to position [86, 0]
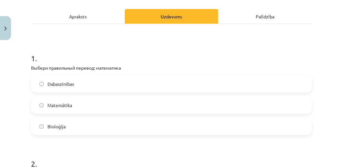
click at [193, 102] on label "Matemātika" at bounding box center [172, 105] width 280 height 16
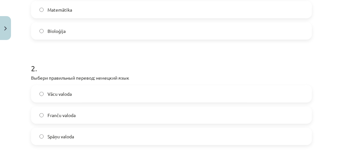
scroll to position [184, 0]
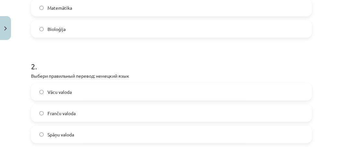
click at [106, 95] on label "Vācu valoda" at bounding box center [172, 92] width 280 height 16
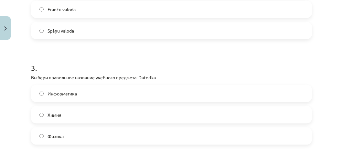
scroll to position [288, 0]
click at [142, 94] on label "Информатика" at bounding box center [172, 93] width 280 height 16
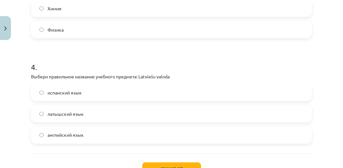
scroll to position [397, 0]
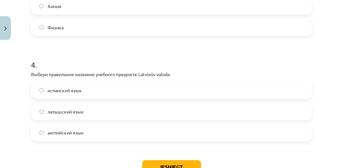
click at [82, 109] on span "латышский язык" at bounding box center [66, 112] width 36 height 7
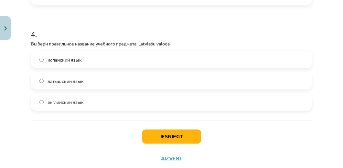
scroll to position [433, 0]
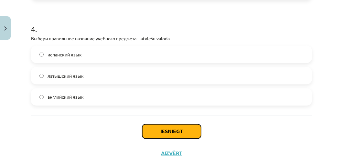
click at [168, 127] on button "Iesniegt" at bounding box center [171, 132] width 59 height 14
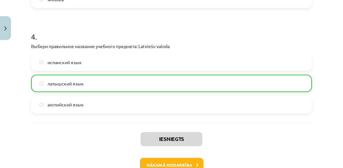
scroll to position [465, 0]
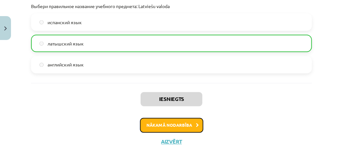
click at [189, 118] on button "Nākamā nodarbība" at bounding box center [171, 125] width 63 height 15
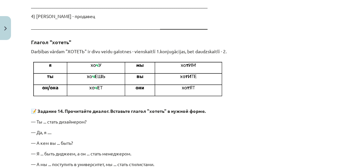
scroll to position [2166, 0]
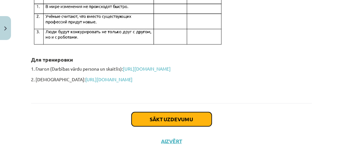
click at [180, 119] on button "Sākt uzdevumu" at bounding box center [172, 120] width 80 height 14
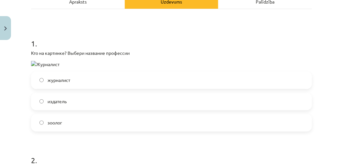
scroll to position [102, 0]
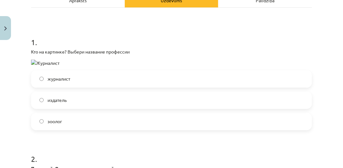
click at [119, 76] on label "журналист" at bounding box center [172, 79] width 280 height 16
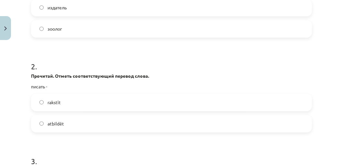
scroll to position [196, 0]
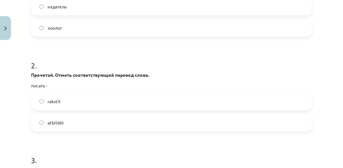
click at [261, 94] on label "rakstīt" at bounding box center [172, 102] width 280 height 16
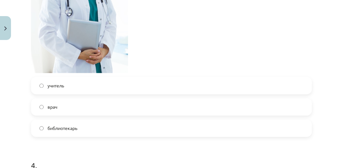
scroll to position [449, 0]
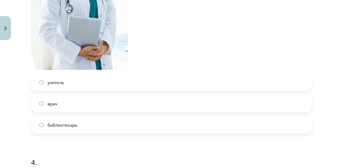
click at [252, 102] on label "врач" at bounding box center [172, 104] width 280 height 16
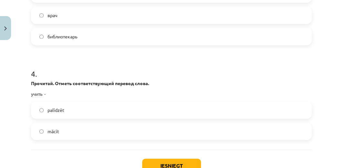
scroll to position [539, 0]
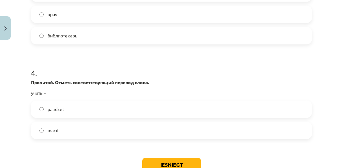
click at [79, 126] on label "mācīt" at bounding box center [172, 131] width 280 height 16
click at [165, 158] on button "Iesniegt" at bounding box center [171, 165] width 59 height 14
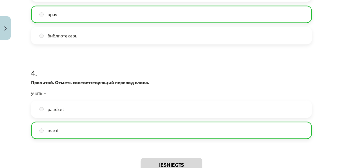
drag, startPoint x: 340, startPoint y: 120, endPoint x: 342, endPoint y: 127, distance: 7.7
click at [342, 127] on div "Mācību tēma: Krievu valodas 8.klases 1.ieskaites mācību materiāls #3 Профессии …" at bounding box center [171, 84] width 343 height 168
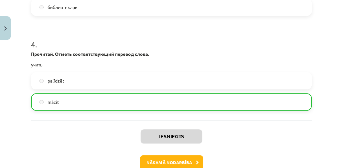
scroll to position [579, 0]
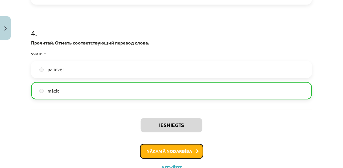
click at [170, 150] on button "Nākamā nodarbība" at bounding box center [171, 151] width 63 height 15
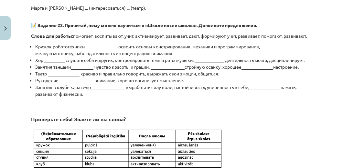
scroll to position [619, 0]
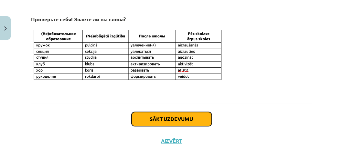
click at [200, 122] on button "Sākt uzdevumu" at bounding box center [172, 119] width 80 height 14
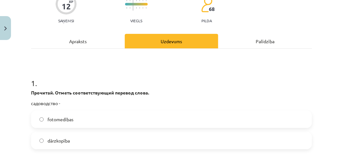
scroll to position [70, 0]
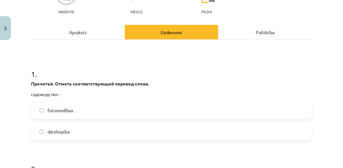
click at [218, 127] on label "dārzkopība" at bounding box center [172, 132] width 280 height 16
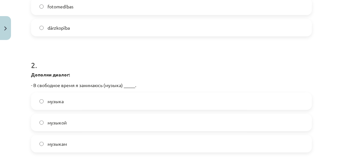
scroll to position [184, 0]
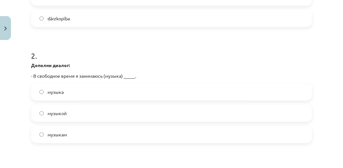
click at [176, 107] on label "музыкой" at bounding box center [172, 113] width 280 height 16
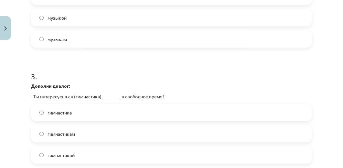
scroll to position [280, 0]
click at [86, 151] on label "гимнастикой" at bounding box center [172, 155] width 280 height 16
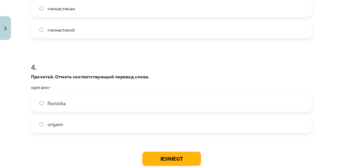
scroll to position [409, 0]
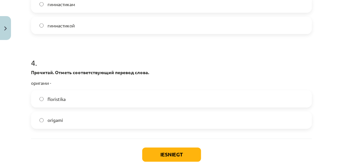
click at [102, 117] on label "origami" at bounding box center [172, 121] width 280 height 16
click at [182, 157] on button "Iesniegt" at bounding box center [171, 155] width 59 height 14
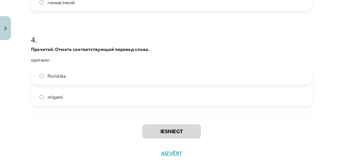
scroll to position [445, 0]
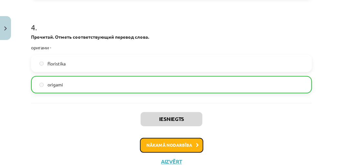
click at [173, 144] on button "Nākamā nodarbība" at bounding box center [171, 145] width 63 height 15
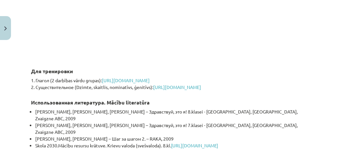
scroll to position [1552, 0]
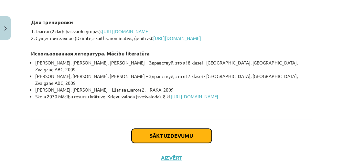
click at [201, 129] on button "Sākt uzdevumu" at bounding box center [172, 136] width 80 height 14
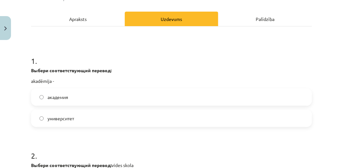
scroll to position [90, 0]
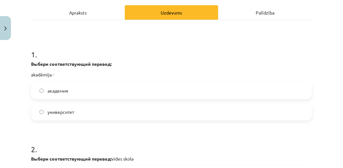
click at [187, 88] on label "академия" at bounding box center [172, 91] width 280 height 16
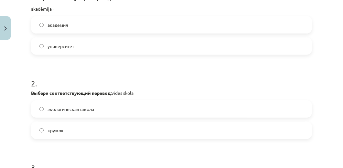
scroll to position [158, 0]
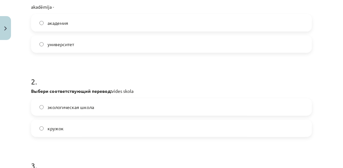
click at [104, 104] on label "экологическая школа" at bounding box center [172, 107] width 280 height 16
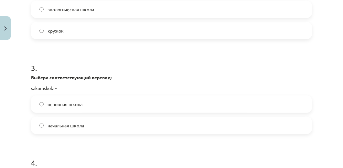
scroll to position [257, 0]
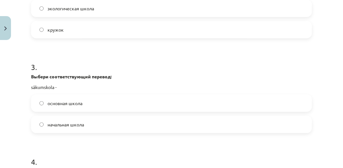
click at [87, 122] on label "начальная школа" at bounding box center [172, 125] width 280 height 16
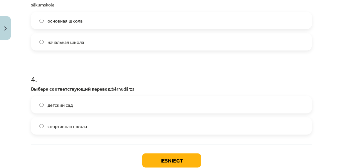
scroll to position [343, 0]
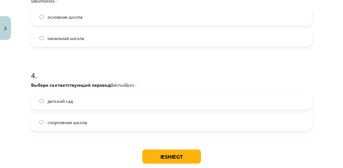
click at [75, 104] on label "детский сад" at bounding box center [172, 101] width 280 height 16
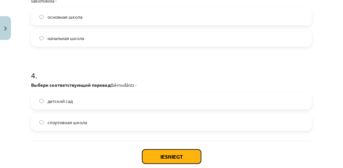
click at [159, 155] on button "Iesniegt" at bounding box center [171, 157] width 59 height 14
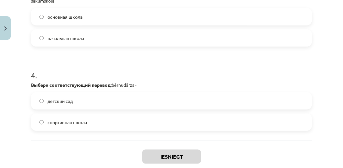
scroll to position [381, 0]
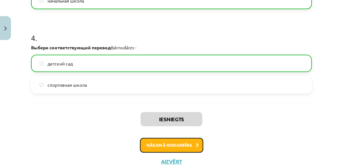
click at [196, 140] on button "Nākamā nodarbība" at bounding box center [171, 145] width 63 height 15
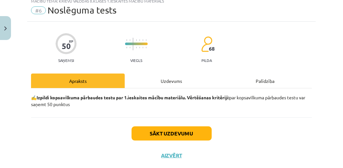
scroll to position [16, 0]
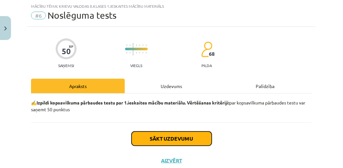
click at [194, 140] on button "Sākt uzdevumu" at bounding box center [172, 139] width 80 height 14
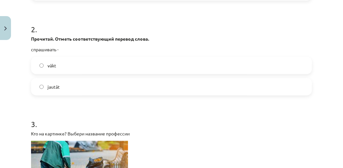
scroll to position [204, 0]
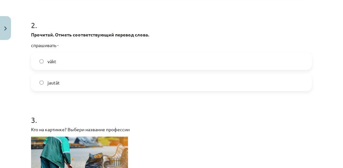
click at [187, 85] on label "jautāt" at bounding box center [172, 83] width 280 height 16
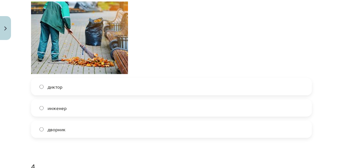
scroll to position [343, 0]
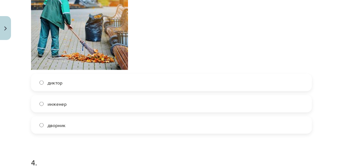
click at [140, 123] on label "дворник" at bounding box center [172, 125] width 280 height 16
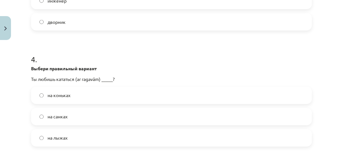
scroll to position [451, 0]
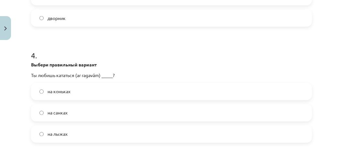
click at [71, 113] on label "на санках" at bounding box center [172, 113] width 280 height 16
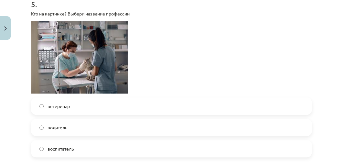
scroll to position [621, 0]
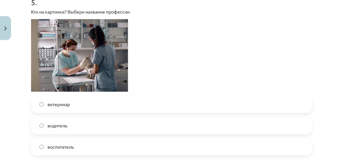
click at [235, 102] on label "ветеринар" at bounding box center [172, 104] width 280 height 16
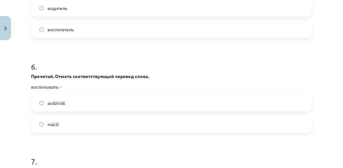
scroll to position [752, 0]
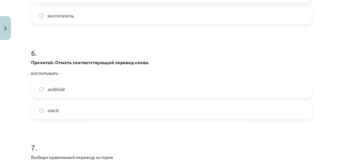
click at [144, 90] on label "audzināt" at bounding box center [172, 89] width 280 height 16
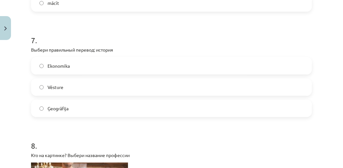
scroll to position [864, 0]
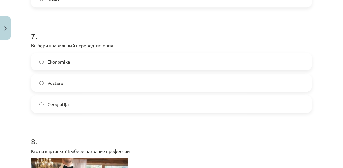
click at [78, 80] on label "Vēsture" at bounding box center [172, 83] width 280 height 16
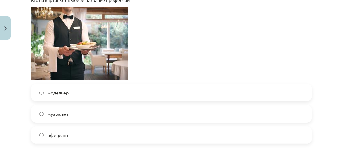
scroll to position [1019, 0]
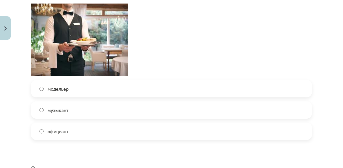
click at [181, 135] on label "официант" at bounding box center [172, 132] width 280 height 16
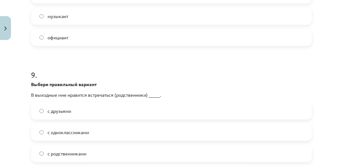
scroll to position [1124, 0]
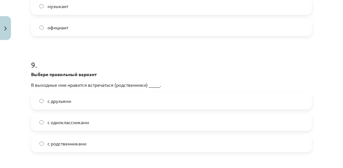
click at [103, 143] on label "с родственниками" at bounding box center [172, 144] width 280 height 16
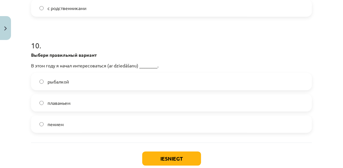
scroll to position [1261, 0]
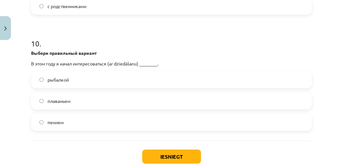
click at [76, 118] on label "пением" at bounding box center [172, 122] width 280 height 16
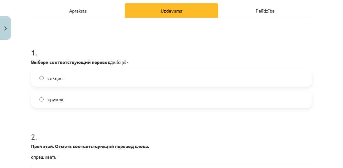
scroll to position [94, 0]
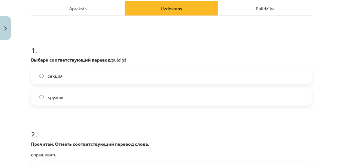
click at [212, 70] on label "секция" at bounding box center [172, 76] width 280 height 16
click at [175, 103] on label "кружок" at bounding box center [172, 97] width 280 height 16
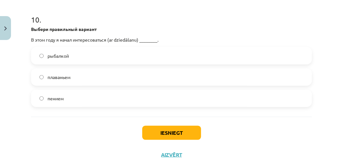
scroll to position [1299, 0]
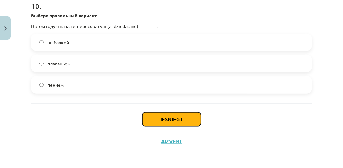
click at [196, 115] on button "Iesniegt" at bounding box center [171, 120] width 59 height 14
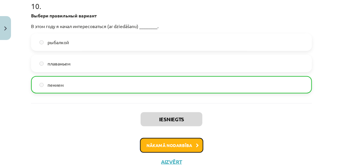
click at [186, 145] on button "Nākamā nodarbība" at bounding box center [171, 145] width 63 height 15
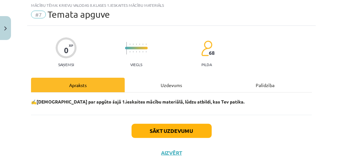
scroll to position [16, 0]
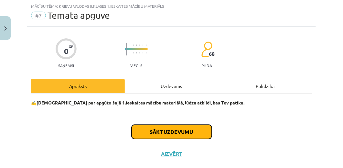
click at [182, 133] on button "Sākt uzdevumu" at bounding box center [172, 132] width 80 height 14
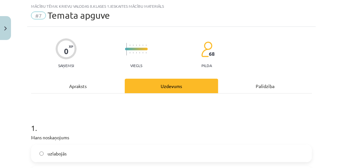
scroll to position [49, 0]
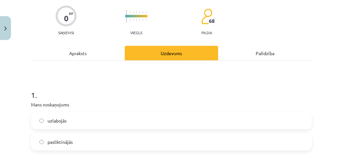
click at [251, 124] on label "uzlabojās" at bounding box center [172, 121] width 280 height 16
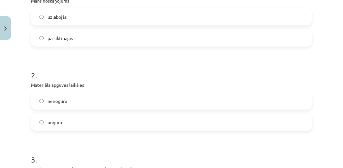
scroll to position [183, 0]
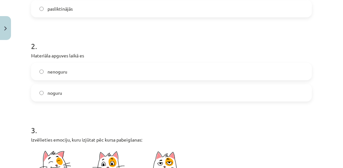
click at [201, 89] on label "noguru" at bounding box center [172, 93] width 280 height 16
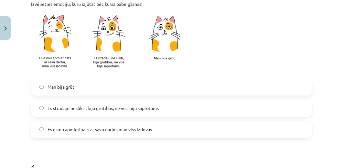
scroll to position [321, 0]
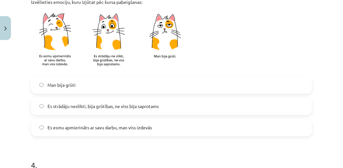
click at [166, 86] on label "Man bija grūti" at bounding box center [172, 85] width 280 height 16
click at [156, 131] on label "Es esmu apmierināts ar savu darbu, man viss izdevās" at bounding box center [172, 128] width 280 height 16
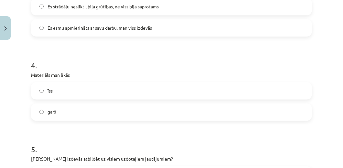
scroll to position [423, 0]
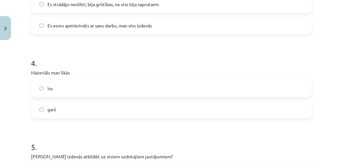
click at [157, 91] on label "īss" at bounding box center [172, 89] width 280 height 16
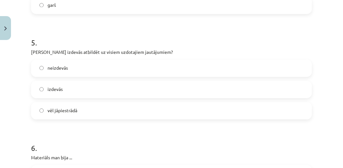
scroll to position [530, 0]
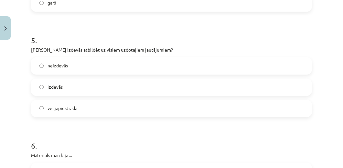
click at [126, 86] on label "izdevās" at bounding box center [172, 87] width 280 height 16
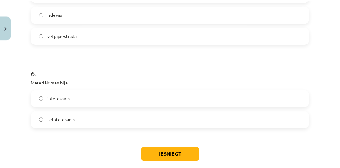
scroll to position [609, 0]
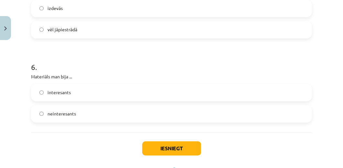
click at [131, 94] on label "interesants" at bounding box center [172, 93] width 280 height 16
click at [161, 144] on button "Iesniegt" at bounding box center [171, 149] width 59 height 14
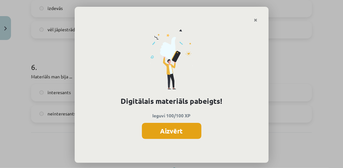
click at [169, 134] on button "Aizvērt" at bounding box center [172, 131] width 60 height 16
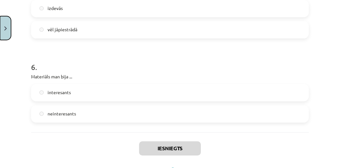
click at [1, 30] on button "Close" at bounding box center [5, 28] width 11 height 24
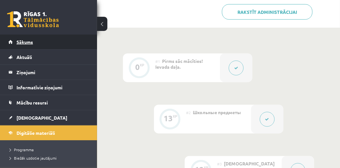
click at [36, 46] on link "Sākums" at bounding box center [48, 42] width 81 height 15
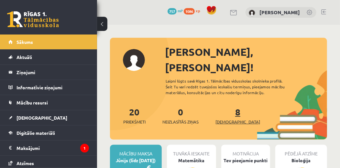
click at [229, 106] on link "8 Ieskaites" at bounding box center [237, 115] width 45 height 19
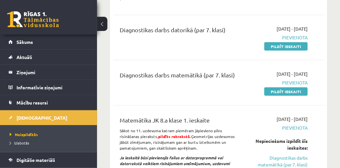
scroll to position [160, 0]
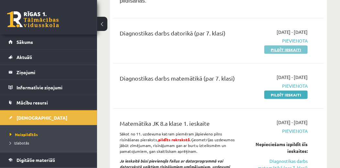
click at [299, 46] on link "Pildīt ieskaiti" at bounding box center [285, 50] width 43 height 8
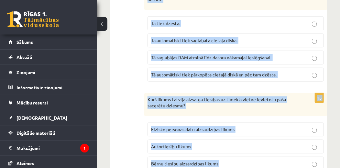
scroll to position [3296, 0]
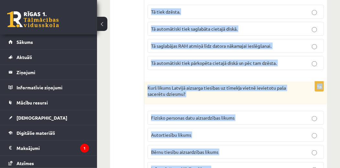
drag, startPoint x: 147, startPoint y: 28, endPoint x: 333, endPoint y: 164, distance: 230.5
drag, startPoint x: 147, startPoint y: 59, endPoint x: 311, endPoint y: 161, distance: 193.5
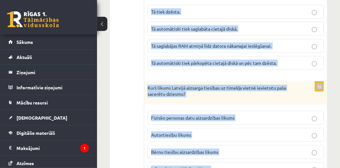
copy form "Word dokumentā Ir izveidots automātiskais saturs (attēlā). Ar kuru no pogām mēs…"
click at [207, 132] on p "Autortiesību likums" at bounding box center [235, 135] width 169 height 7
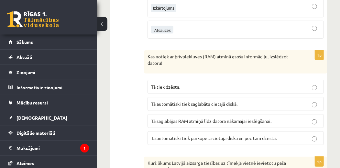
scroll to position [3192, 0]
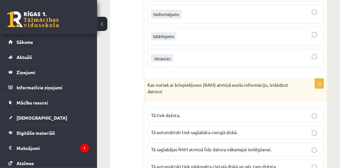
click at [211, 112] on p "Tā tiek dzēsta." at bounding box center [235, 115] width 169 height 7
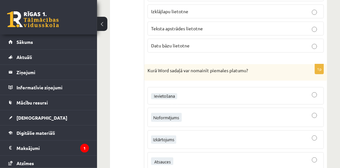
scroll to position [3079, 0]
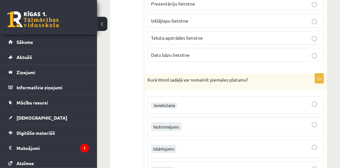
click at [169, 145] on img at bounding box center [163, 149] width 25 height 8
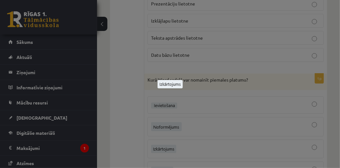
click at [265, 122] on div at bounding box center [170, 84] width 340 height 168
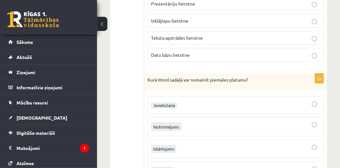
click at [265, 144] on div at bounding box center [235, 150] width 169 height 12
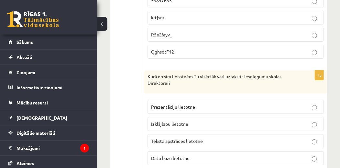
scroll to position [2961, 0]
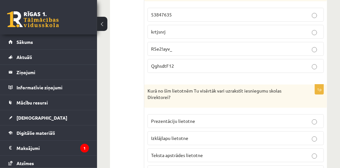
click at [194, 149] on label "Teksta apstrādes lietotne" at bounding box center [235, 156] width 176 height 14
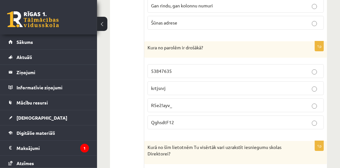
scroll to position [2872, 0]
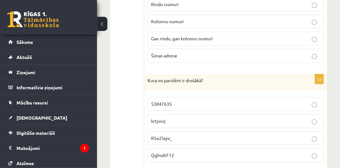
click at [233, 132] on label "R5e2!ayv_" at bounding box center [235, 139] width 176 height 14
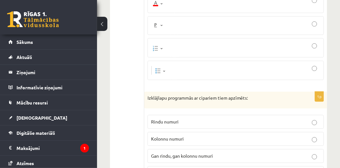
scroll to position [2745, 0]
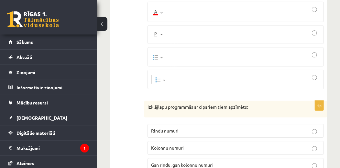
click at [236, 145] on p "Kolonnu numuri" at bounding box center [235, 148] width 169 height 7
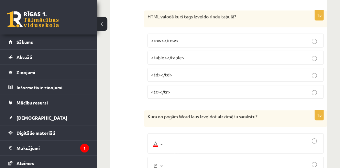
scroll to position [2622, 0]
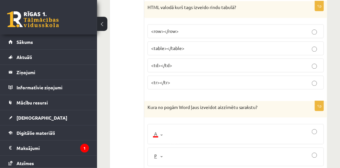
click at [306, 128] on div at bounding box center [235, 134] width 169 height 13
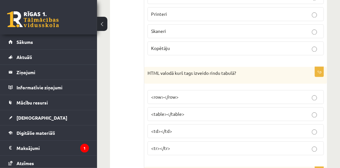
scroll to position [2538, 0]
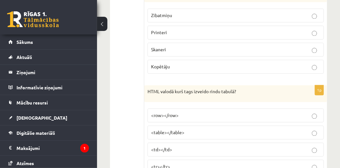
click at [203, 164] on p "<tr></tr>" at bounding box center [235, 167] width 169 height 7
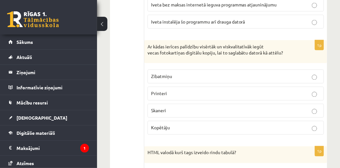
scroll to position [2472, 0]
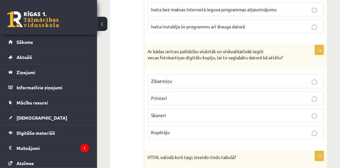
click at [243, 113] on p "Skaneri" at bounding box center [235, 116] width 169 height 7
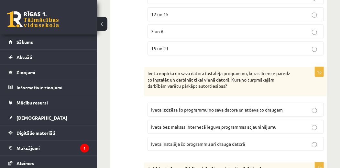
scroll to position [2349, 0]
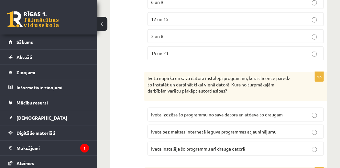
click at [281, 142] on label "Iveta instalēja šo programmu arī drauga datorā" at bounding box center [235, 149] width 176 height 14
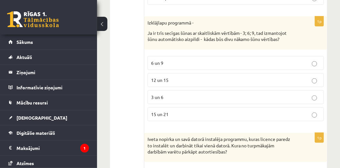
scroll to position [2279, 0]
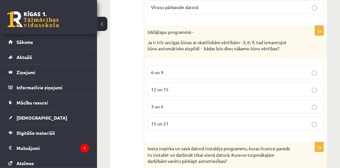
click at [235, 86] on p "12 un 15" at bounding box center [235, 89] width 169 height 7
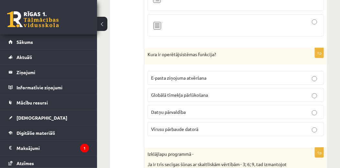
scroll to position [2152, 0]
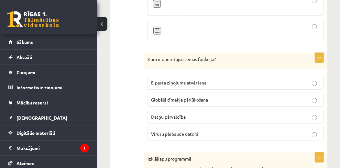
click at [210, 114] on p "Datņu pārvaldība" at bounding box center [235, 117] width 169 height 7
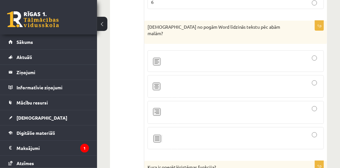
scroll to position [2039, 0]
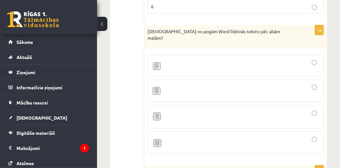
click at [304, 109] on div at bounding box center [235, 117] width 169 height 16
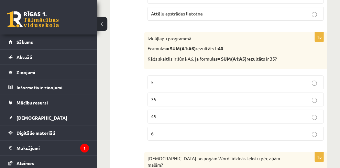
scroll to position [1907, 0]
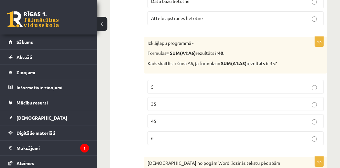
click at [319, 84] on p "5" at bounding box center [235, 87] width 169 height 7
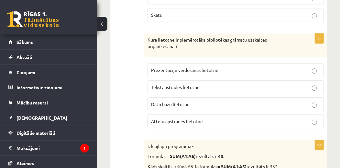
scroll to position [1798, 0]
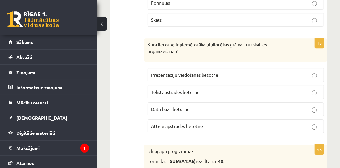
click at [235, 106] on p "Datu bāzu lietotne" at bounding box center [235, 109] width 169 height 7
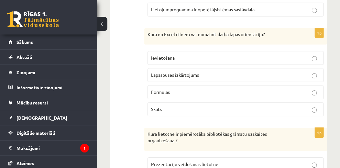
scroll to position [1699, 0]
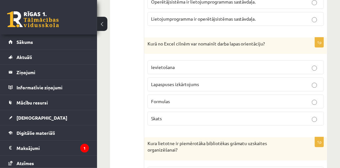
click at [249, 81] on p "Lapaspuses izkārtojums" at bounding box center [235, 84] width 169 height 7
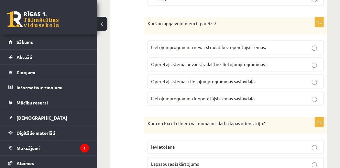
scroll to position [1615, 0]
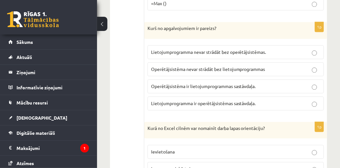
click at [261, 62] on label "Operētājsistēma nevar strādāt bez lietojumprogrammas" at bounding box center [235, 69] width 176 height 14
click at [260, 49] on span "Lietojumprogramma nevar strādāt bez operētājsistēmas." at bounding box center [208, 52] width 115 height 6
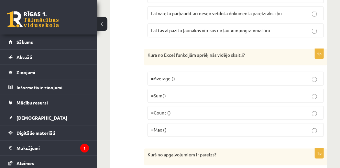
scroll to position [1483, 0]
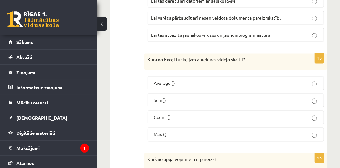
click at [320, 77] on label "=Average ()" at bounding box center [235, 84] width 176 height 14
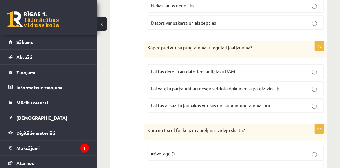
scroll to position [1407, 0]
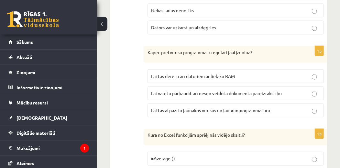
click at [294, 104] on label "Lai tās atpazītu jaunākos vīrusus un ļaunumprogrammatūru" at bounding box center [235, 111] width 176 height 14
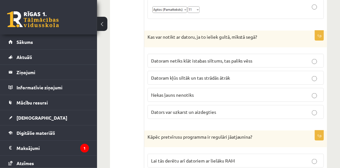
scroll to position [1309, 0]
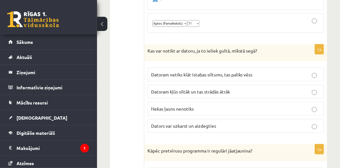
click at [237, 123] on p "Dators var uzkarst un aizdegties" at bounding box center [235, 126] width 169 height 7
drag, startPoint x: 340, startPoint y: 70, endPoint x: 341, endPoint y: 65, distance: 4.7
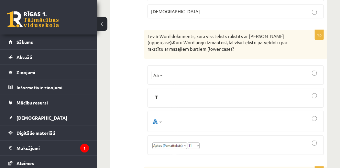
scroll to position [1167, 0]
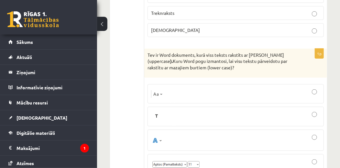
click at [243, 88] on div at bounding box center [235, 94] width 169 height 12
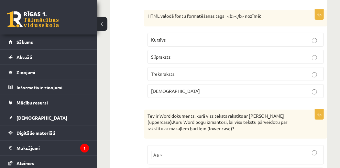
scroll to position [1092, 0]
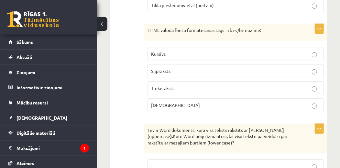
click at [263, 81] on label "Treknraksts" at bounding box center [235, 88] width 176 height 14
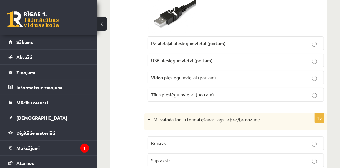
scroll to position [998, 0]
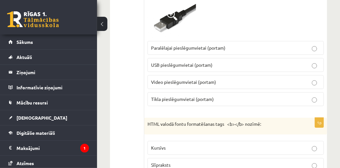
click at [213, 46] on label "Paralēlajai pieslēgumvietai (portam)" at bounding box center [235, 48] width 176 height 14
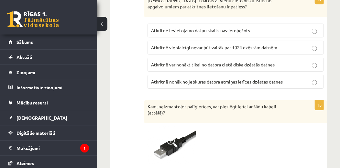
scroll to position [866, 0]
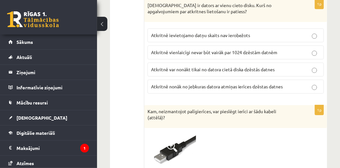
click at [274, 84] on span "Atkritnē nonāk no jebkuras datora atmiņas ierīces dzēstas datnes" at bounding box center [217, 87] width 132 height 6
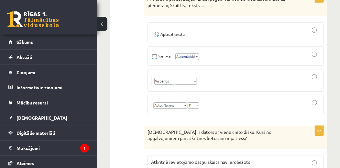
scroll to position [730, 0]
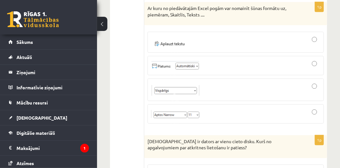
click at [227, 35] on div at bounding box center [235, 42] width 169 height 14
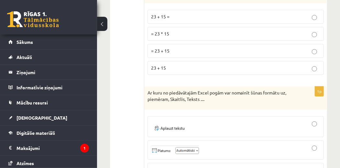
scroll to position [617, 0]
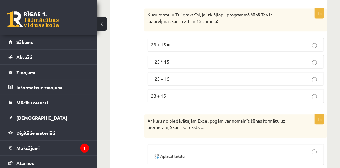
click at [200, 76] on p "= 23 + 15" at bounding box center [235, 79] width 169 height 7
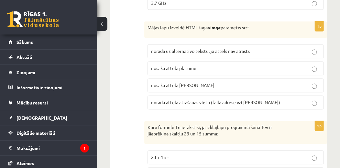
scroll to position [490, 0]
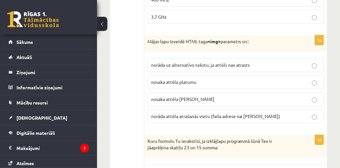
click at [234, 110] on label "norāda attēla atrašanās vietu (faila adrese vai saite)" at bounding box center [235, 117] width 176 height 14
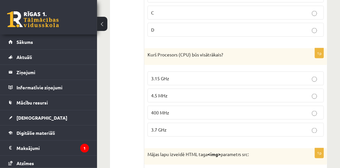
scroll to position [372, 0]
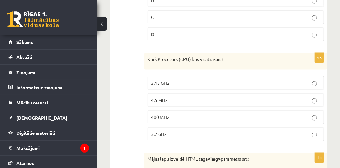
click at [200, 83] on p "3.15 GHz" at bounding box center [235, 83] width 169 height 7
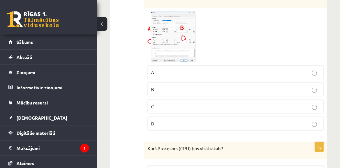
scroll to position [268, 0]
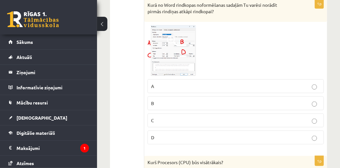
click at [220, 88] on p "A" at bounding box center [235, 86] width 169 height 7
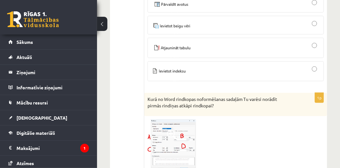
scroll to position [127, 0]
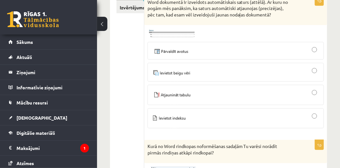
click at [270, 70] on div at bounding box center [235, 73] width 169 height 12
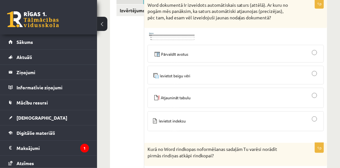
scroll to position [34, 0]
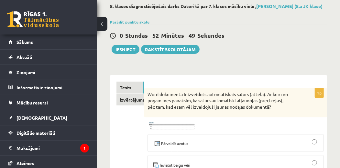
click at [130, 99] on link "Izvērtējums!" at bounding box center [129, 100] width 27 height 12
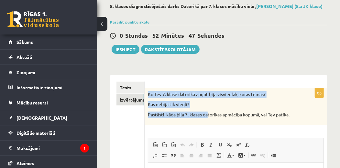
scroll to position [0, 0]
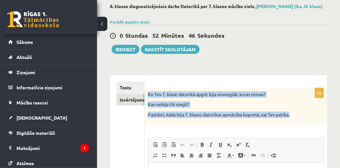
drag, startPoint x: 147, startPoint y: 92, endPoint x: 242, endPoint y: 125, distance: 100.2
click at [242, 125] on div "Ko Tev 7. klasē datorikā apgūt bija visvieglāk, kuras tēmas? Kas nebija tik vie…" at bounding box center [236, 106] width 182 height 37
copy div "Ko Tev 7. klasē datorikā apgūt bija visvieglāk, kuras tēmas? Kas nebija tik vie…"
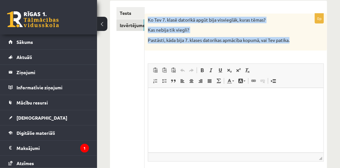
scroll to position [119, 0]
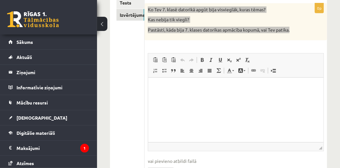
click at [238, 97] on html at bounding box center [235, 88] width 175 height 20
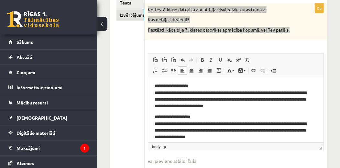
scroll to position [0, 0]
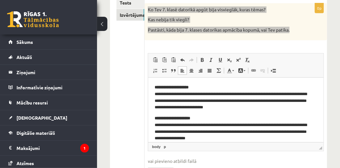
drag, startPoint x: 322, startPoint y: 118, endPoint x: 333, endPoint y: 135, distance: 20.5
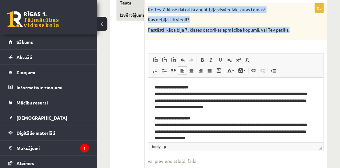
click at [124, 6] on link "Tests" at bounding box center [130, 3] width 28 height 12
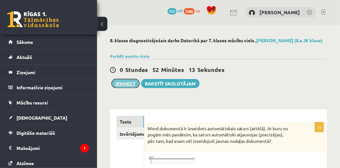
click at [124, 83] on button "Iesniegt" at bounding box center [126, 83] width 28 height 9
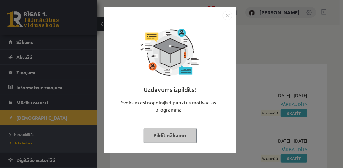
click at [180, 134] on button "Pildīt nākamo" at bounding box center [170, 135] width 53 height 15
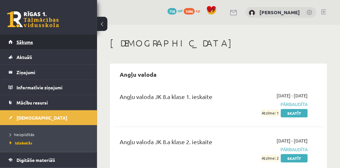
click at [76, 39] on link "Sākums" at bounding box center [48, 42] width 81 height 15
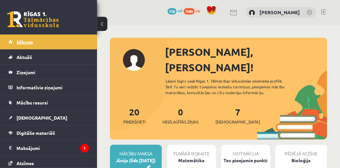
click at [49, 41] on link "Sākums" at bounding box center [48, 42] width 81 height 15
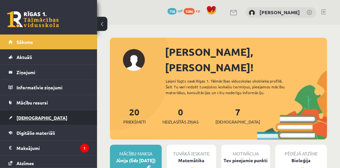
click at [36, 113] on link "[DEMOGRAPHIC_DATA]" at bounding box center [48, 118] width 81 height 15
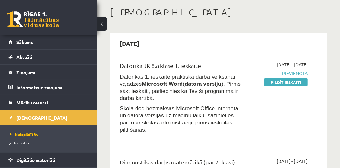
scroll to position [37, 0]
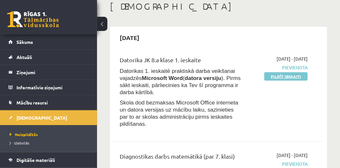
click at [288, 78] on link "Pildīt ieskaiti" at bounding box center [285, 76] width 43 height 8
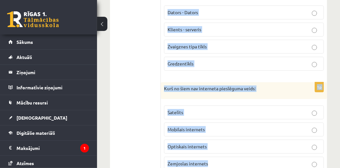
scroll to position [921, 0]
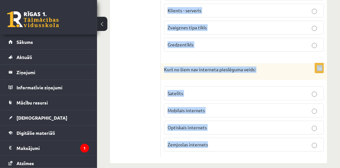
drag, startPoint x: 167, startPoint y: 105, endPoint x: 300, endPoint y: 173, distance: 149.4
copy form "Loremipsumd sit ametcon adipis: Elitsed, Doeiusmo Temporincid, Utlaboree DOL MA…"
click at [214, 142] on p "Zemjoslas internets" at bounding box center [244, 145] width 153 height 7
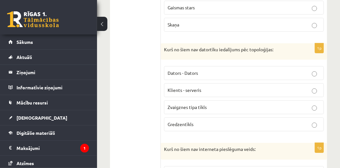
scroll to position [816, 0]
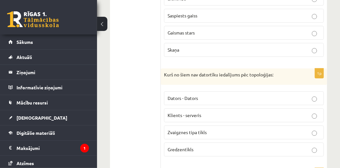
click at [240, 112] on p "Klients - serveris" at bounding box center [244, 115] width 153 height 7
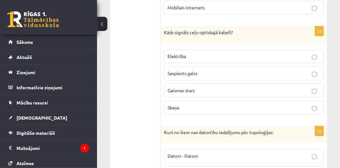
scroll to position [756, 0]
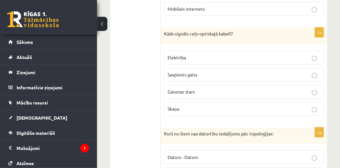
click at [259, 89] on p "Gaismas stars" at bounding box center [244, 92] width 153 height 7
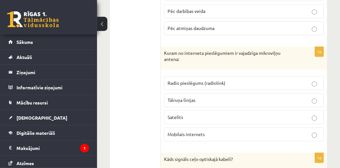
scroll to position [629, 0]
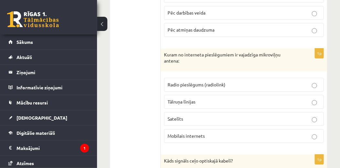
click at [259, 81] on p "Radio pieslēgums (radiolink)" at bounding box center [244, 84] width 153 height 7
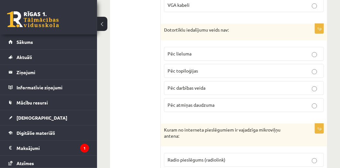
scroll to position [549, 0]
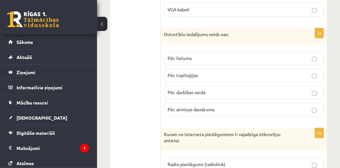
click at [236, 106] on p "Pēc atmiņas daudzuma" at bounding box center [244, 109] width 153 height 7
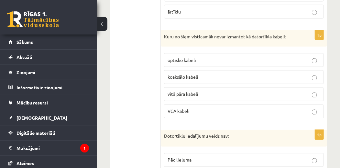
scroll to position [442, 0]
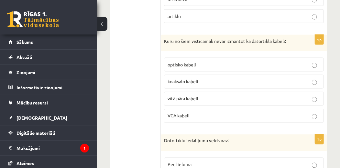
click at [320, 109] on label "VGA kabeli" at bounding box center [244, 116] width 160 height 14
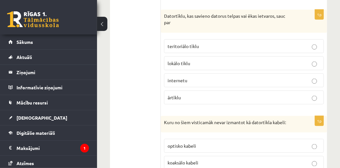
scroll to position [360, 0]
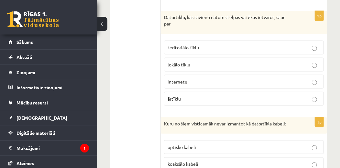
click at [274, 62] on p "lokālo tīklu" at bounding box center [244, 64] width 153 height 7
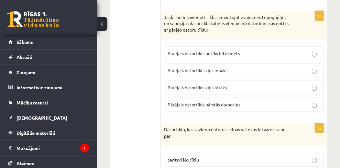
scroll to position [246, 0]
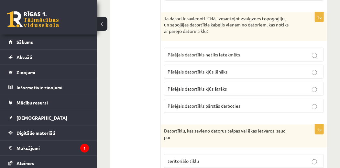
click at [246, 56] on p "Pārējais datortīkls netiks ietekmēts" at bounding box center [244, 54] width 153 height 7
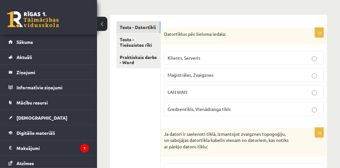
scroll to position [129, 0]
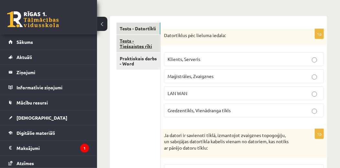
click at [136, 45] on link "Tests - Tiešsaistes rīki" at bounding box center [138, 43] width 44 height 17
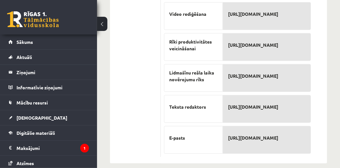
scroll to position [278, 0]
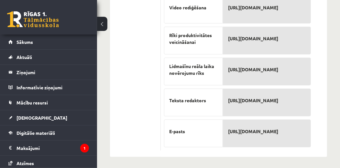
drag, startPoint x: 163, startPoint y: 33, endPoint x: 315, endPoint y: 131, distance: 180.8
click at [315, 131] on form "8p Savieno atbilstošos tiešsaistes rīkus ar to funkcijām Attēlu apstrāde Infogr…" at bounding box center [243, 12] width 153 height 278
copy div "Savieno atbilstošos tiešsaistes rīkus ar to funkcijām"
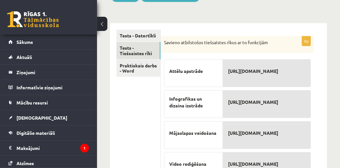
scroll to position [107, 0]
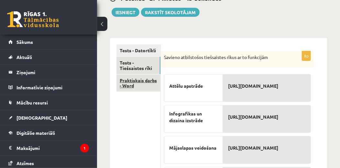
click at [144, 82] on link "Praktiskais darbs - Word" at bounding box center [138, 83] width 44 height 17
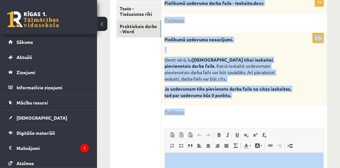
scroll to position [164, 0]
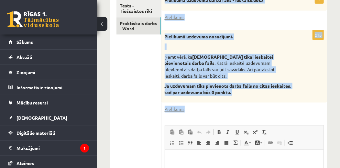
drag, startPoint x: 164, startPoint y: 53, endPoint x: 270, endPoint y: 108, distance: 119.5
click at [270, 108] on form "0p Pielikumā uzdevuma darba fails - Ieskaite.docx Pielikums 21p Pielikumā uzdev…" at bounding box center [244, 123] width 153 height 273
copy form "Pielikumā uzdevuma darba fails - Ieskaite.docx Pielikums 21p Pielikumā uzdevuma…"
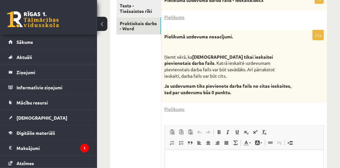
click at [148, 61] on ul "Tests - Datortīkli Tests - Tiešsaistes rīki Praktiskais darbs - Word" at bounding box center [138, 123] width 45 height 273
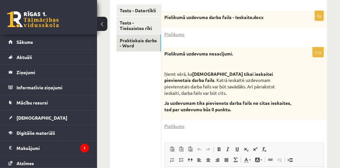
scroll to position [146, 0]
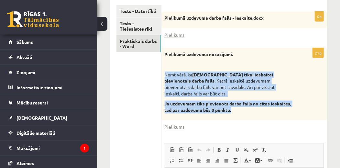
drag, startPoint x: 175, startPoint y: 75, endPoint x: 265, endPoint y: 109, distance: 96.0
click at [265, 109] on div "Pielikumā uzdevuma nosacījumi. Ņemt vērā, ka jāizmanto tikai ieskaitei pievieno…" at bounding box center [244, 84] width 166 height 73
copy div "Ņemt vērā, ka jāizmanto tikai ieskaitei pievienotais darba fails . Katrā ieskai…"
click at [170, 32] on link "Pielikums" at bounding box center [175, 35] width 20 height 7
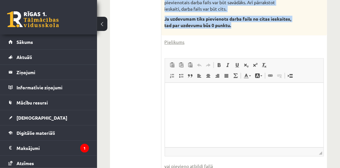
scroll to position [269, 0]
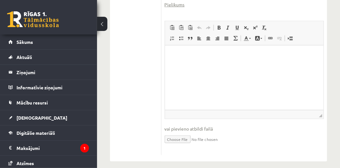
click at [264, 65] on html at bounding box center [244, 56] width 158 height 20
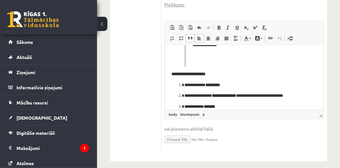
scroll to position [98, 0]
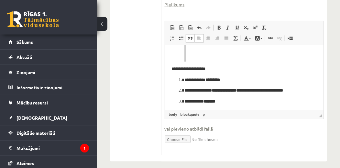
drag, startPoint x: 323, startPoint y: 52, endPoint x: 488, endPoint y: 92, distance: 169.2
click at [216, 59] on blockquote "**********" at bounding box center [244, 13] width 120 height 97
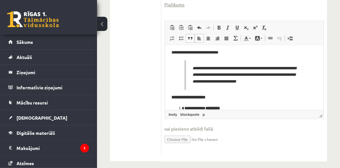
scroll to position [0, 0]
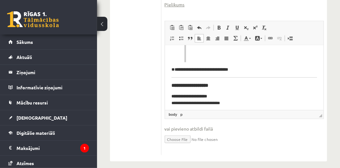
scroll to position [176, 0]
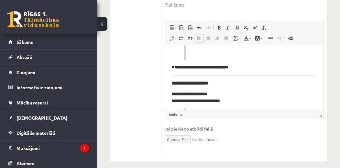
click at [258, 68] on p "**********" at bounding box center [242, 67] width 143 height 7
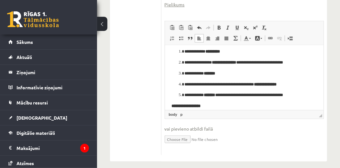
scroll to position [0, 0]
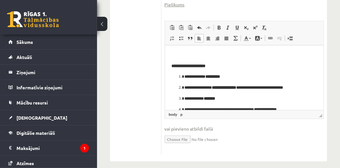
drag, startPoint x: 322, startPoint y: 70, endPoint x: 495, endPoint y: 77, distance: 172.8
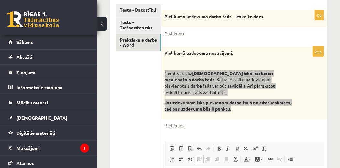
scroll to position [143, 0]
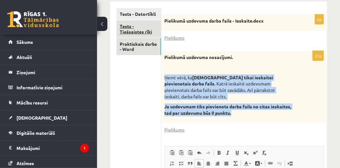
click at [147, 28] on link "Tests - Tiešsaistes rīki" at bounding box center [138, 28] width 45 height 17
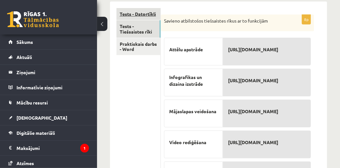
click at [149, 10] on link "Tests - Datortīkli" at bounding box center [138, 14] width 44 height 12
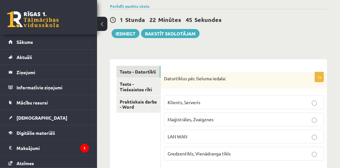
scroll to position [78, 0]
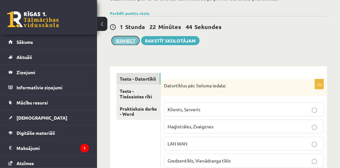
click at [129, 37] on button "Iesniegt" at bounding box center [126, 40] width 28 height 9
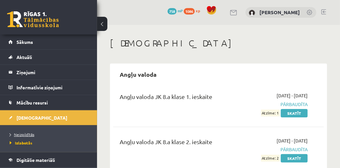
click at [27, 133] on span "Neizpildītās" at bounding box center [22, 134] width 25 height 5
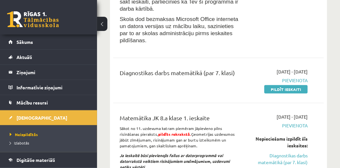
scroll to position [130, 0]
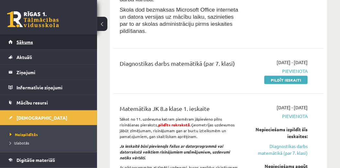
click at [36, 42] on link "Sākums" at bounding box center [48, 42] width 81 height 15
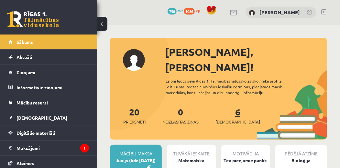
click at [226, 106] on link "6 Ieskaites" at bounding box center [237, 115] width 45 height 19
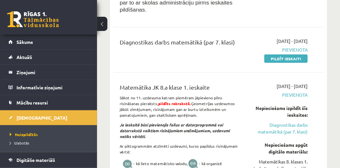
scroll to position [158, 0]
